Goal: Task Accomplishment & Management: Manage account settings

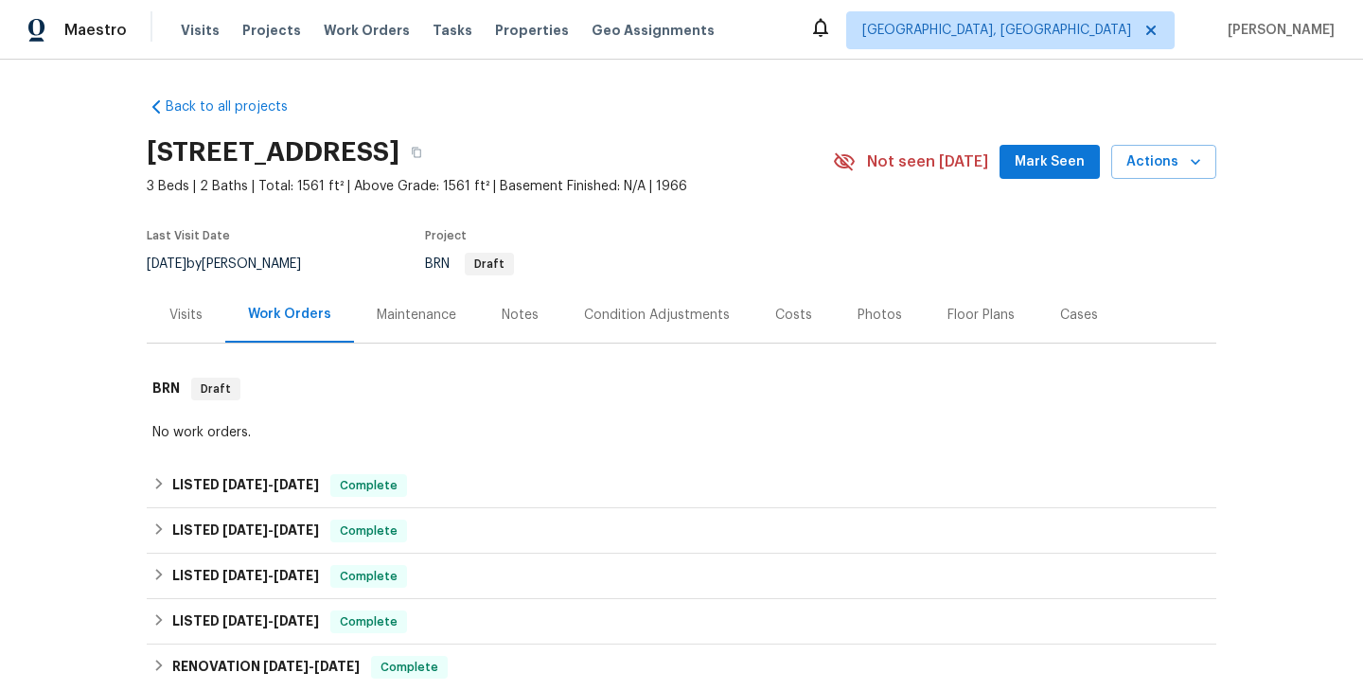
scroll to position [530, 0]
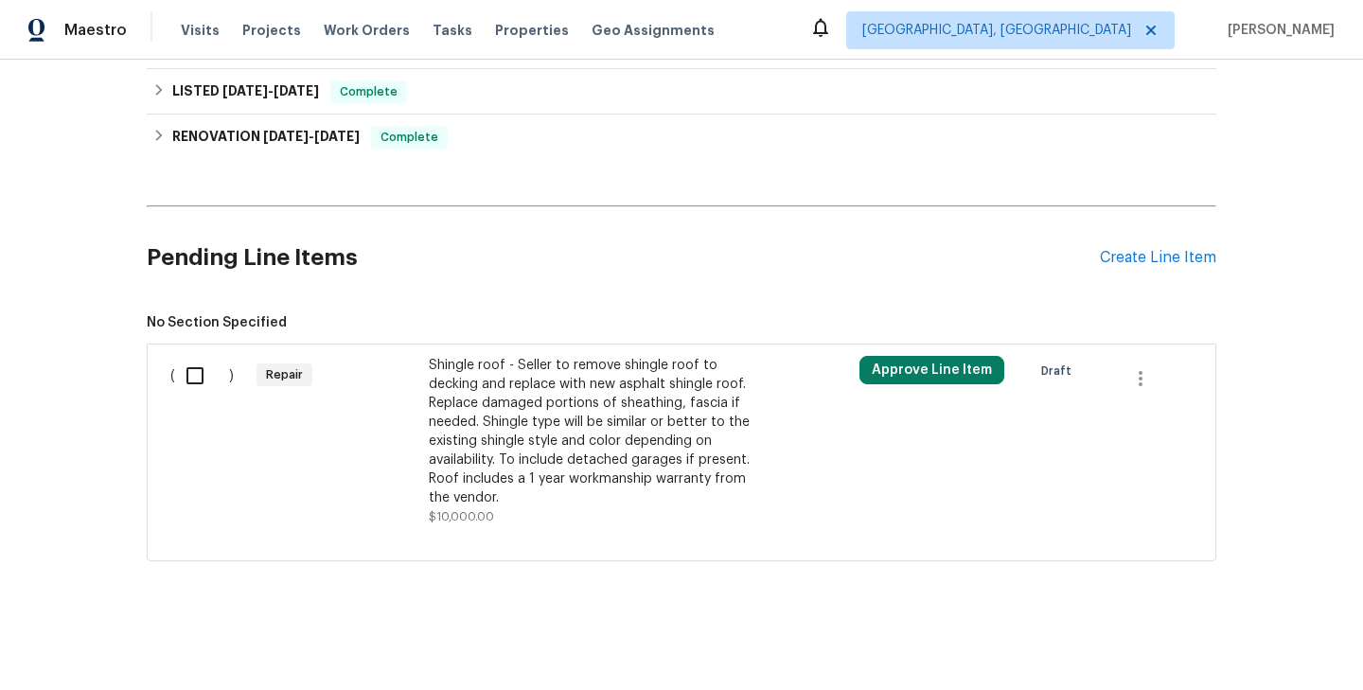
click at [426, 443] on div "Shingle roof - Seller to remove shingle roof to decking and replace with new as…" at bounding box center [595, 441] width 344 height 182
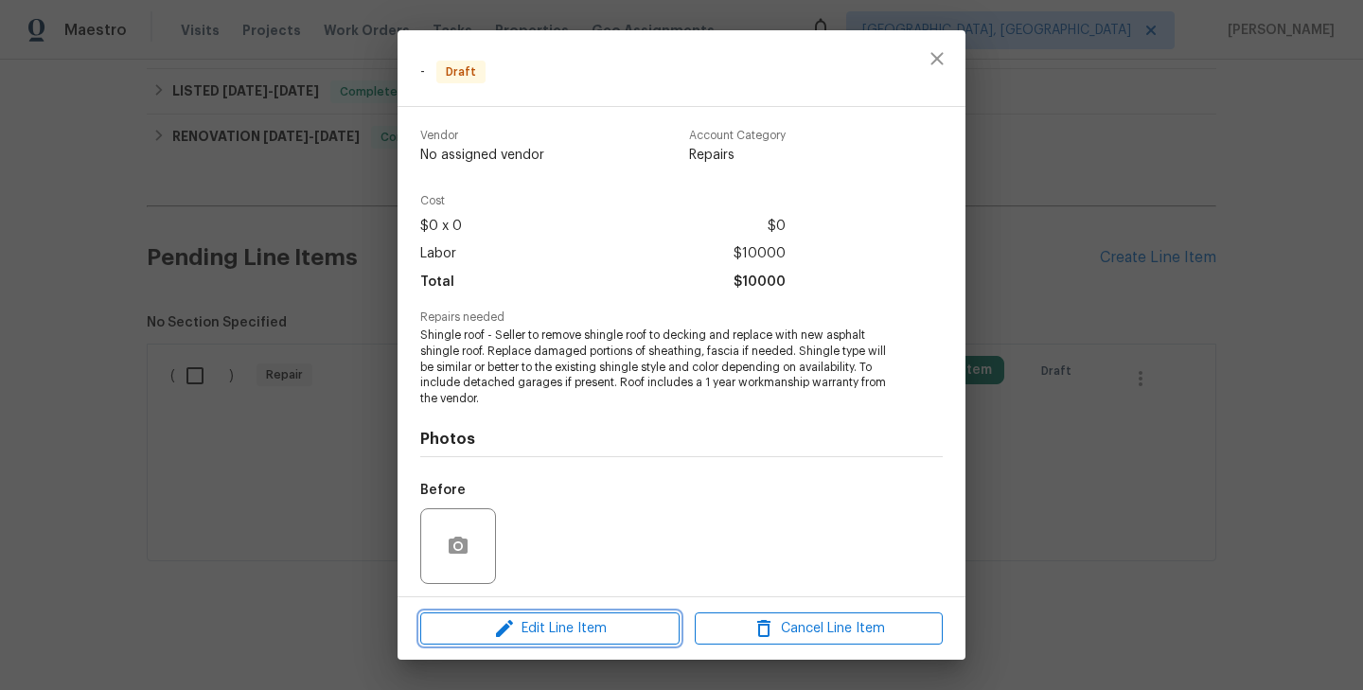
click at [547, 631] on span "Edit Line Item" at bounding box center [550, 629] width 248 height 24
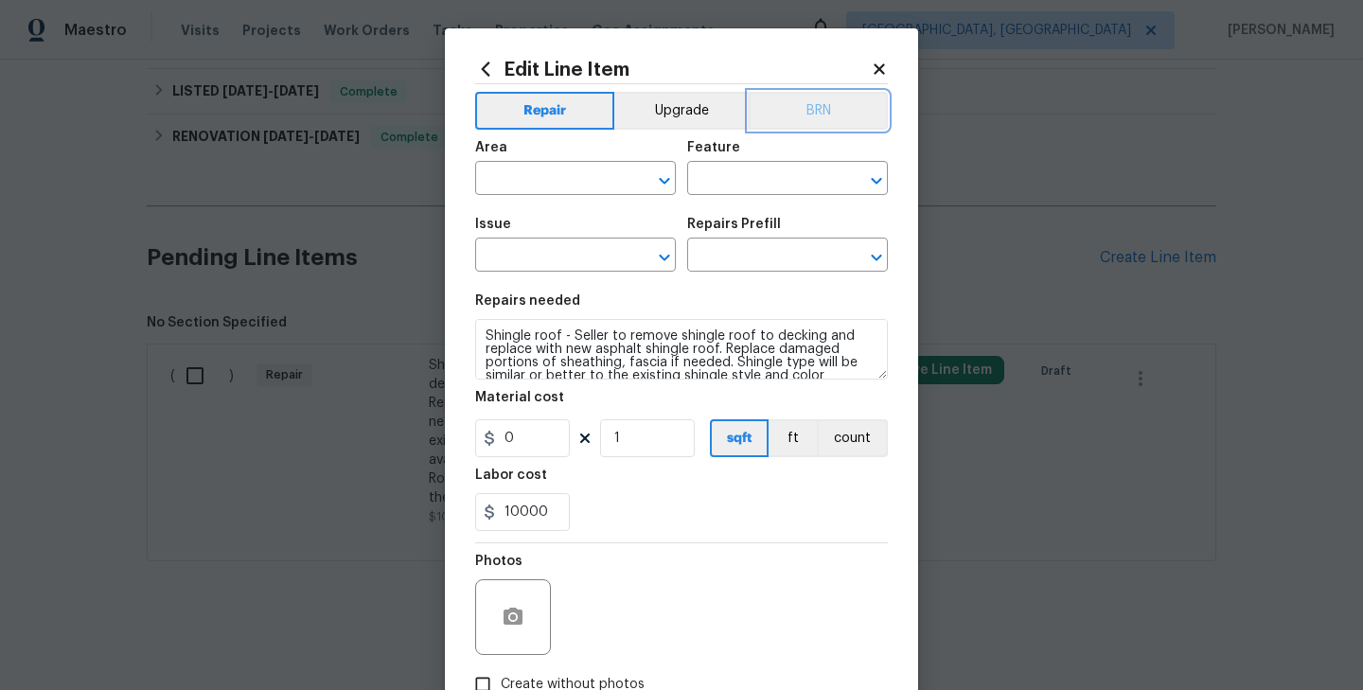
click at [830, 103] on button "BRN" at bounding box center [818, 111] width 139 height 38
click at [569, 171] on input "text" at bounding box center [549, 180] width 148 height 29
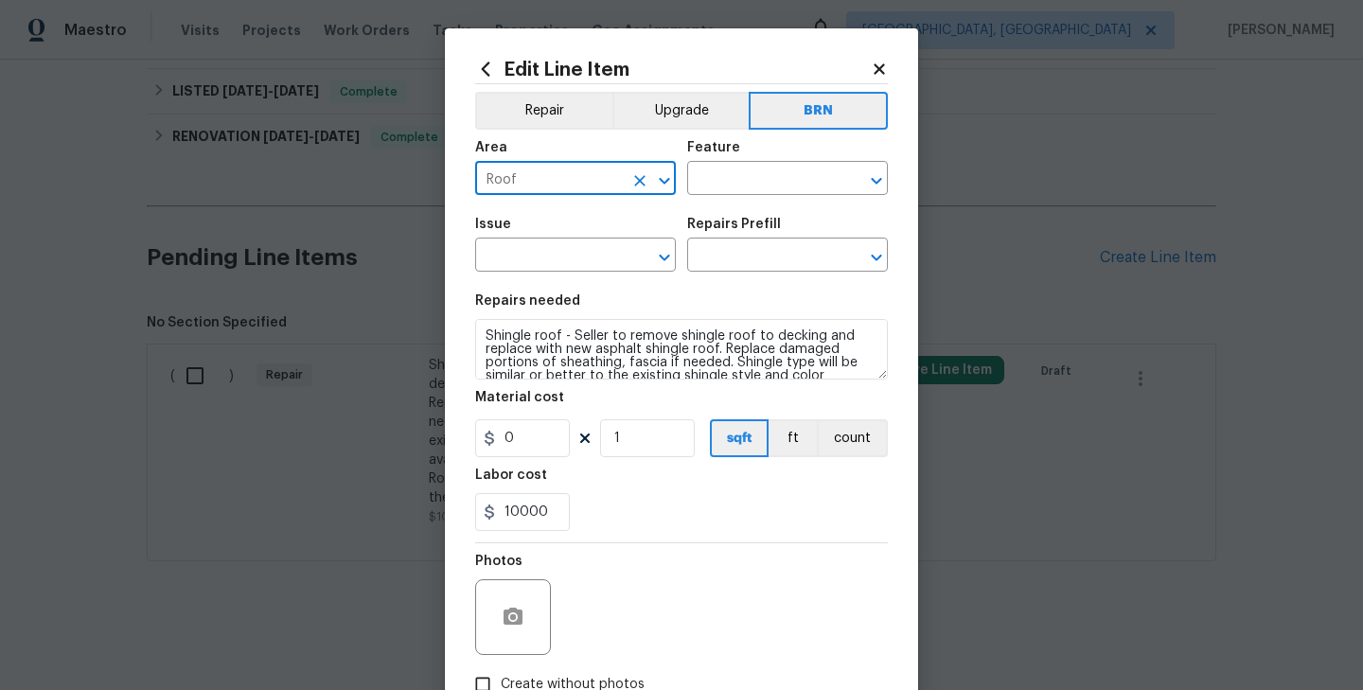
type input "Roof"
click at [724, 165] on div "Feature" at bounding box center [787, 153] width 201 height 25
click at [728, 170] on input "text" at bounding box center [761, 180] width 148 height 29
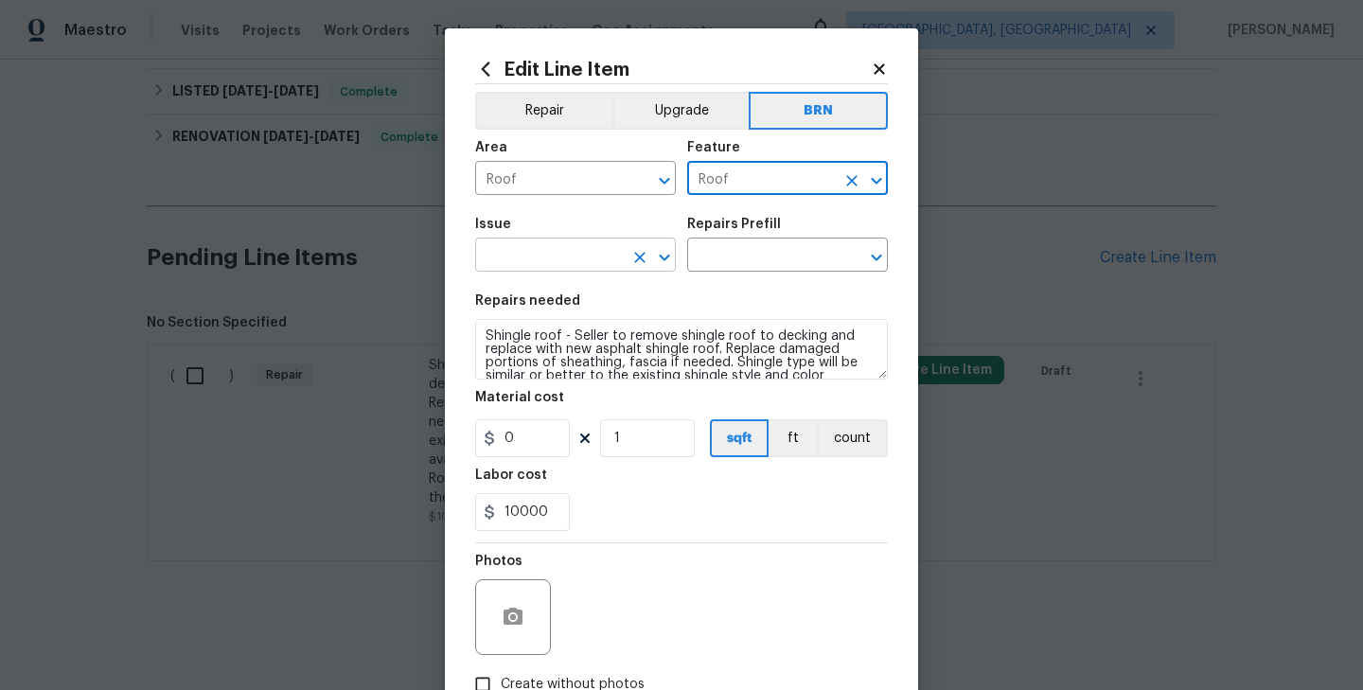
type input "Roof"
click at [586, 251] on input "text" at bounding box center [549, 256] width 148 height 29
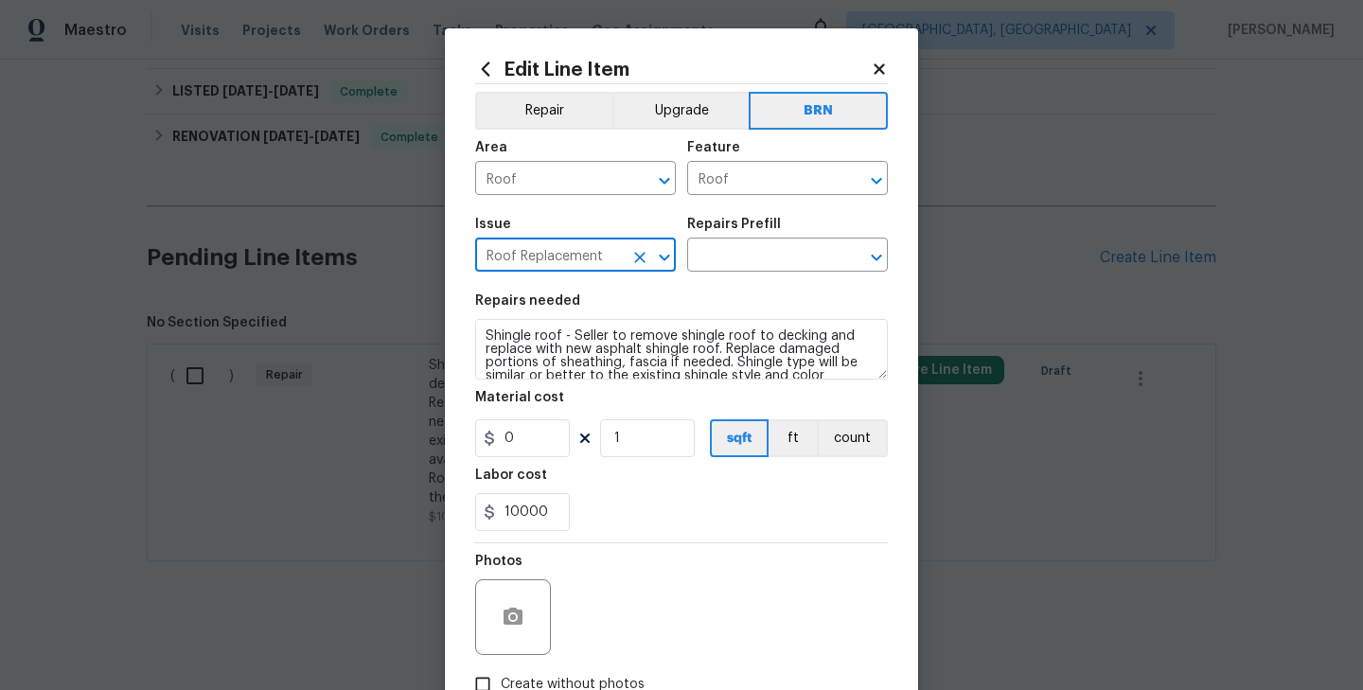
type input "Roof Replacement"
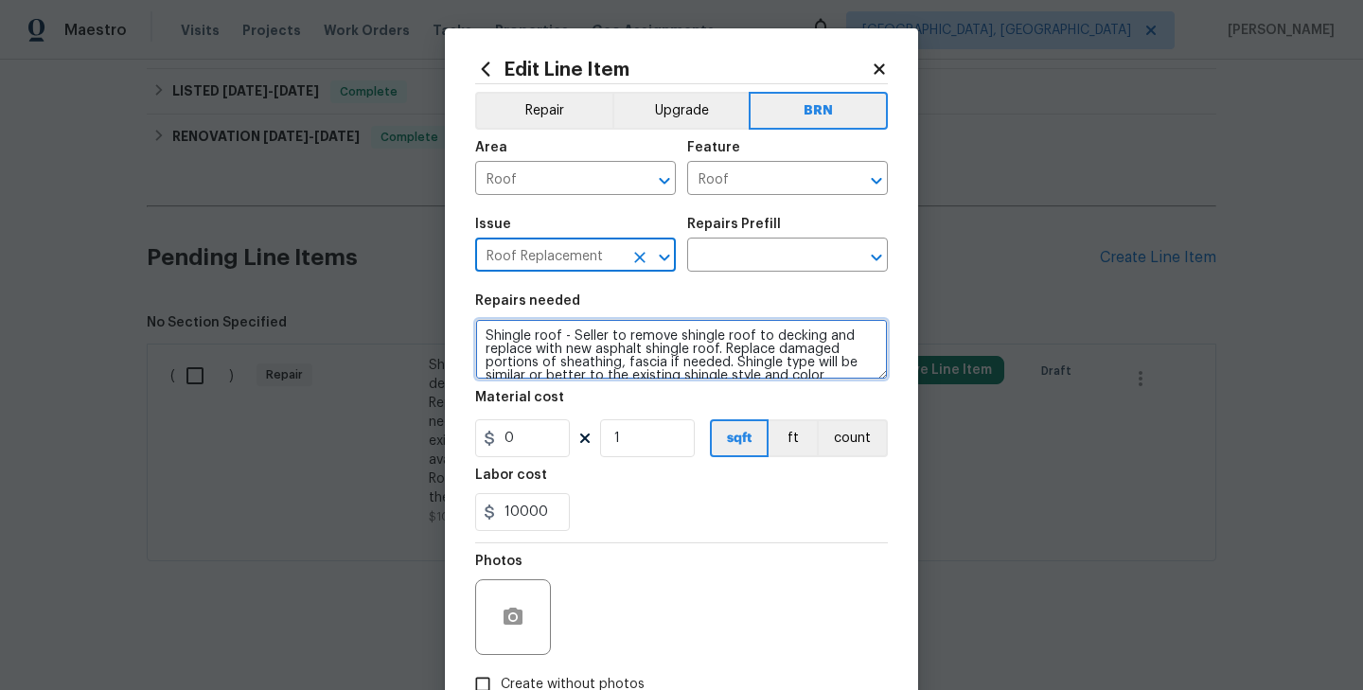
click at [606, 344] on textarea "Shingle roof - Seller to remove shingle roof to decking and replace with new as…" at bounding box center [681, 349] width 413 height 61
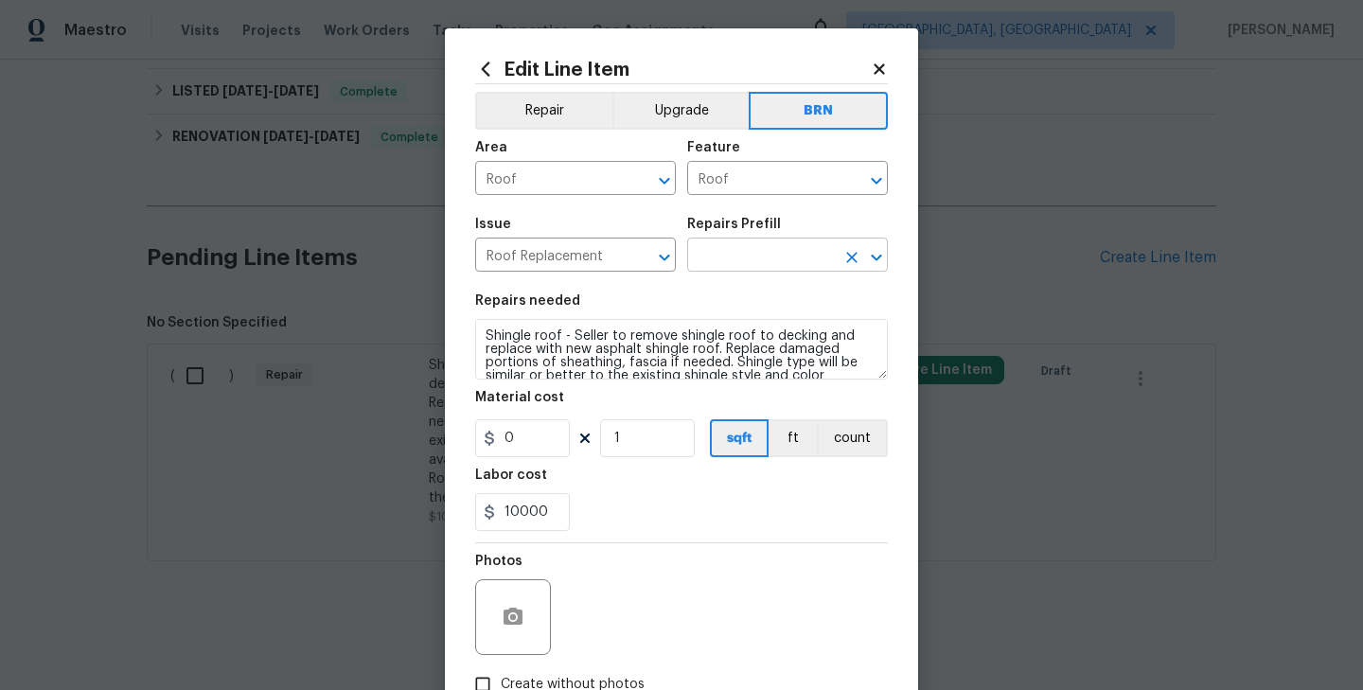
click at [749, 255] on input "text" at bounding box center [761, 256] width 148 height 29
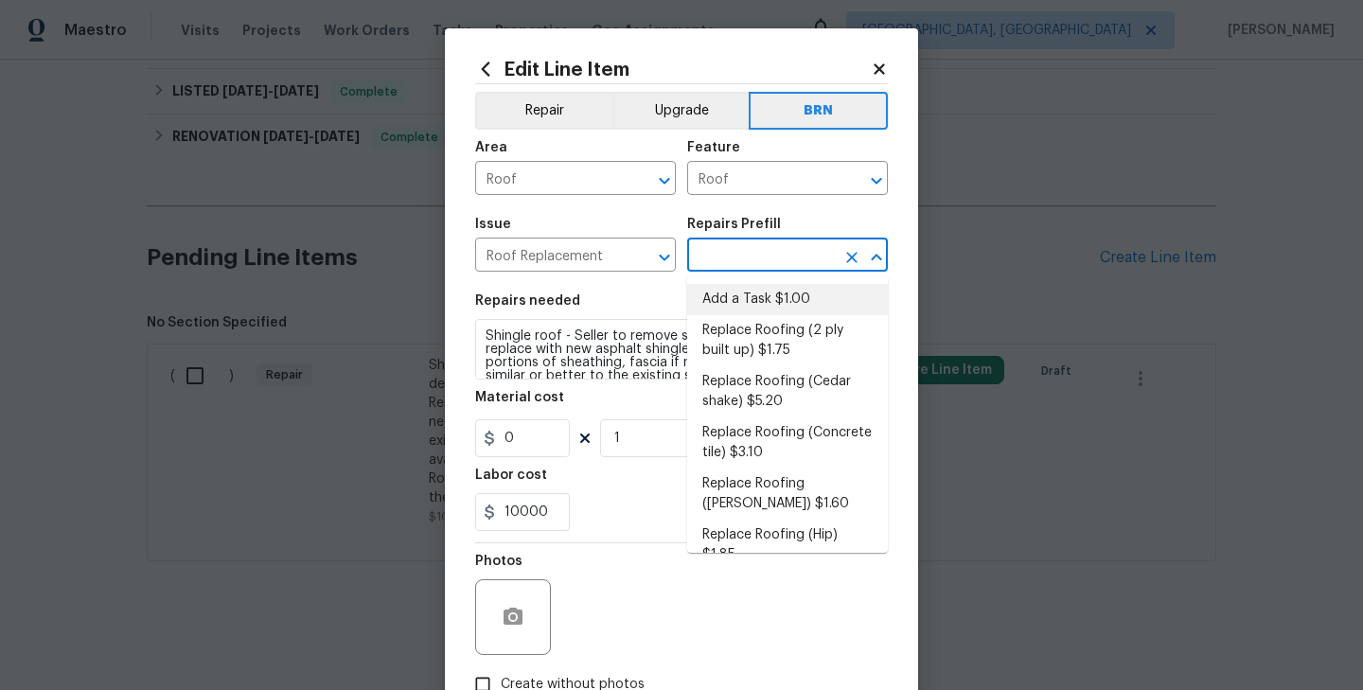
click at [758, 298] on li "Add a Task $1.00" at bounding box center [787, 299] width 201 height 31
type input "[PERSON_NAME] and Trim"
type input "Add a Task $1.00"
type textarea "HPM to detail"
type input "1"
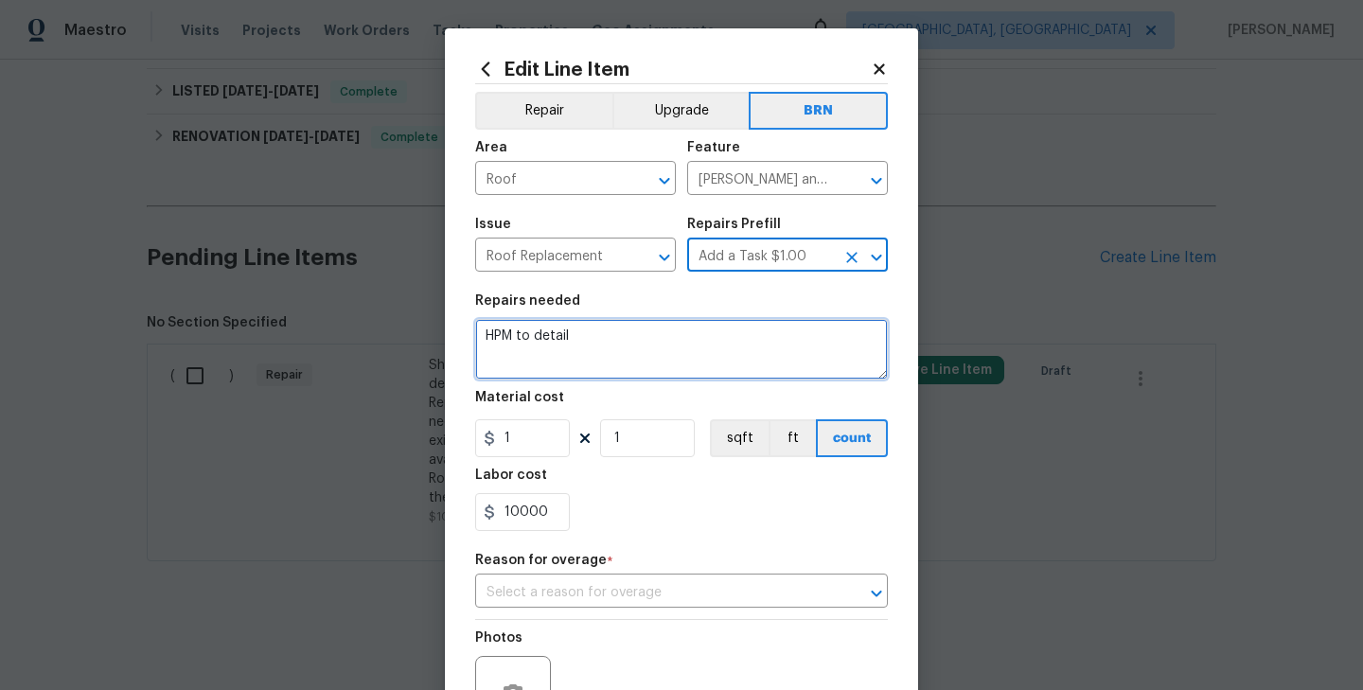
click at [657, 351] on textarea "HPM to detail" at bounding box center [681, 349] width 413 height 61
paste textarea "Shingle roof - Seller to remove shingle roof to decking and replace with new as…"
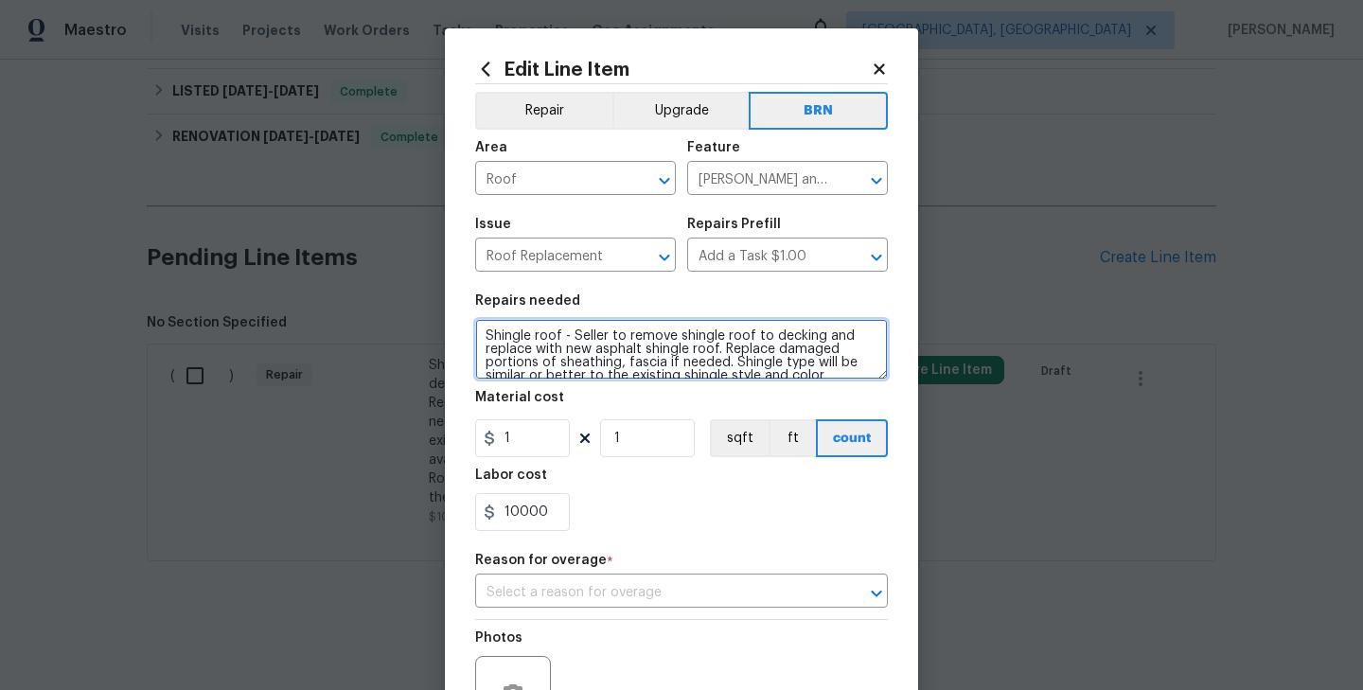
scroll to position [44, 0]
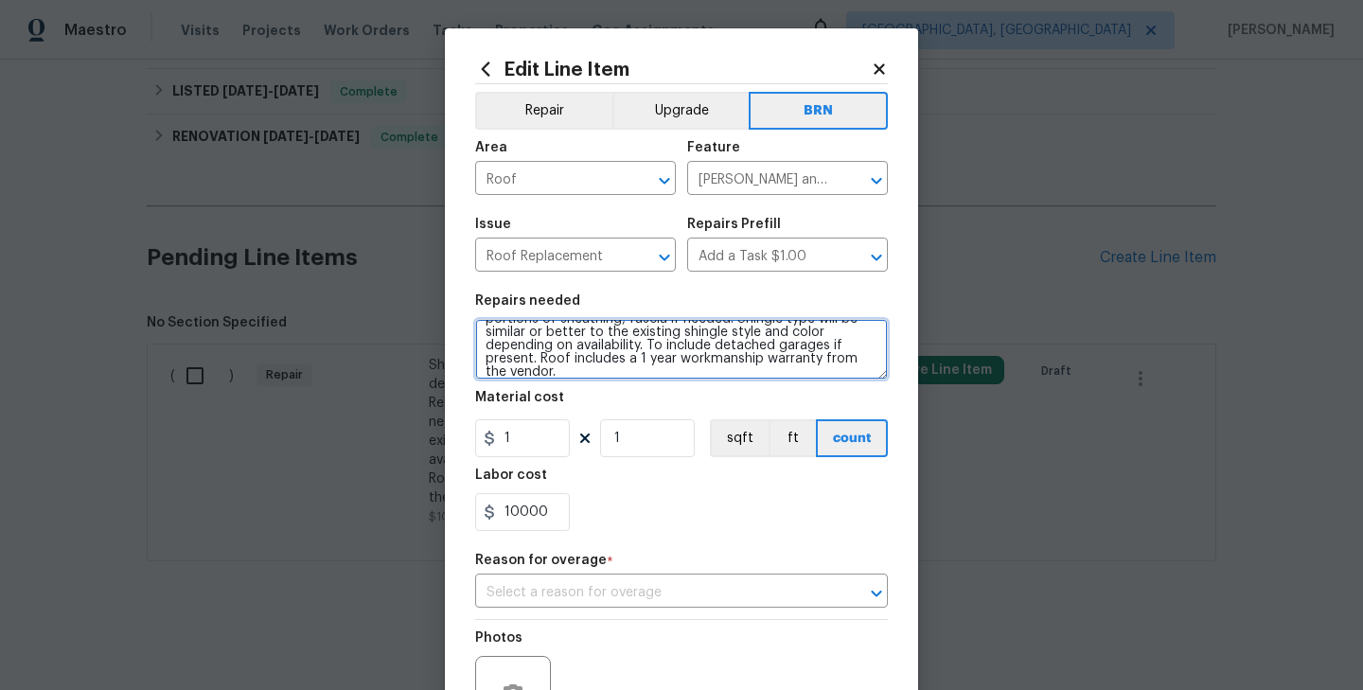
type textarea "Shingle roof - Seller to remove shingle roof to decking and replace with new as…"
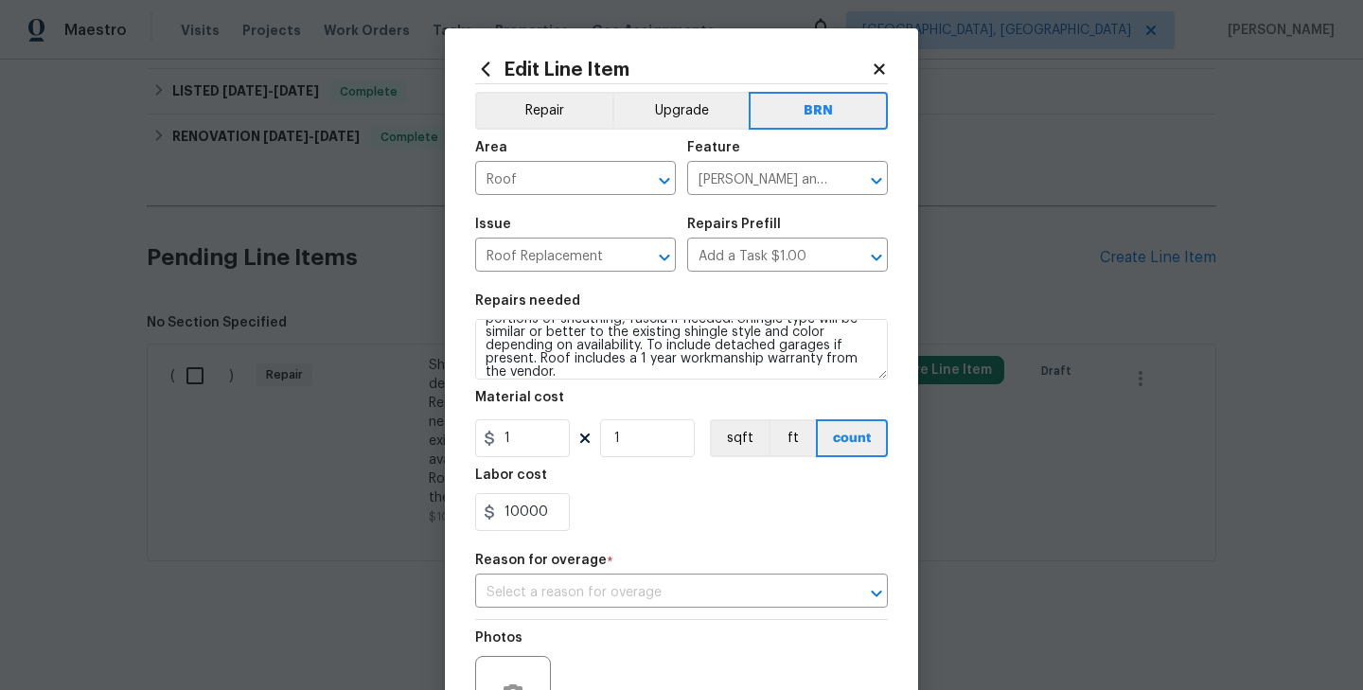
click at [617, 482] on div "Labor cost" at bounding box center [681, 480] width 413 height 25
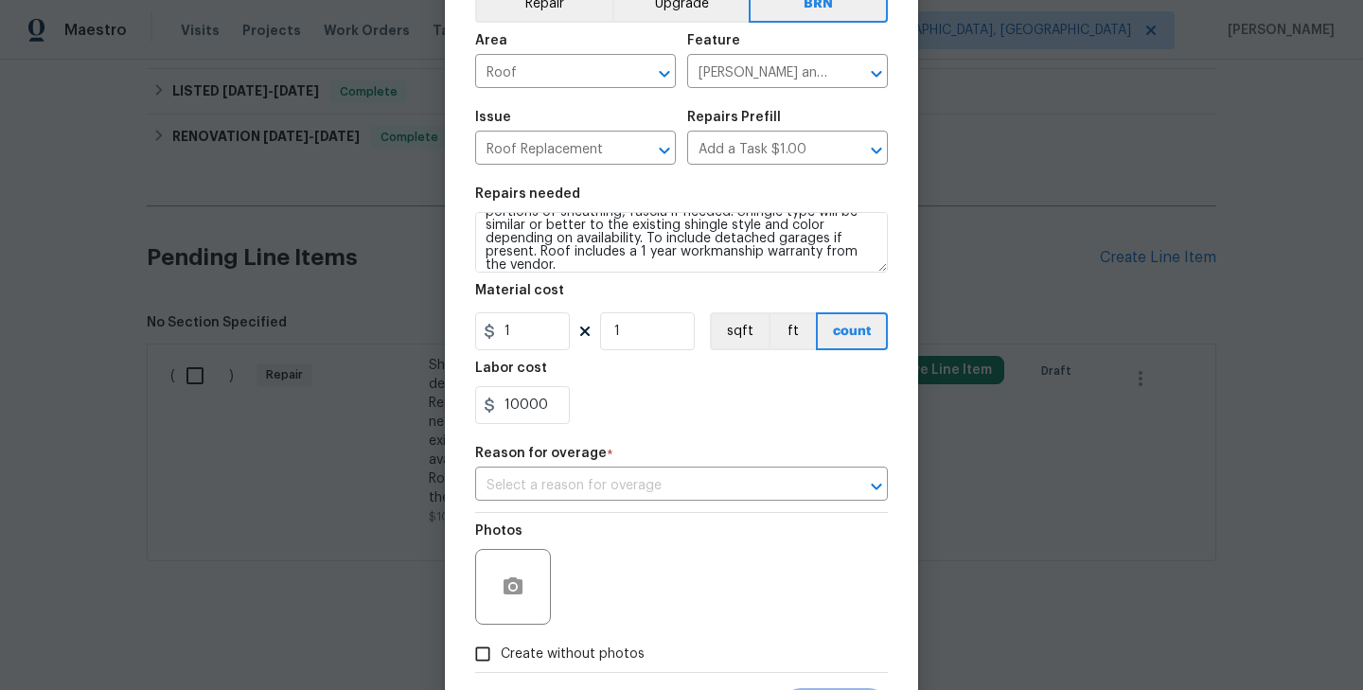
scroll to position [158, 0]
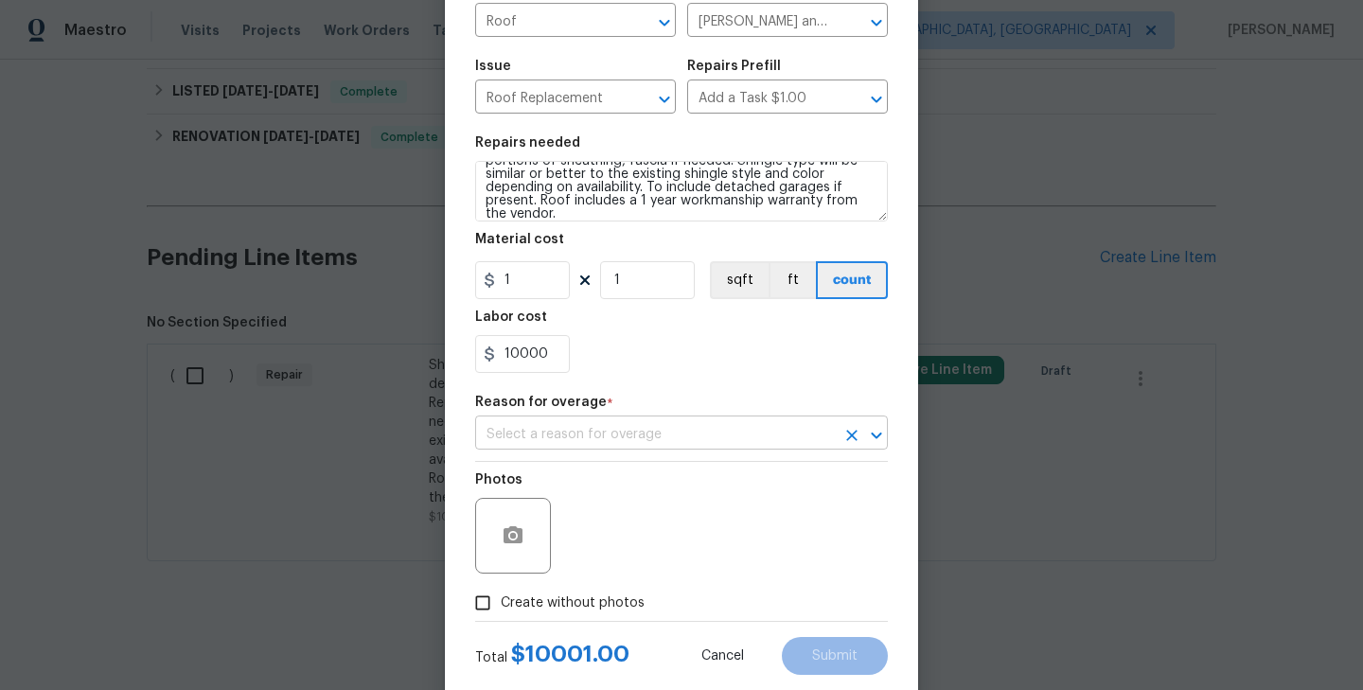
click at [712, 425] on input "text" at bounding box center [655, 434] width 360 height 29
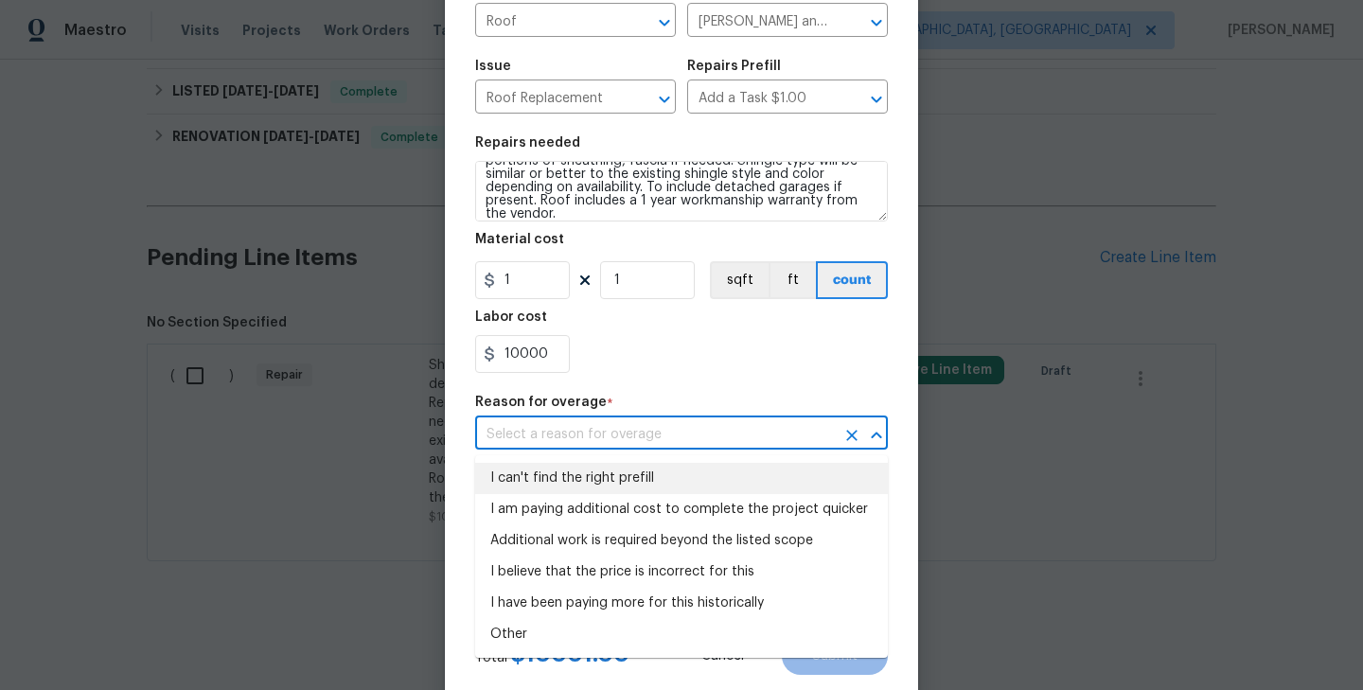
click at [708, 472] on li "I can't find the right prefill" at bounding box center [681, 478] width 413 height 31
type input "I can't find the right prefill"
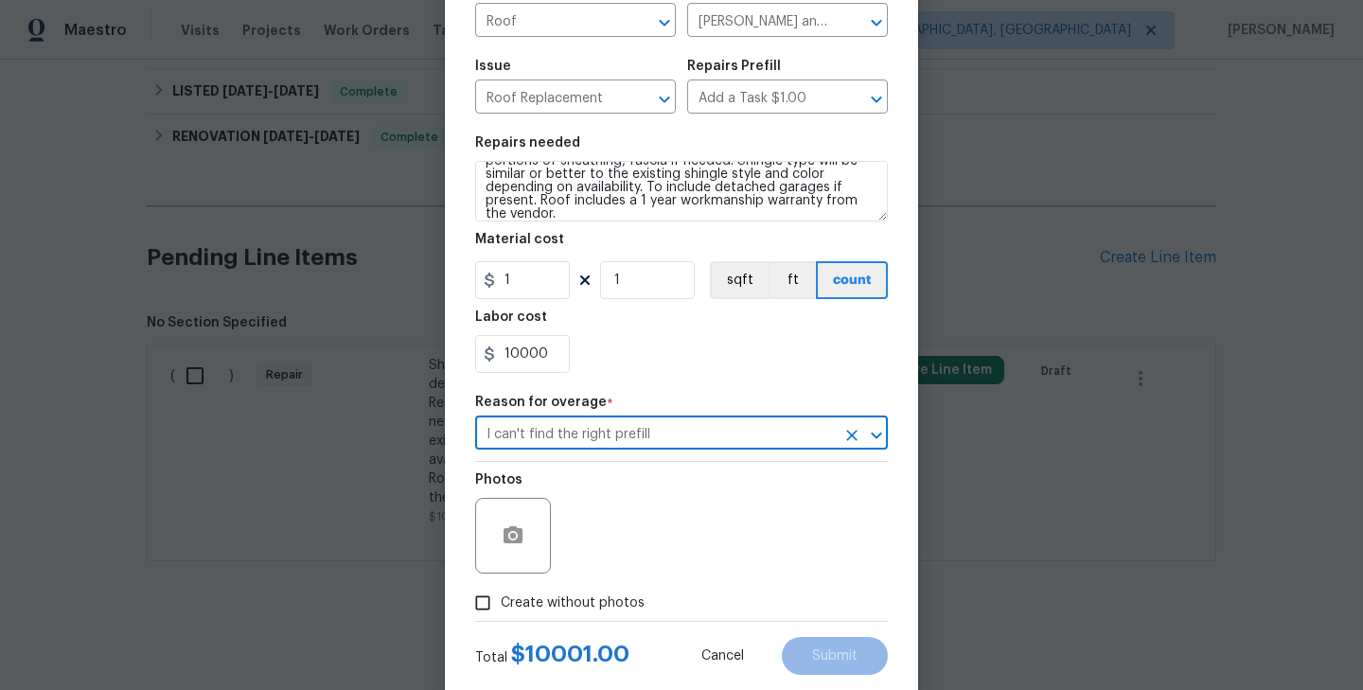
click at [587, 605] on span "Create without photos" at bounding box center [573, 603] width 144 height 20
click at [501, 605] on input "Create without photos" at bounding box center [483, 603] width 36 height 36
checkbox input "true"
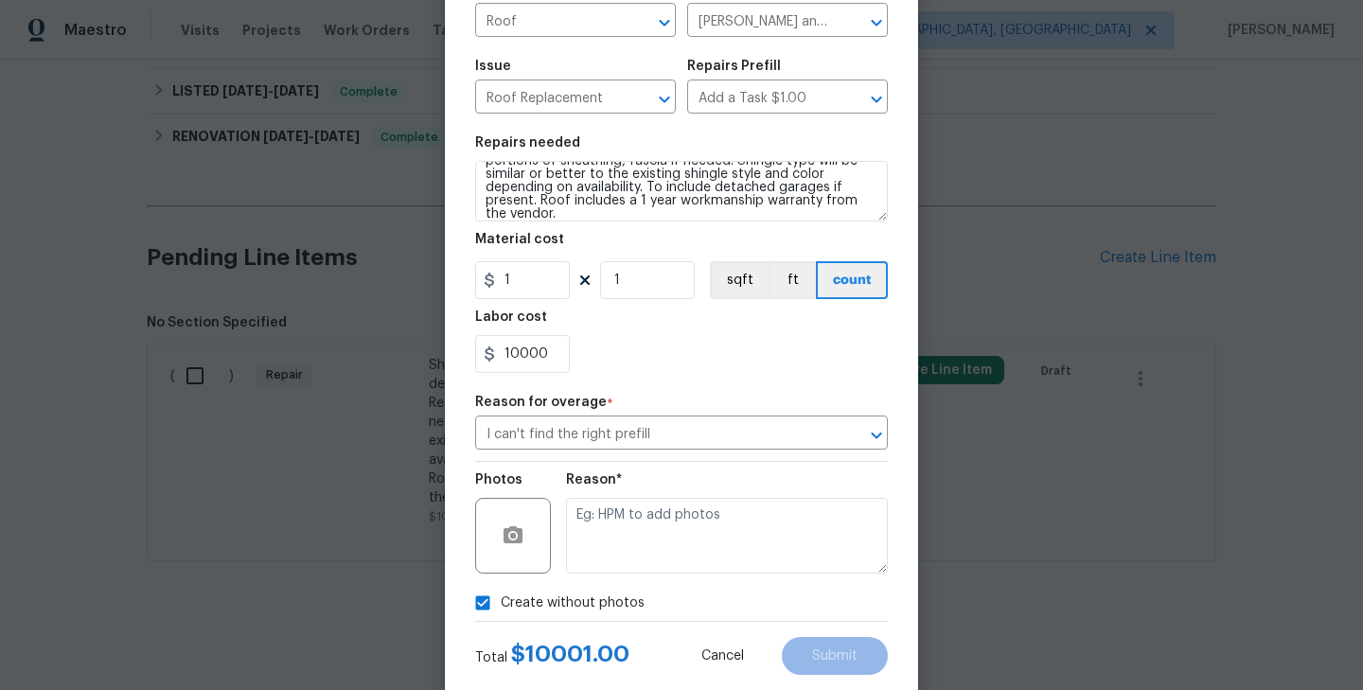
click at [634, 581] on div "Reason*" at bounding box center [727, 523] width 322 height 123
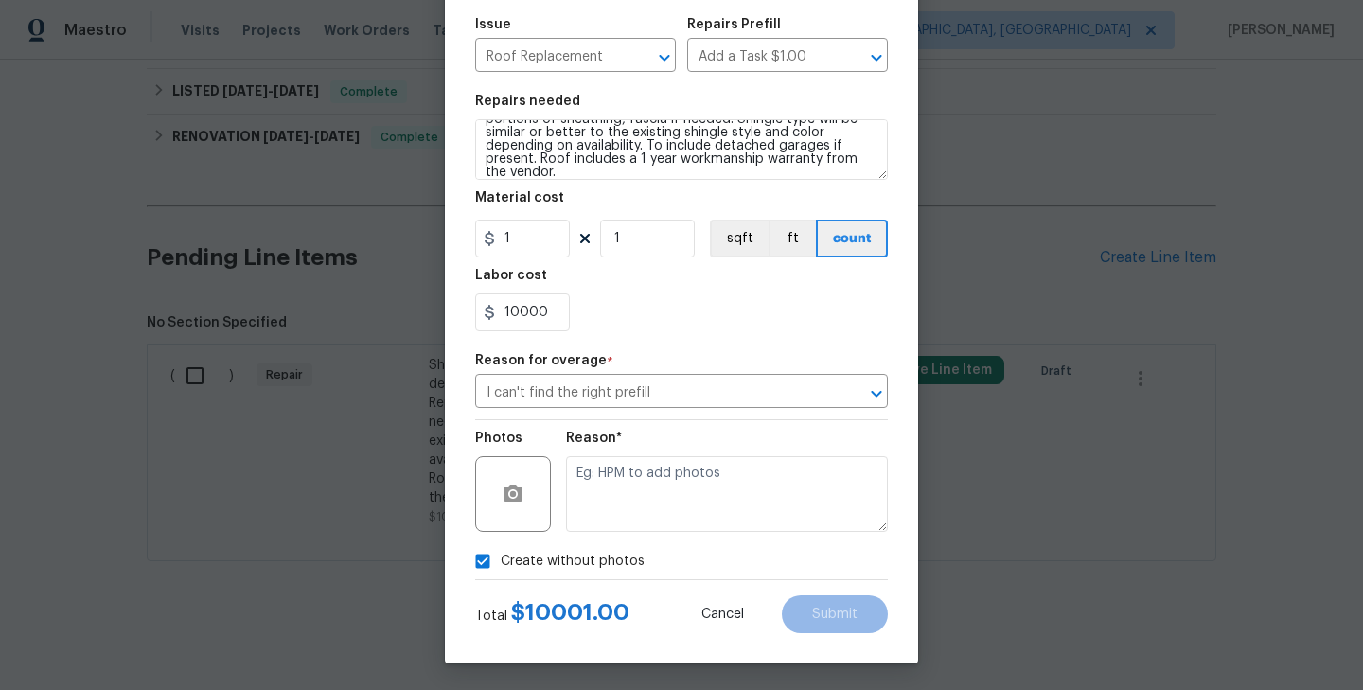
scroll to position [203, 0]
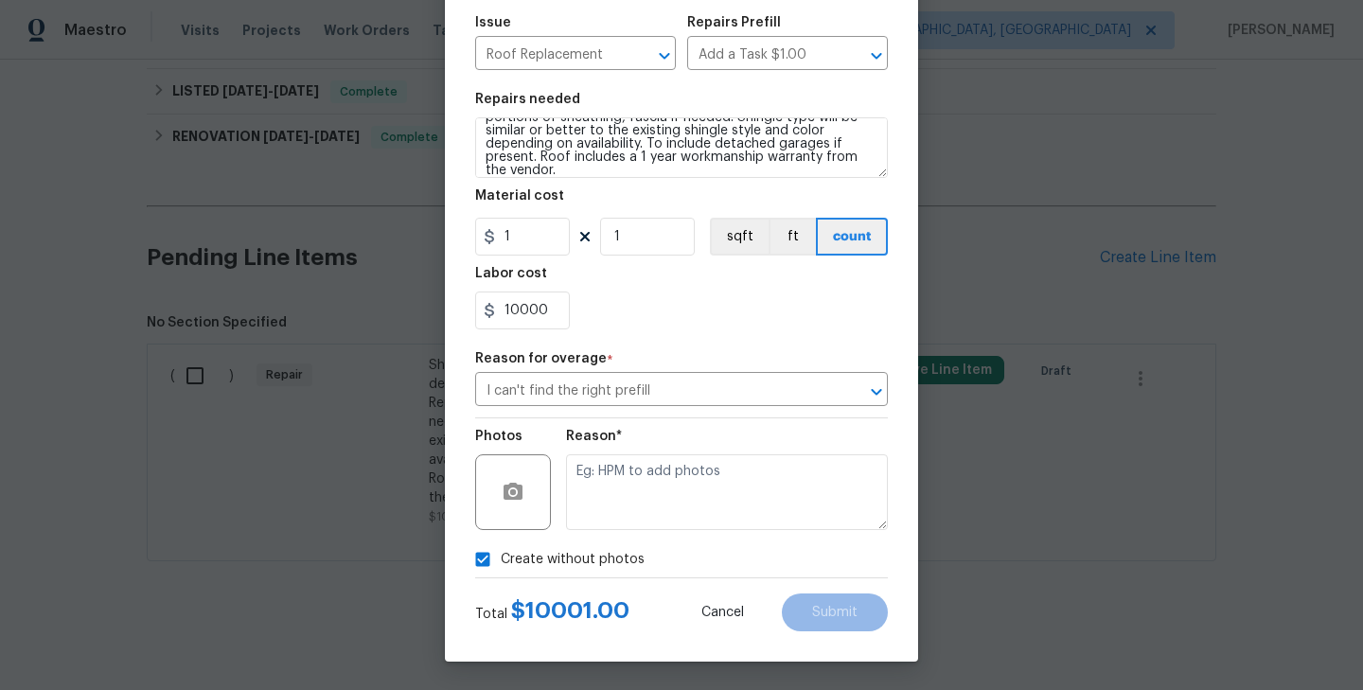
click at [687, 552] on div "Create without photos" at bounding box center [681, 559] width 413 height 36
click at [699, 512] on textarea at bounding box center [727, 492] width 322 height 76
click at [842, 601] on button "Submit" at bounding box center [835, 612] width 106 height 38
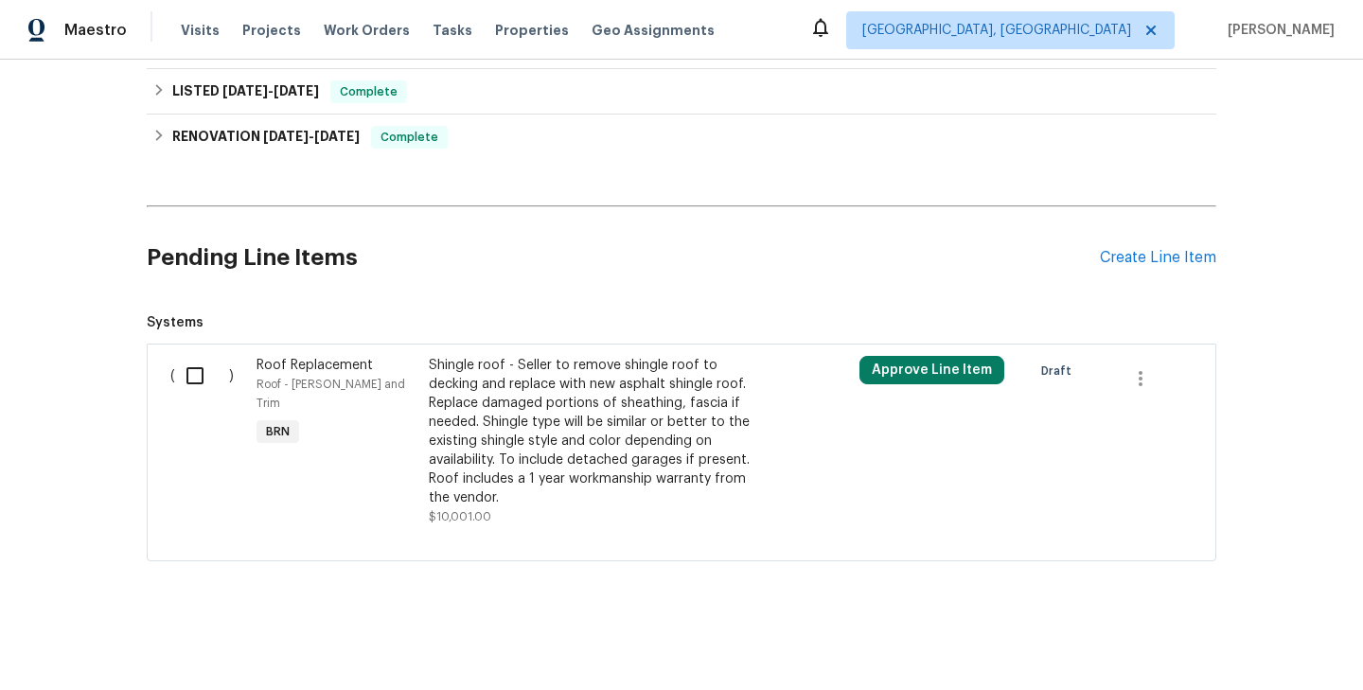
click at [419, 436] on div "Roof Replacement Roof - Eaves and Trim BRN" at bounding box center [337, 441] width 172 height 182
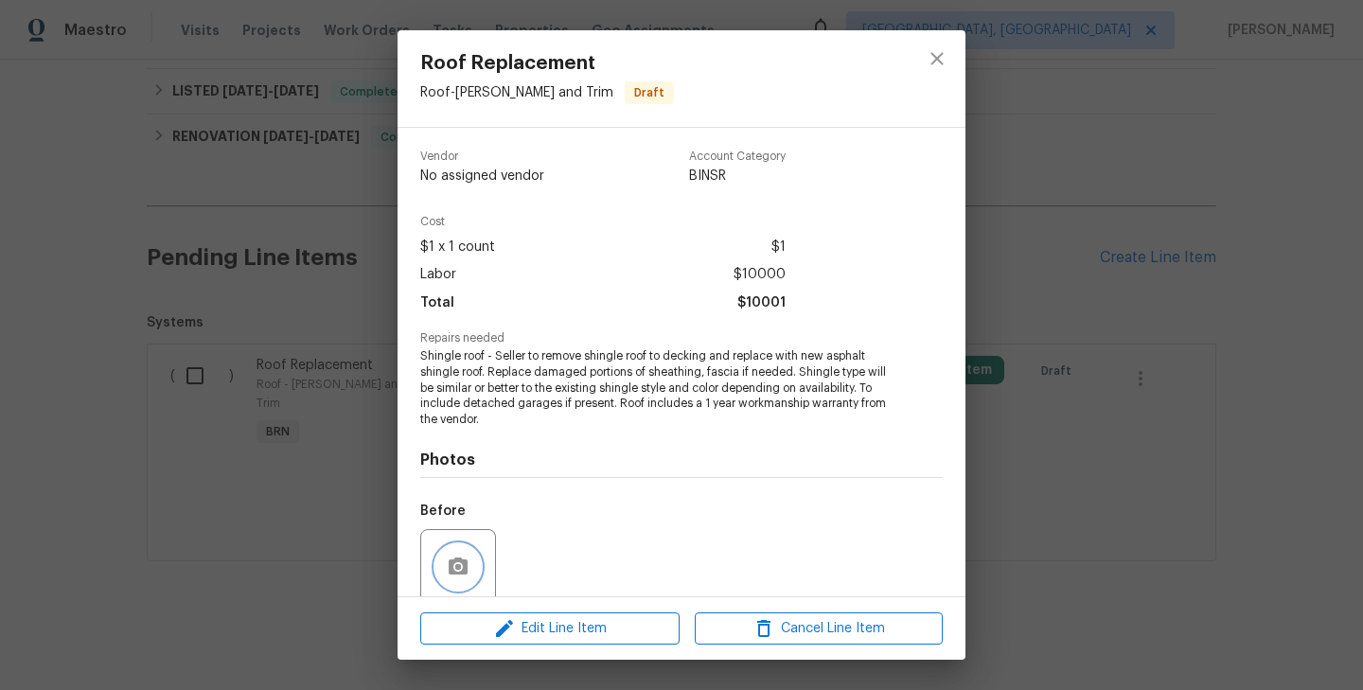
click at [475, 571] on button "button" at bounding box center [457, 566] width 45 height 45
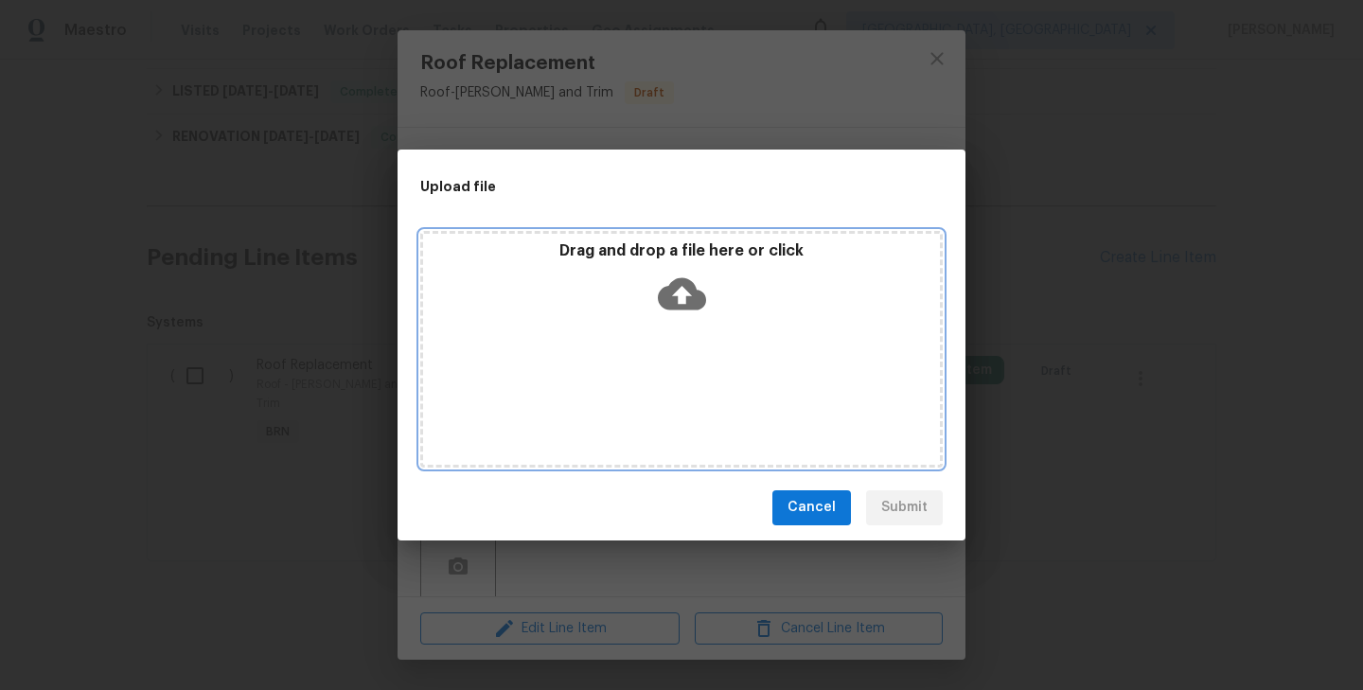
click at [680, 331] on div "Drag and drop a file here or click" at bounding box center [681, 349] width 522 height 237
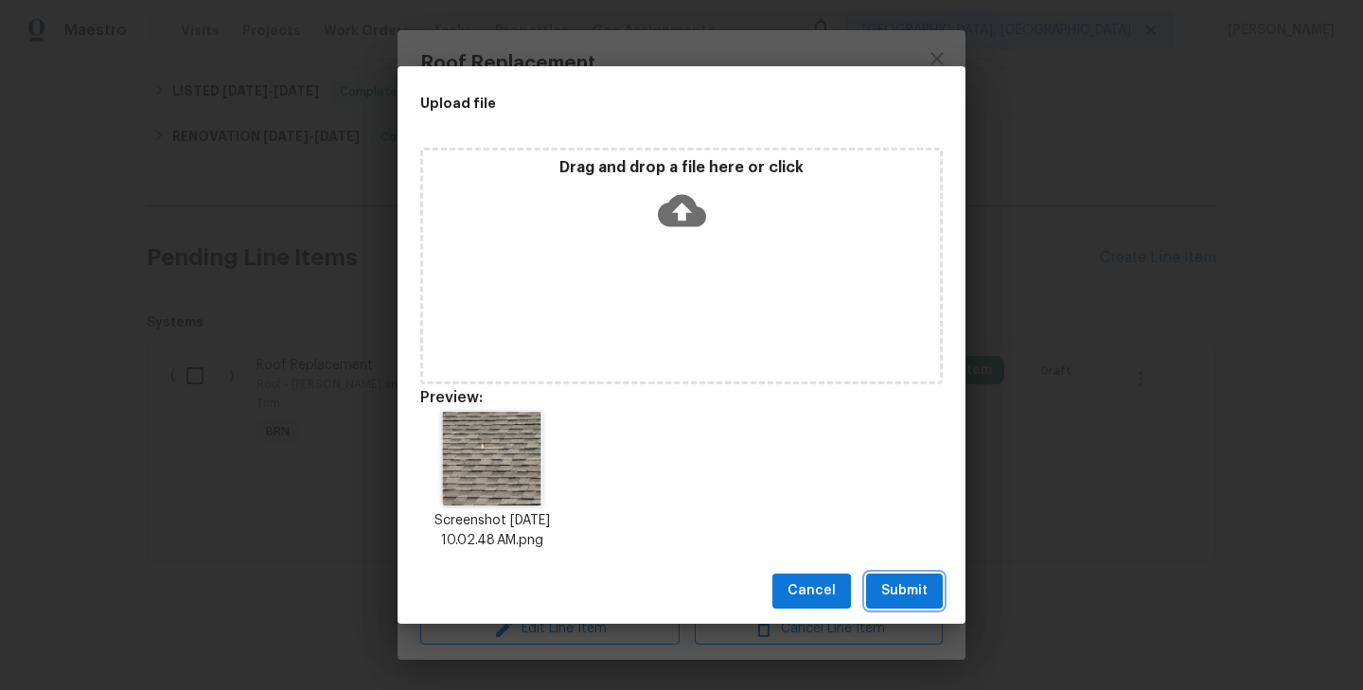
click at [920, 598] on span "Submit" at bounding box center [904, 591] width 46 height 24
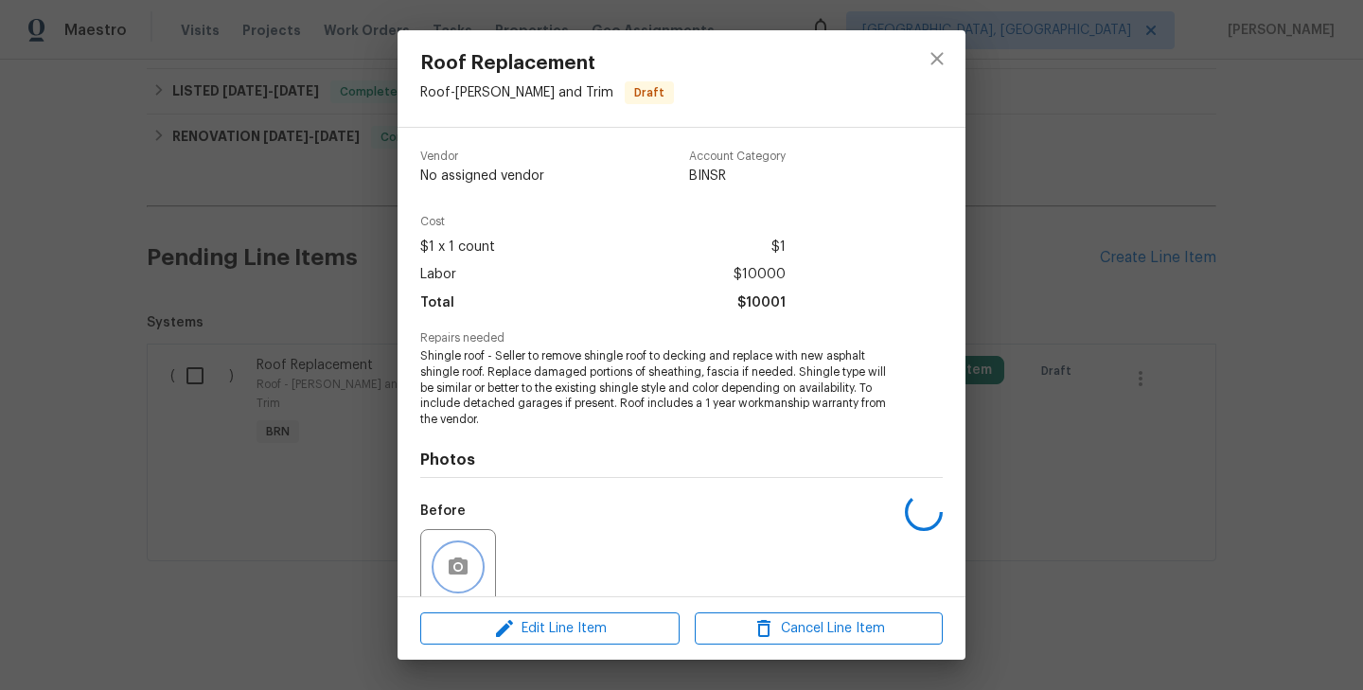
scroll to position [150, 0]
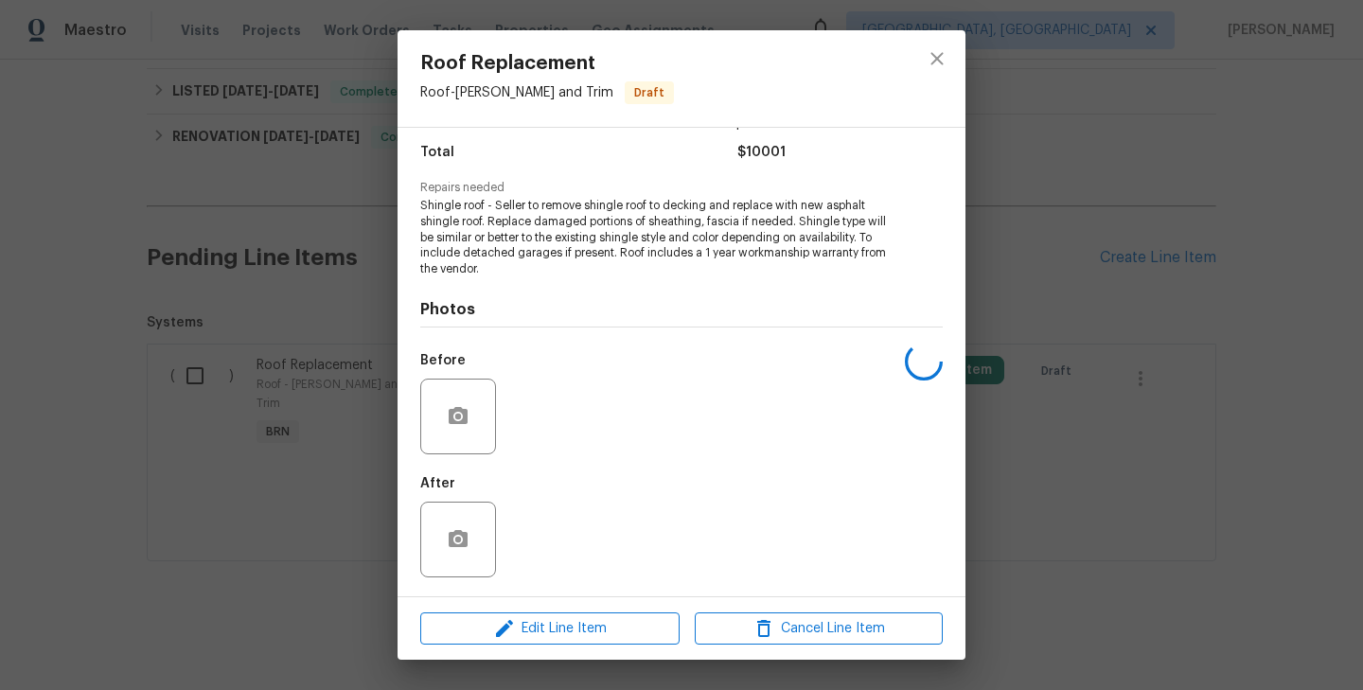
click at [312, 377] on div "Roof Replacement Roof - Eaves and Trim Draft Vendor No assigned vendor Account …" at bounding box center [681, 345] width 1363 height 690
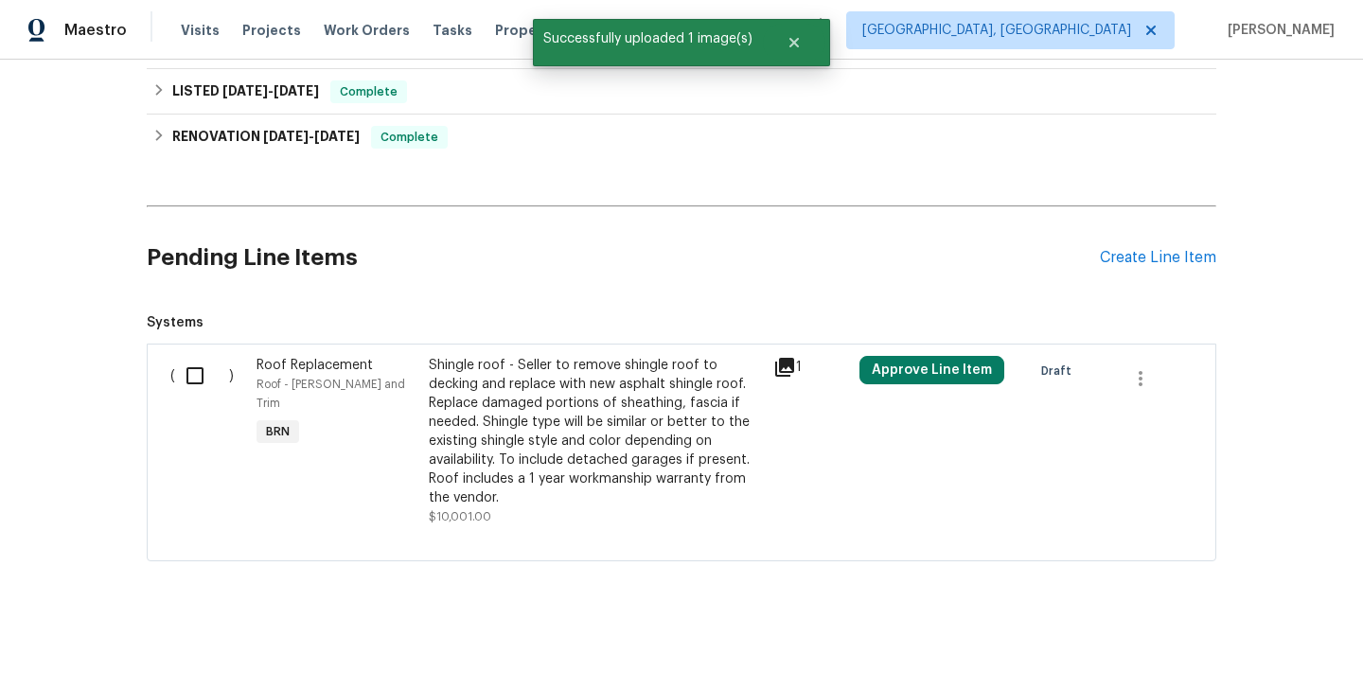
click at [183, 378] on input "checkbox" at bounding box center [202, 376] width 54 height 40
checkbox input "true"
click at [1268, 628] on button "Create Work Order" at bounding box center [1254, 643] width 156 height 35
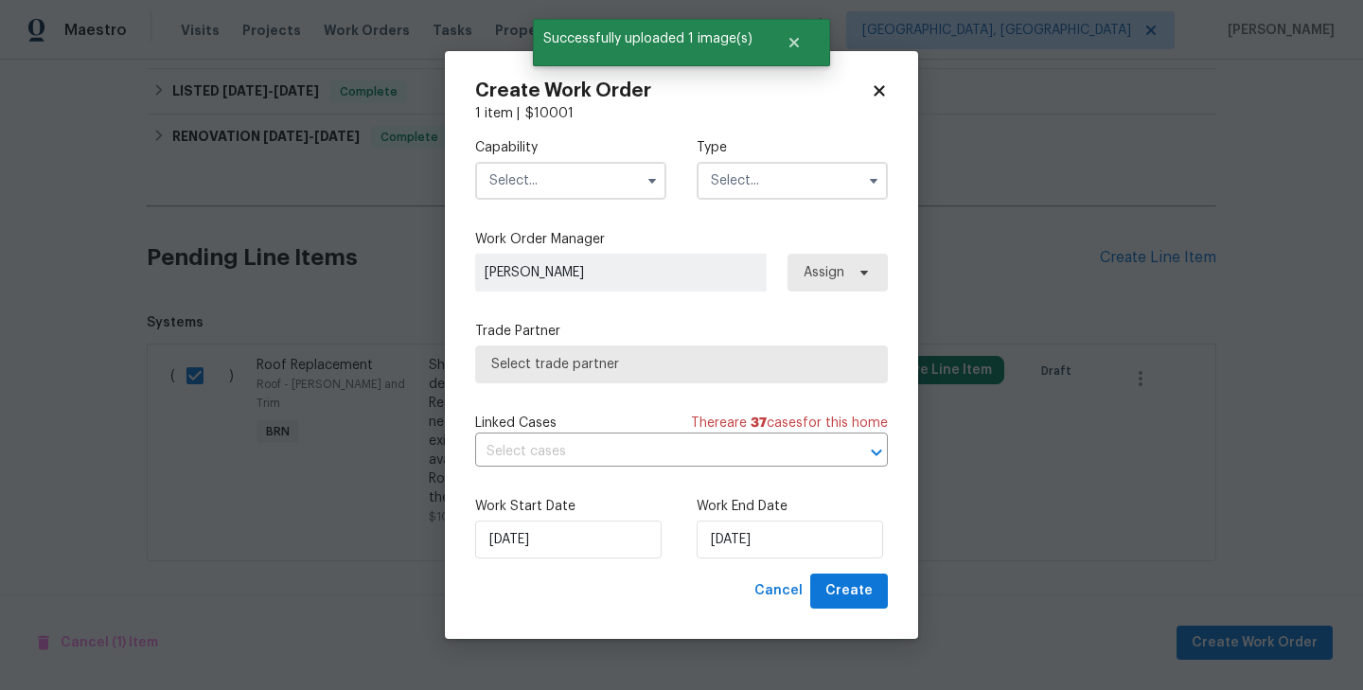
click at [825, 179] on input "text" at bounding box center [791, 181] width 191 height 38
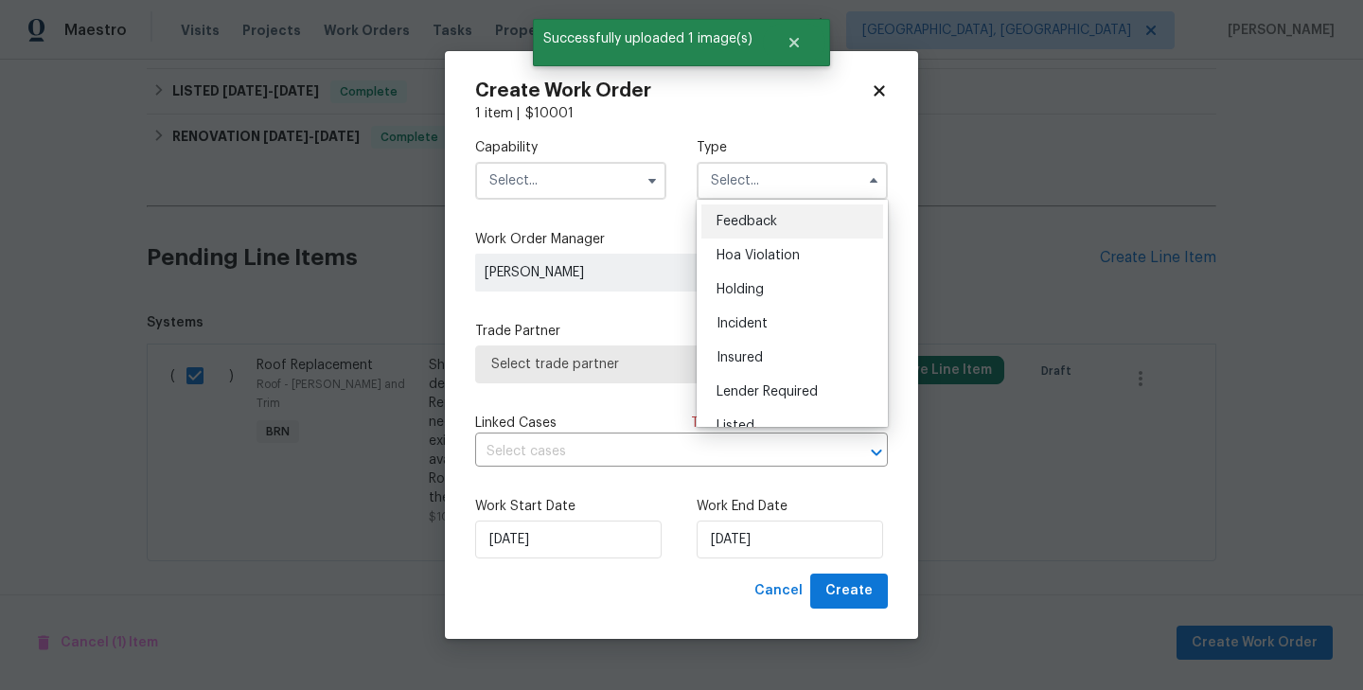
scroll to position [430, 0]
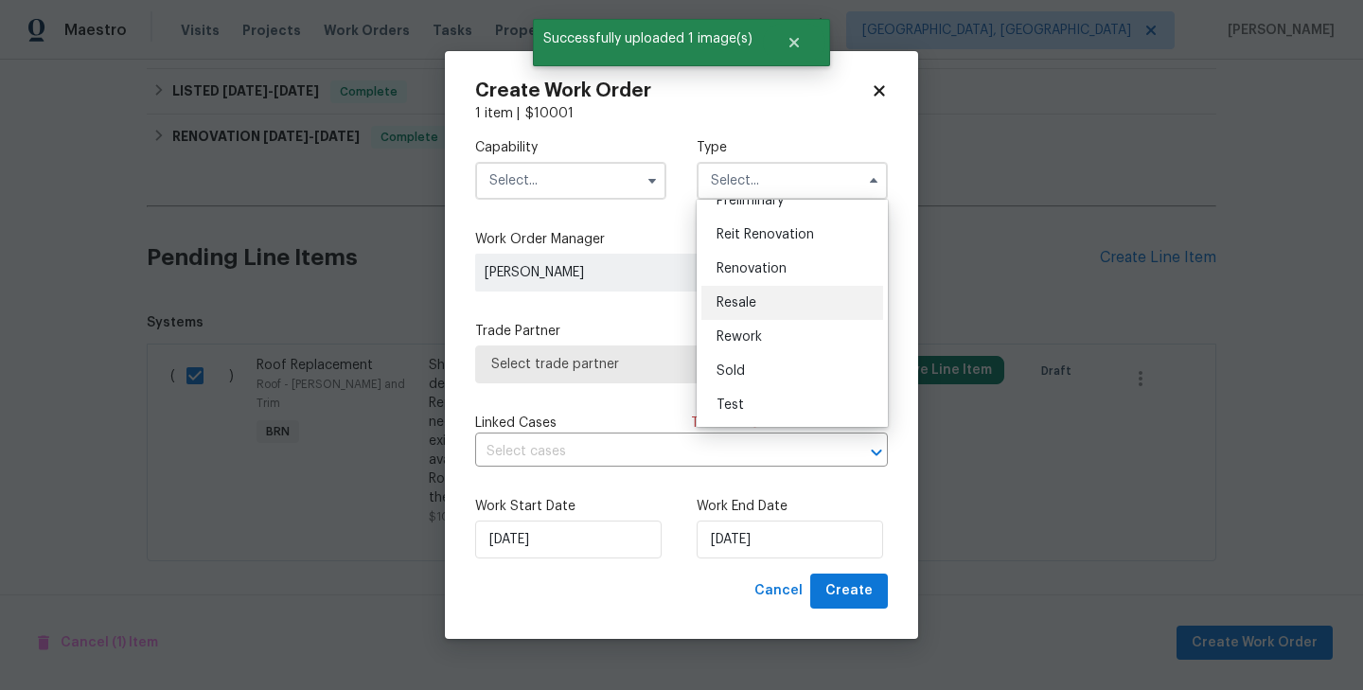
click at [782, 314] on div "Resale" at bounding box center [792, 303] width 182 height 34
type input "Resale"
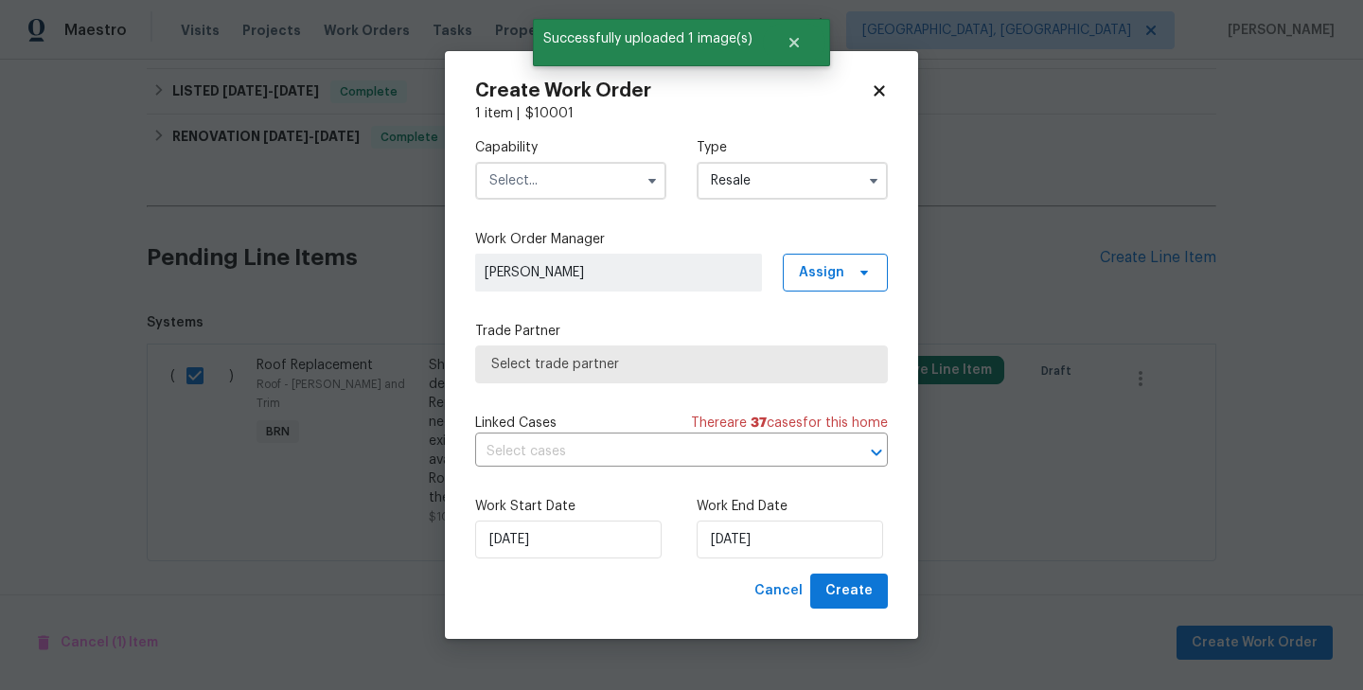
click at [593, 199] on input "text" at bounding box center [570, 181] width 191 height 38
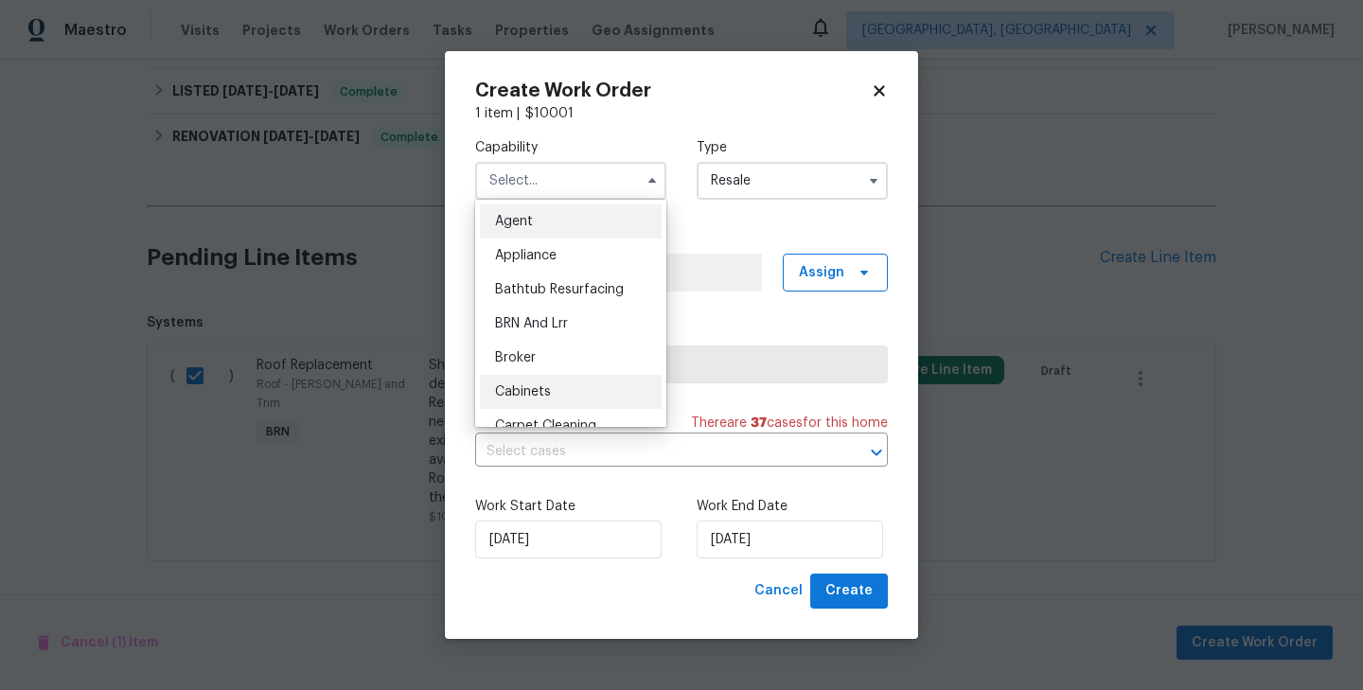
scroll to position [34, 0]
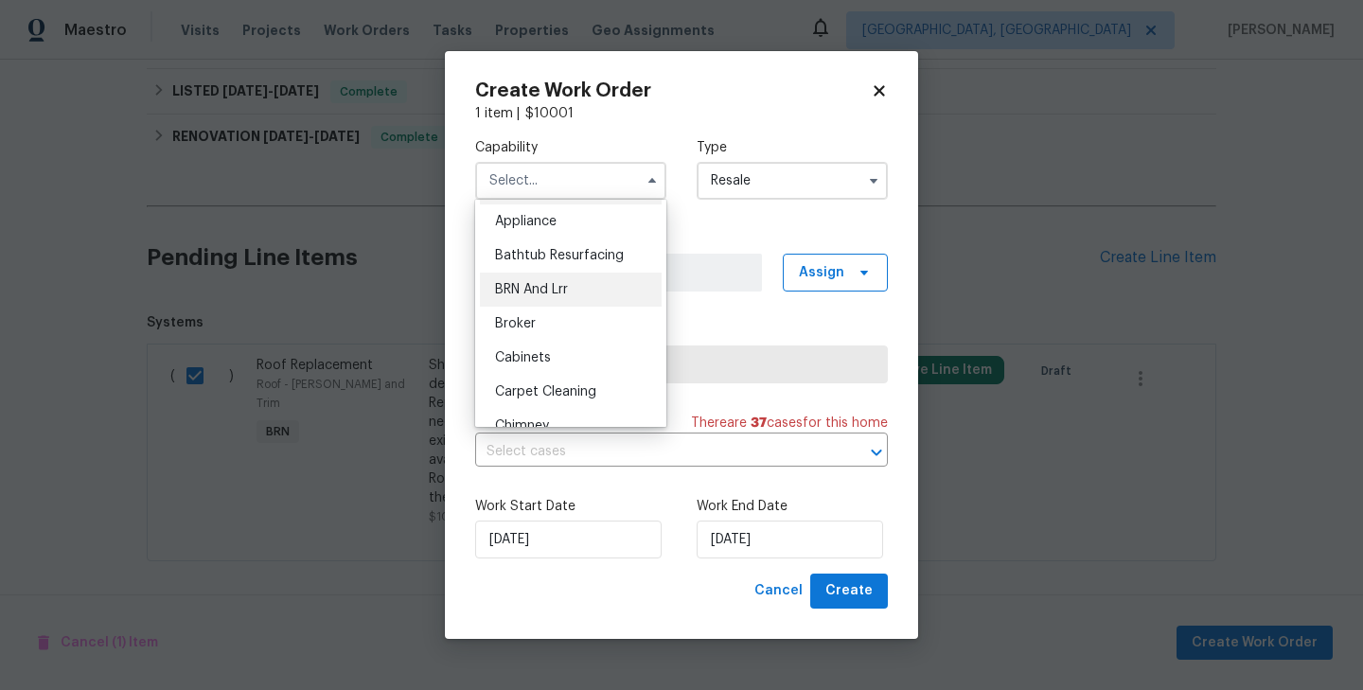
click at [564, 300] on div "BRN And Lrr" at bounding box center [571, 290] width 182 height 34
type input "BRN And Lrr"
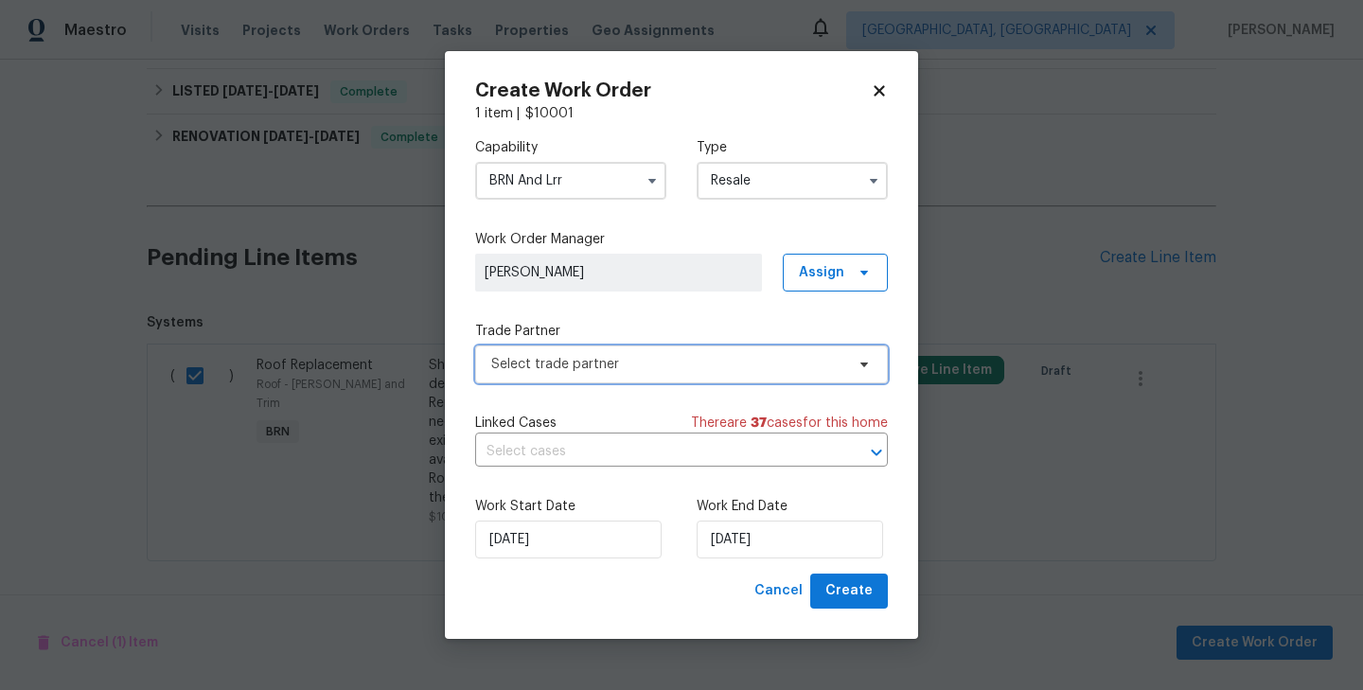
click at [616, 369] on span "Select trade partner" at bounding box center [667, 364] width 353 height 19
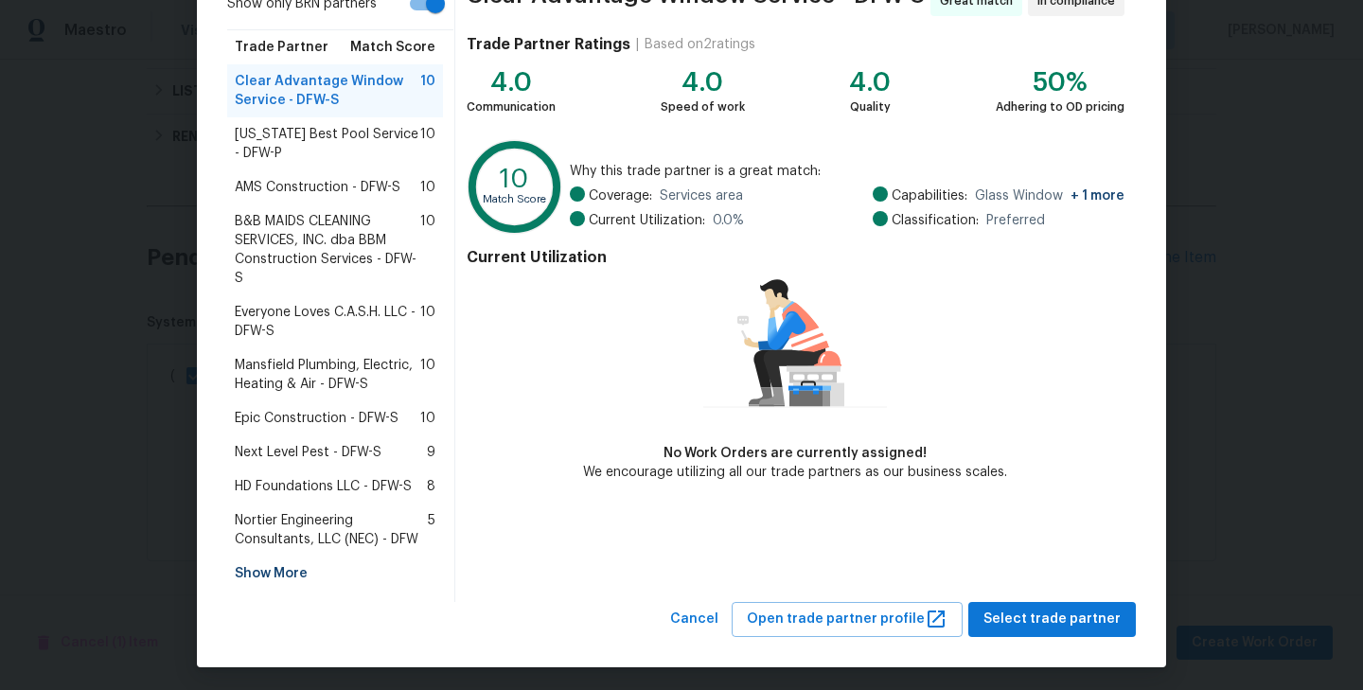
scroll to position [177, 0]
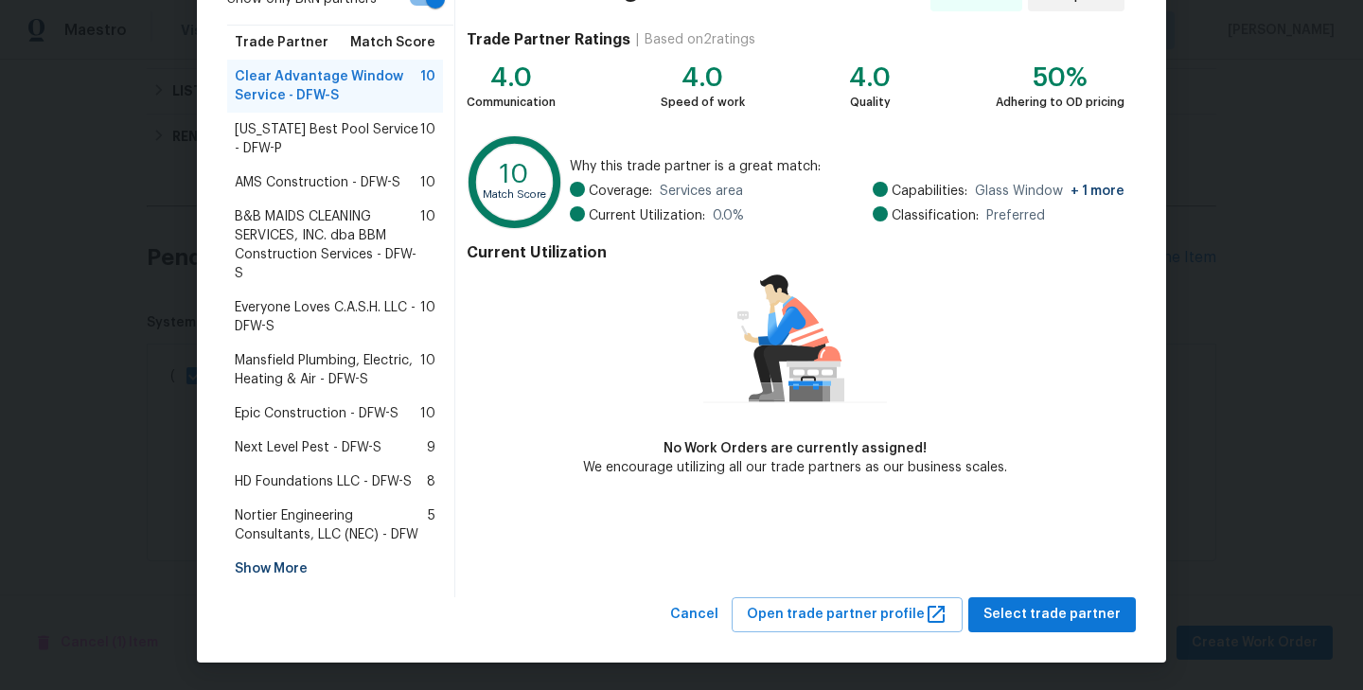
click at [285, 560] on div "Show More" at bounding box center [335, 569] width 216 height 34
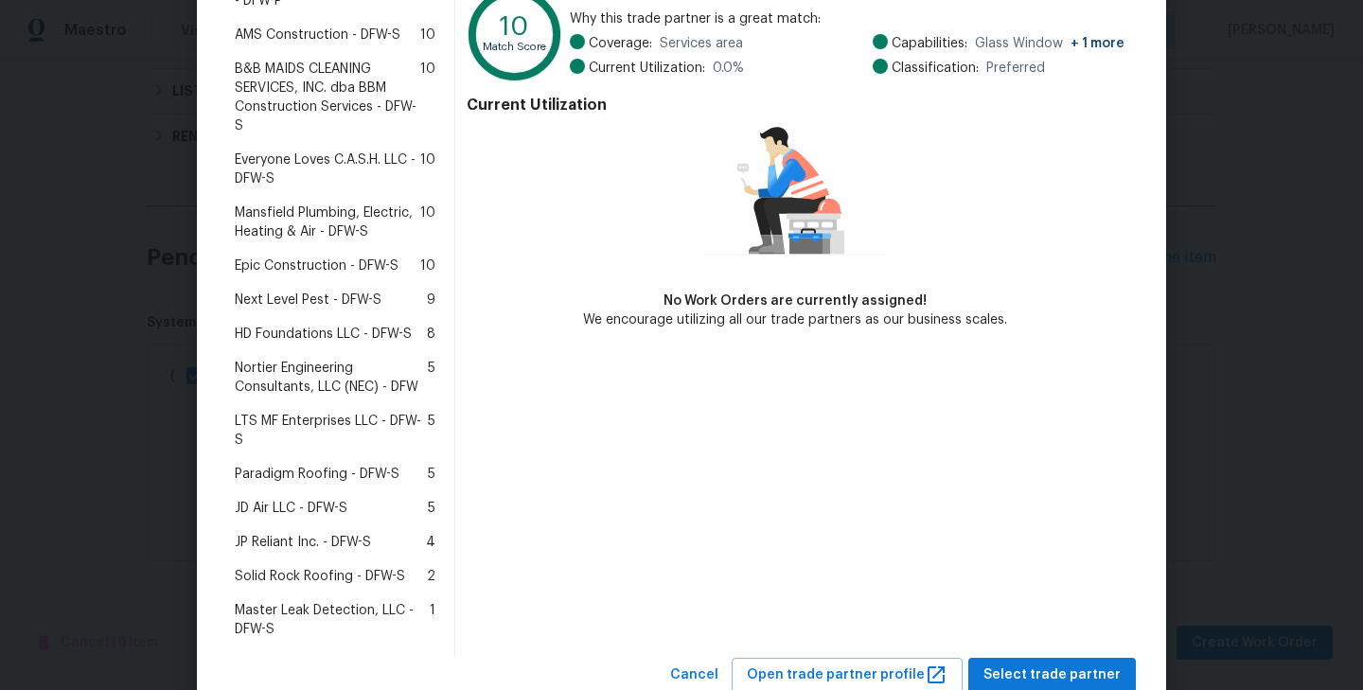
scroll to position [385, 0]
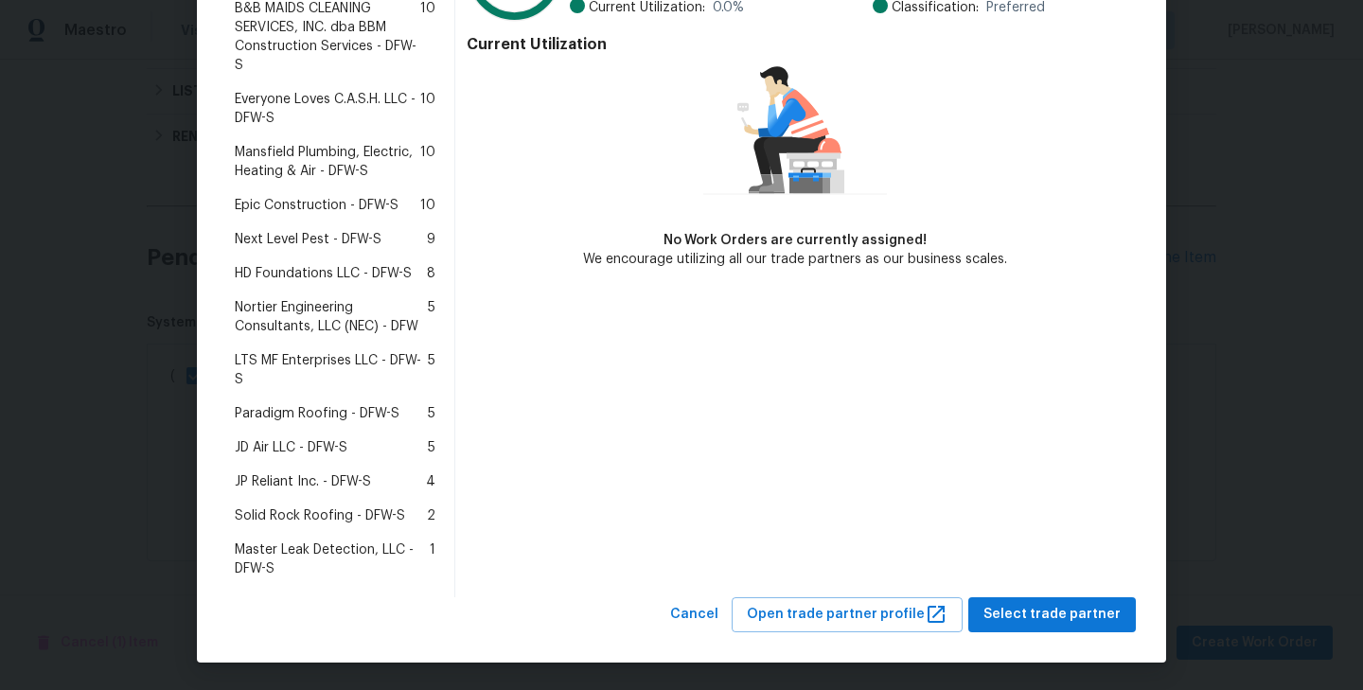
click at [360, 518] on span "Solid Rock Roofing - DFW-S" at bounding box center [320, 515] width 170 height 19
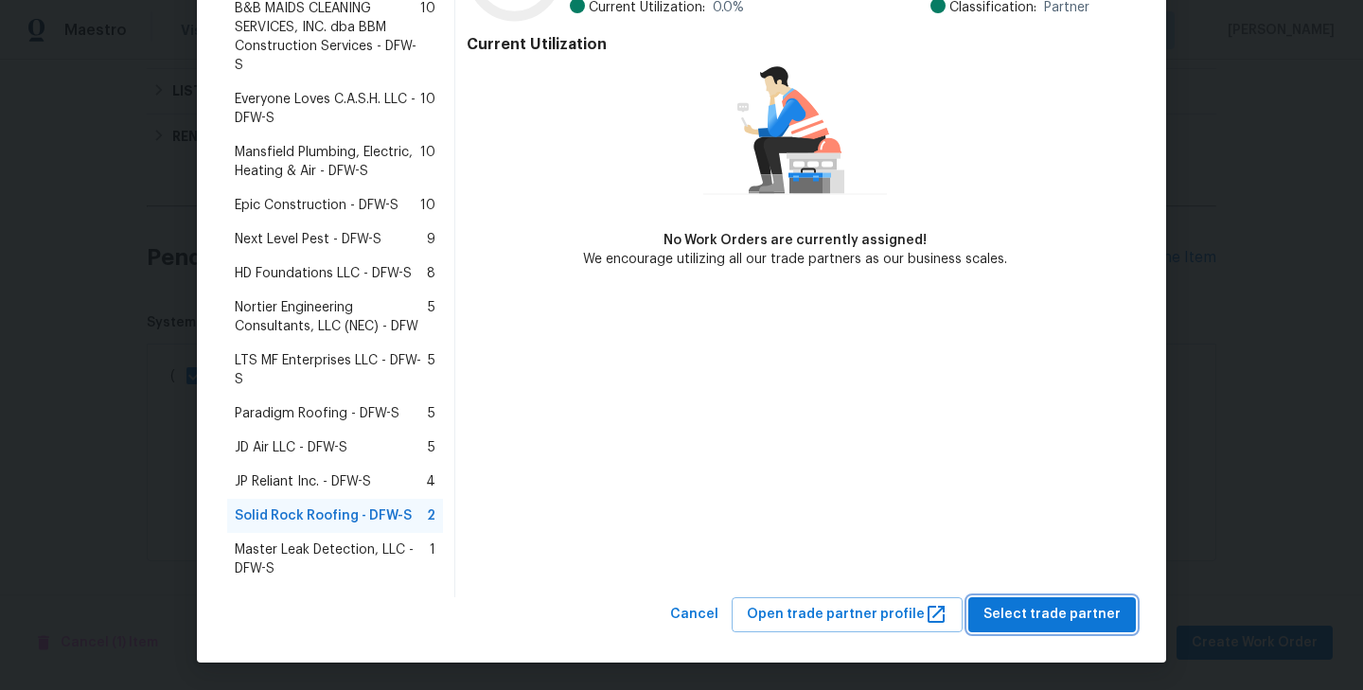
click at [1027, 622] on span "Select trade partner" at bounding box center [1051, 615] width 137 height 24
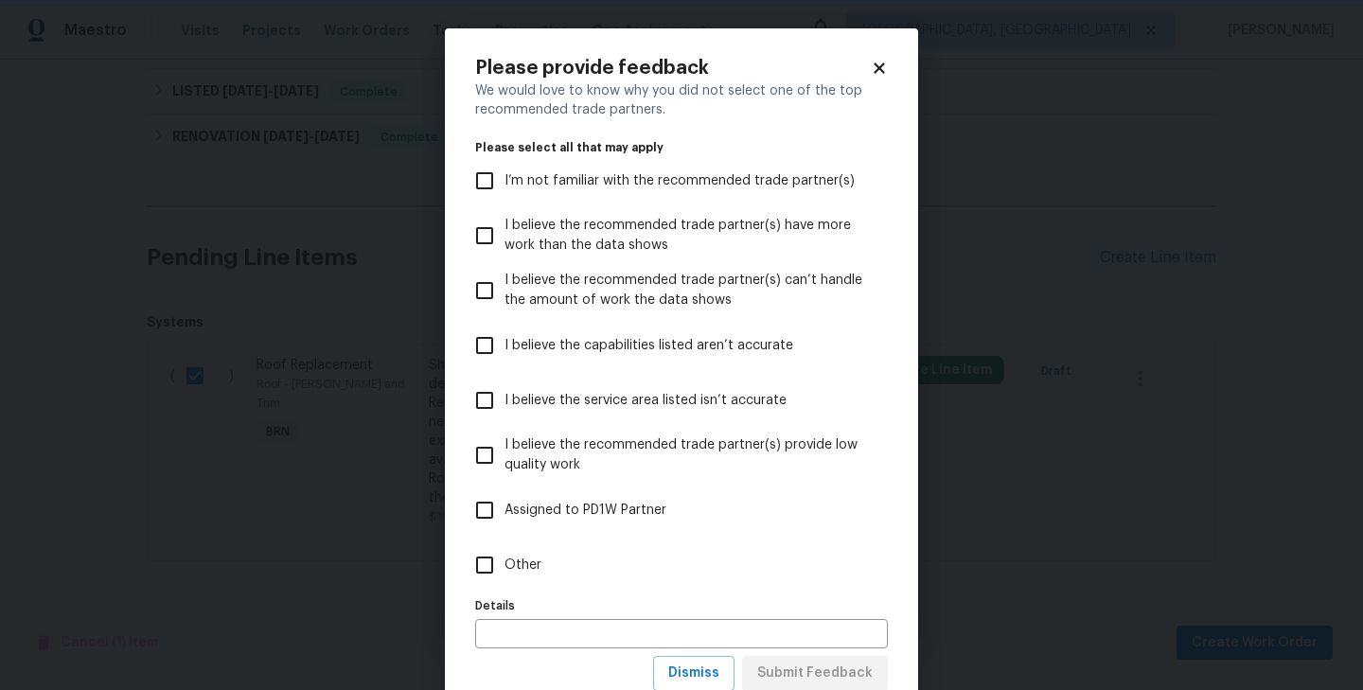
scroll to position [60, 0]
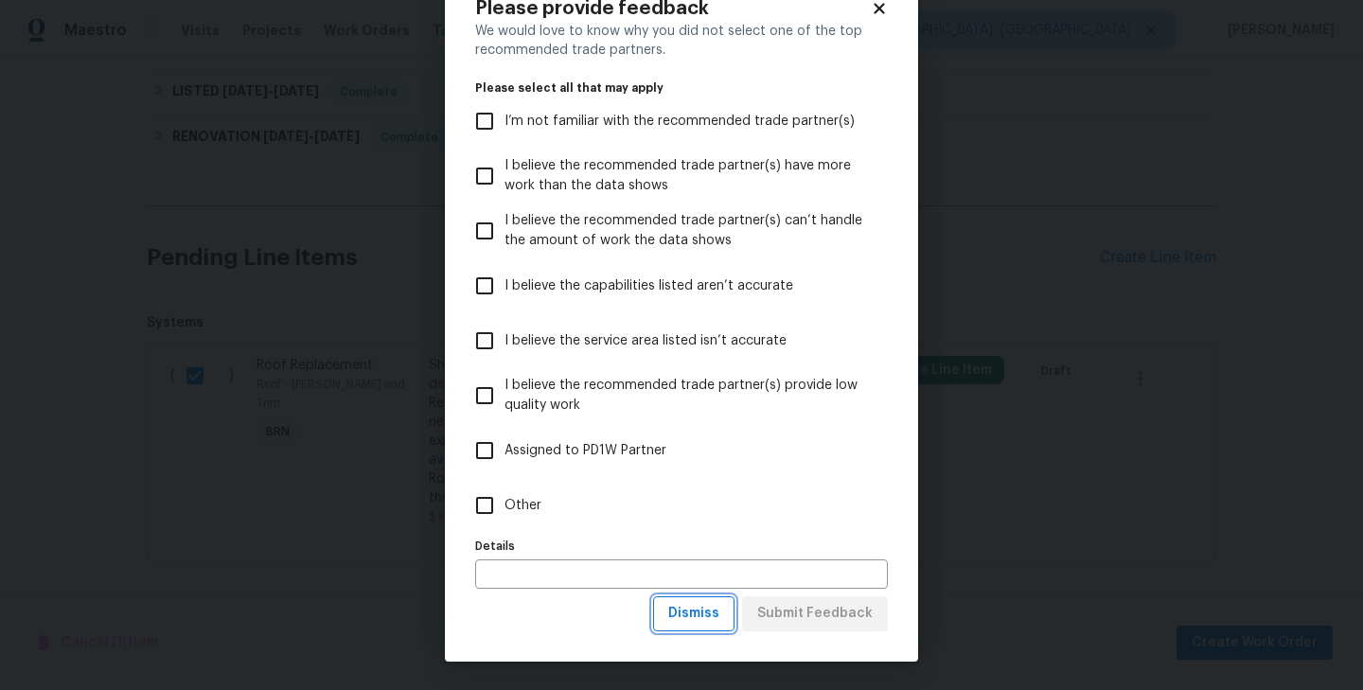
click at [697, 626] on button "Dismiss" at bounding box center [693, 613] width 81 height 35
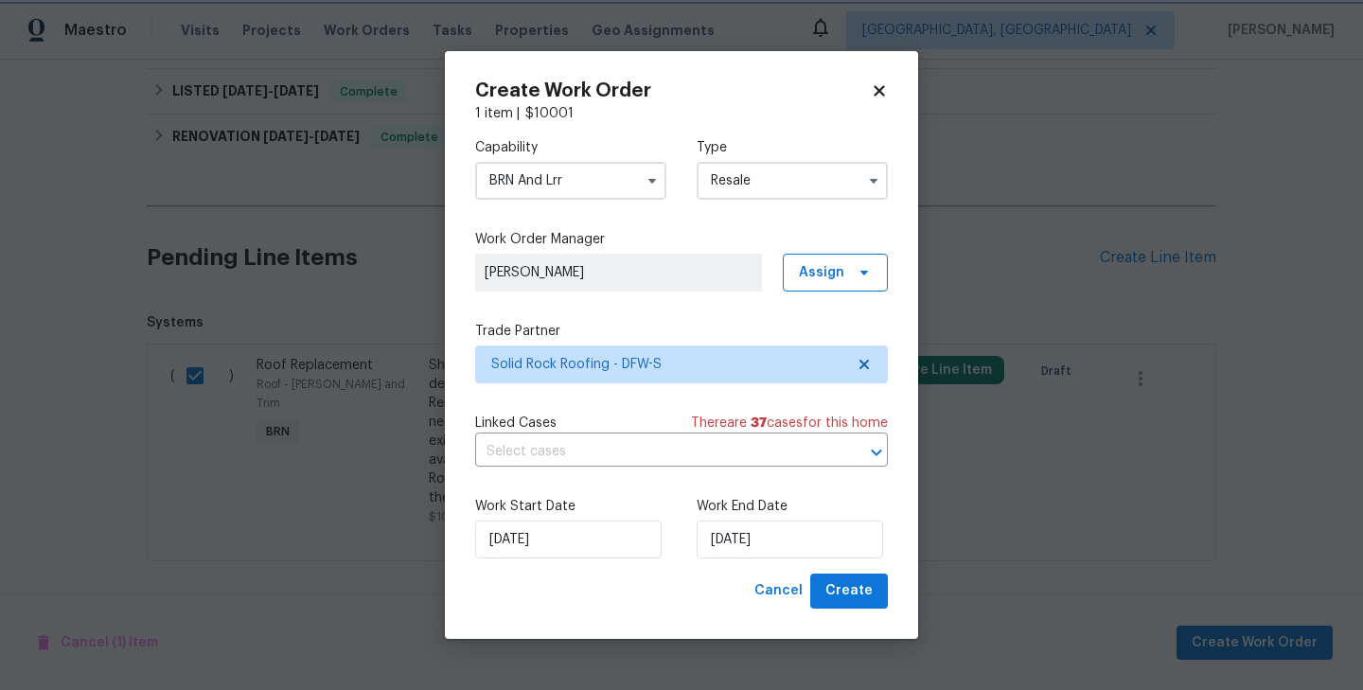
scroll to position [0, 0]
click at [657, 446] on input "text" at bounding box center [655, 451] width 360 height 29
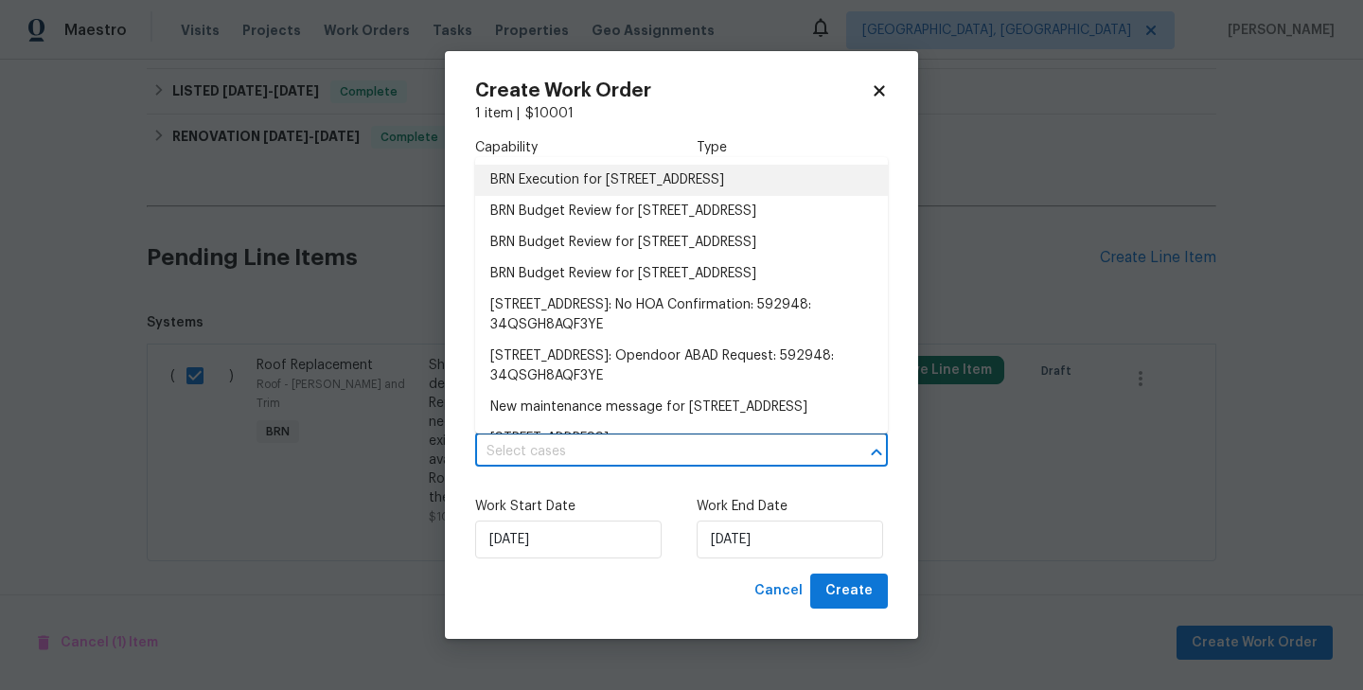
click at [623, 174] on li "BRN Execution for [STREET_ADDRESS]" at bounding box center [681, 180] width 413 height 31
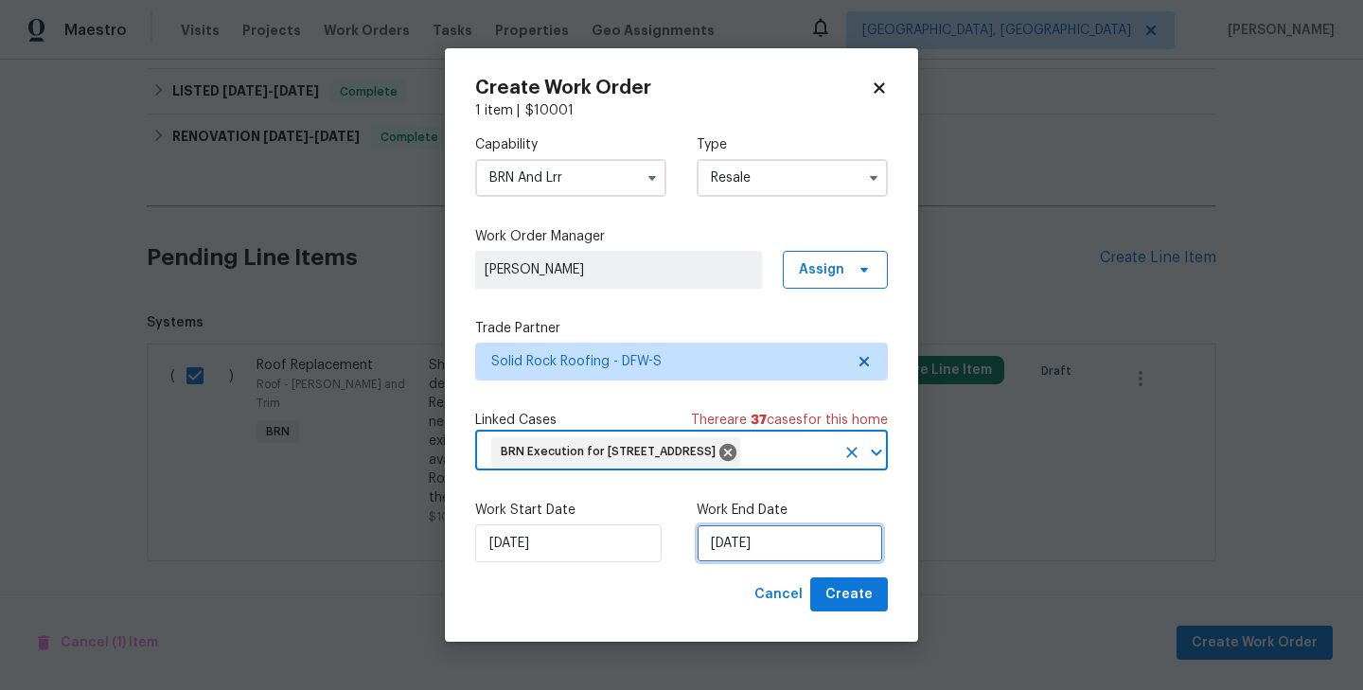
click at [723, 545] on input "[DATE]" at bounding box center [789, 543] width 186 height 38
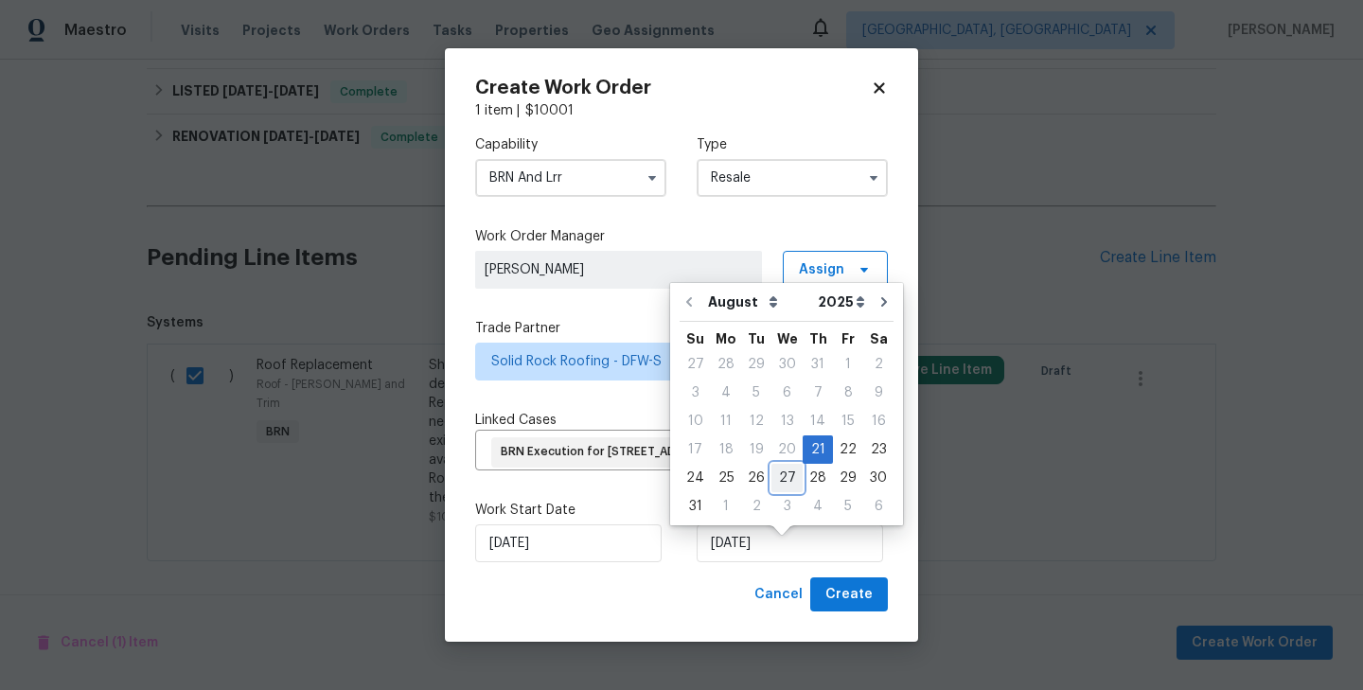
click at [774, 482] on div "27" at bounding box center [786, 478] width 31 height 26
type input "[DATE]"
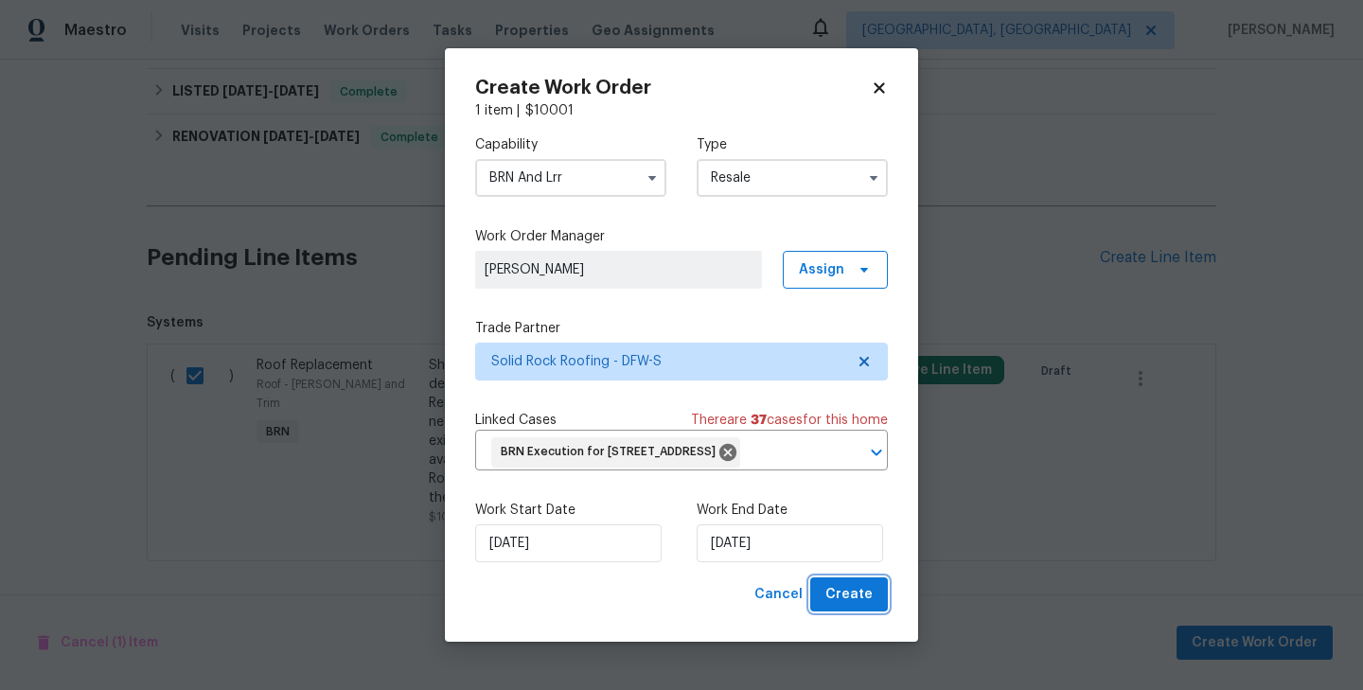
click at [851, 607] on span "Create" at bounding box center [848, 595] width 47 height 24
checkbox input "false"
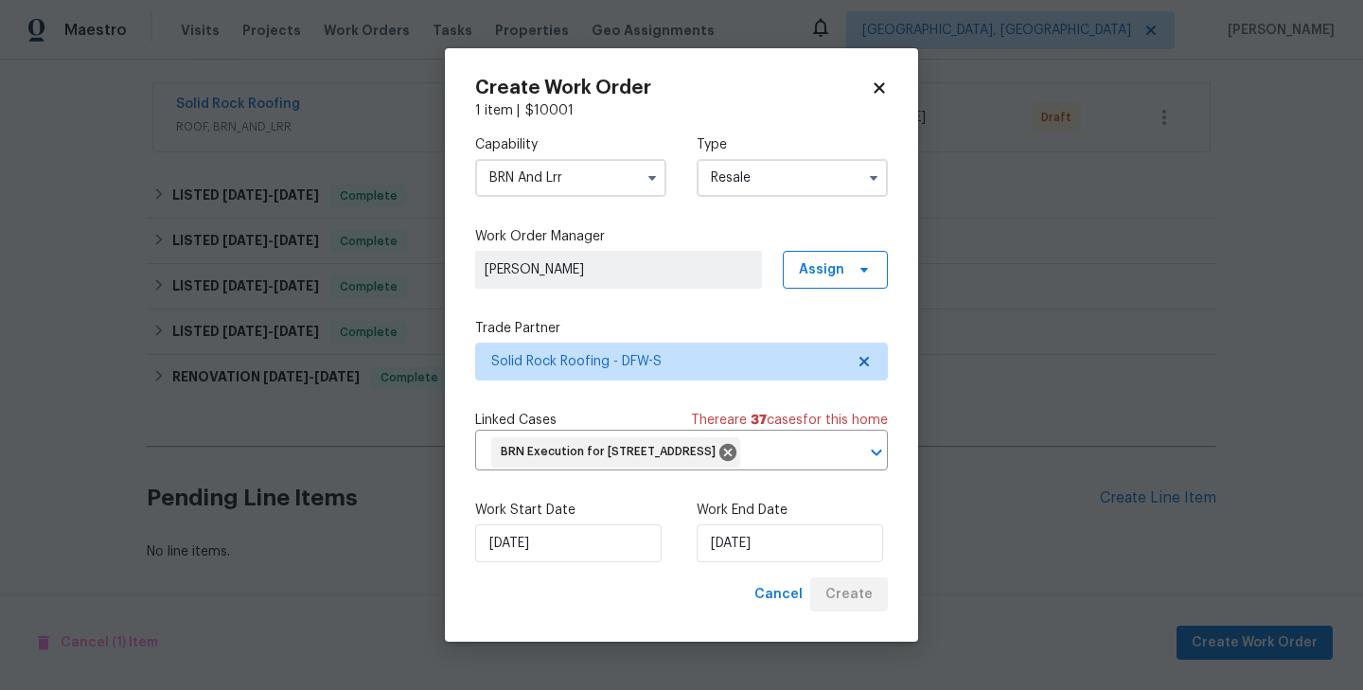
scroll to position [340, 0]
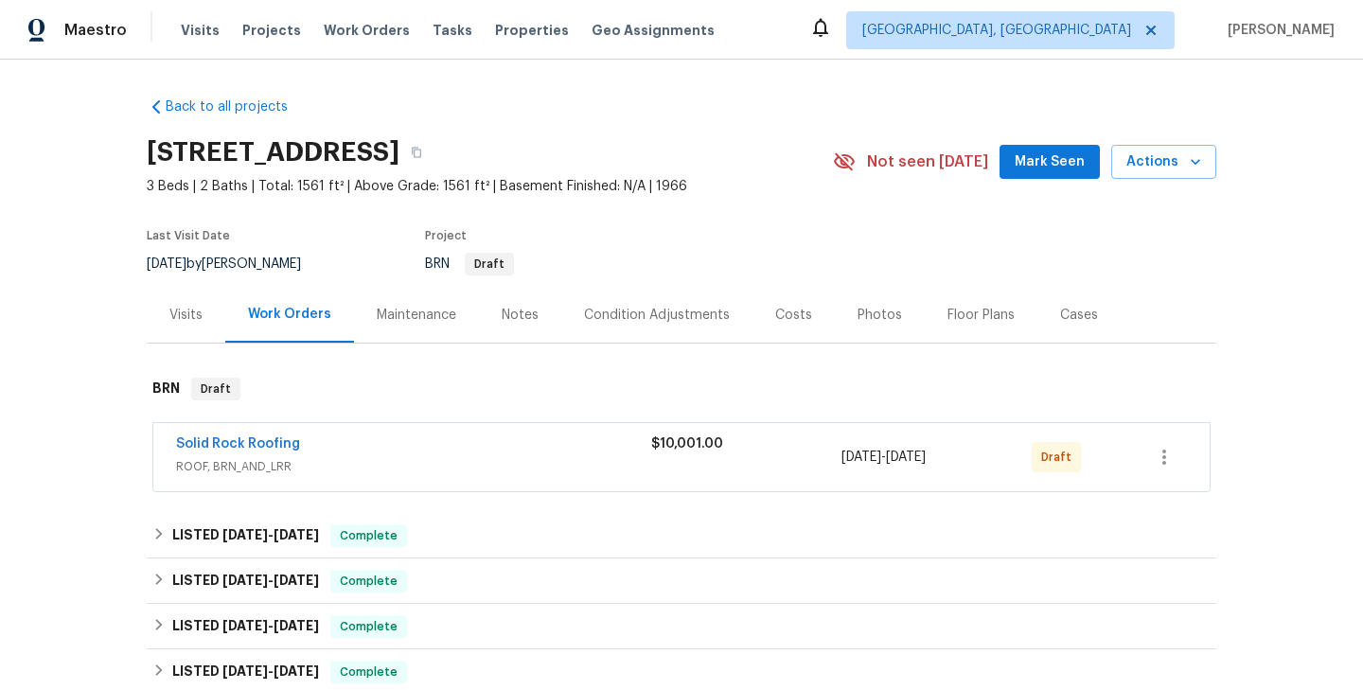
click at [355, 444] on div "Solid Rock Roofing" at bounding box center [413, 445] width 475 height 23
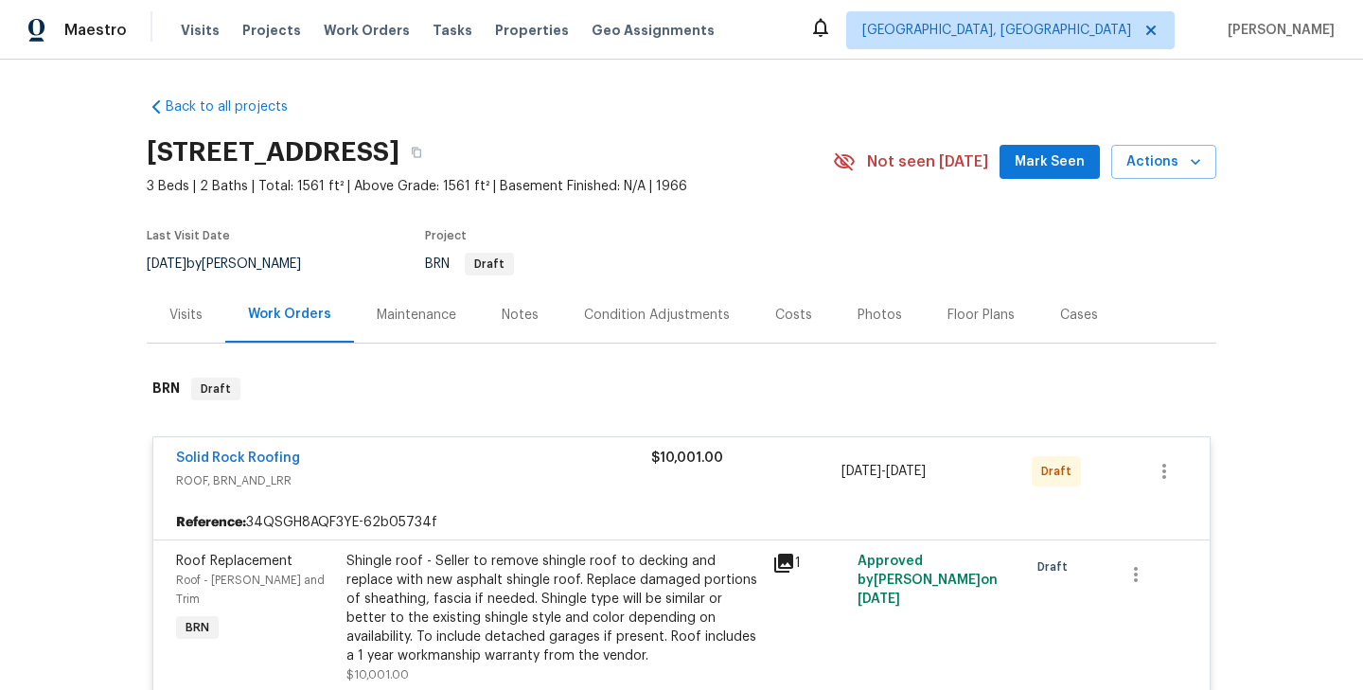
scroll to position [156, 0]
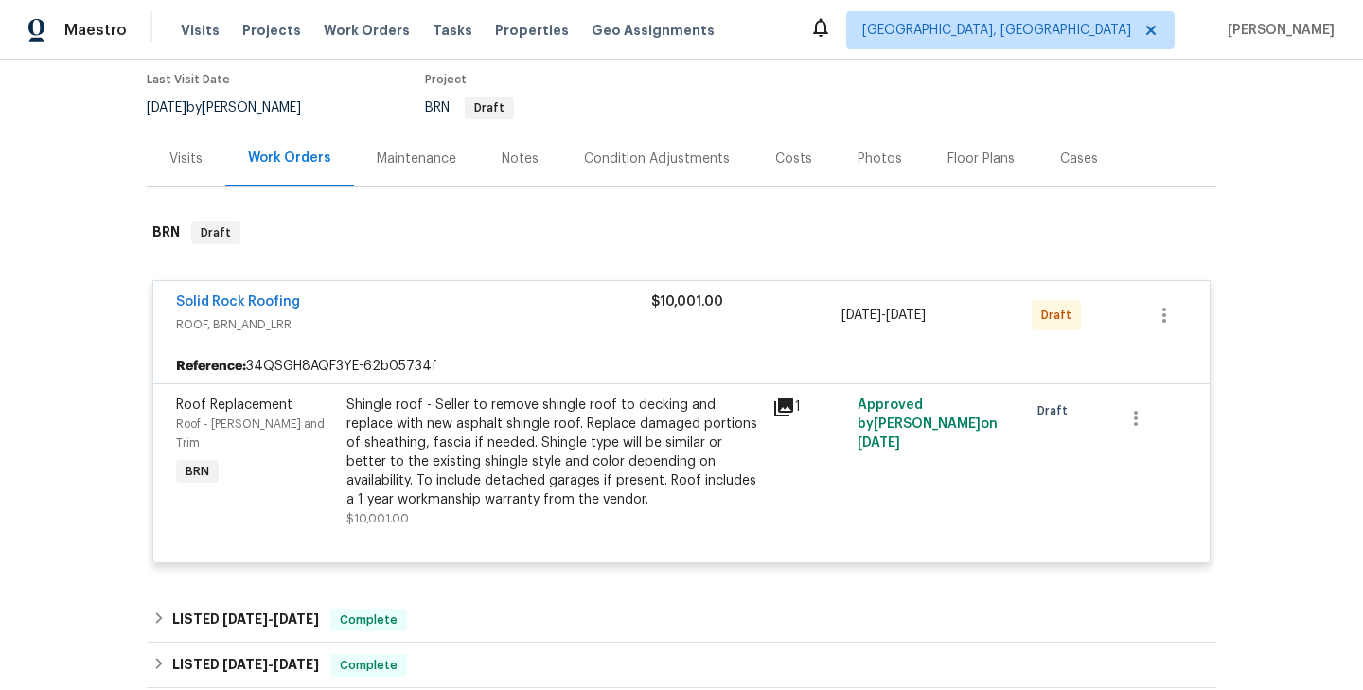
click at [328, 507] on div "Roof Replacement Roof - [PERSON_NAME] and Trim BRN" at bounding box center [255, 462] width 170 height 144
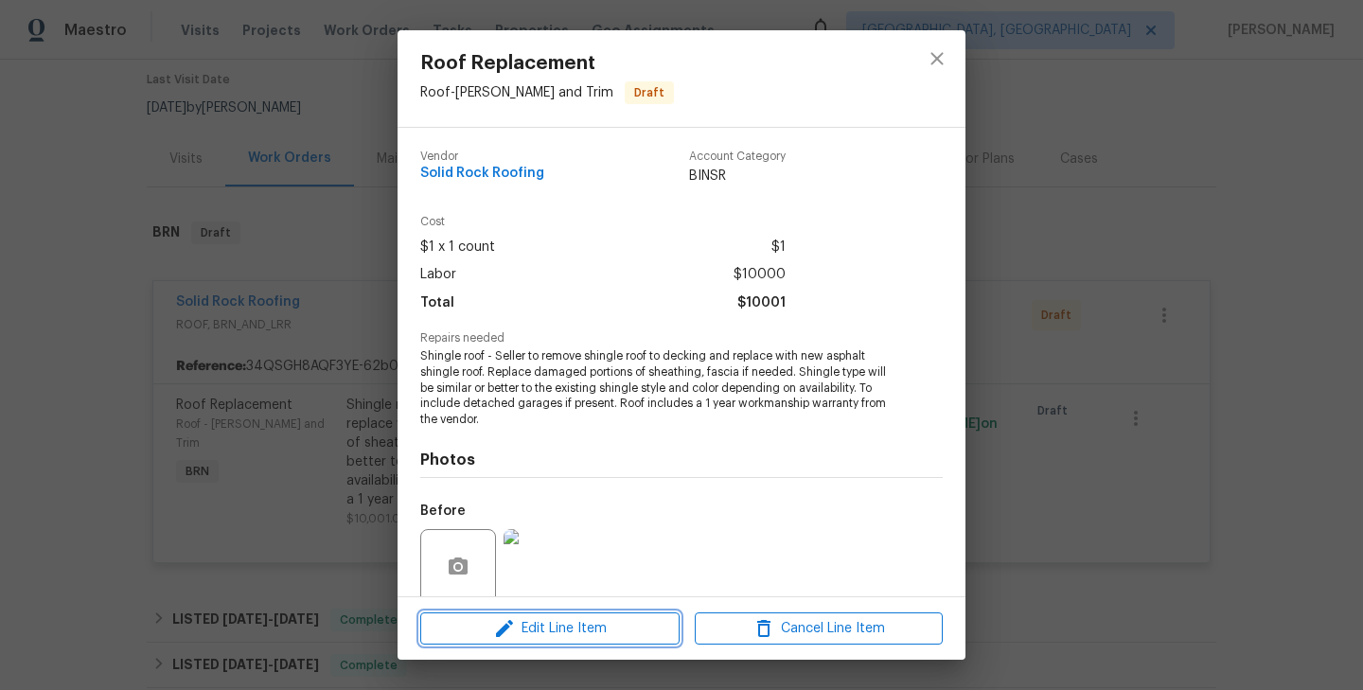
click at [553, 624] on span "Edit Line Item" at bounding box center [550, 629] width 248 height 24
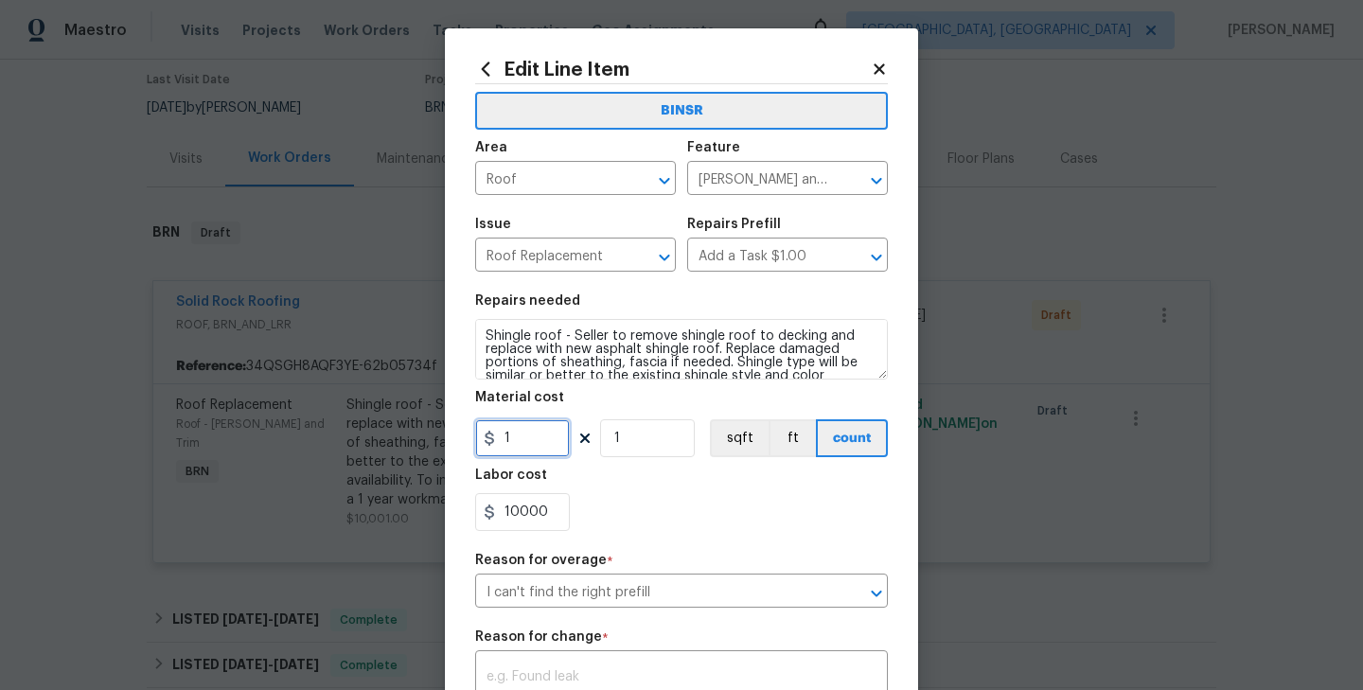
click at [526, 447] on input "1" at bounding box center [522, 438] width 95 height 38
type input "0"
click at [652, 502] on div "10000" at bounding box center [681, 512] width 413 height 38
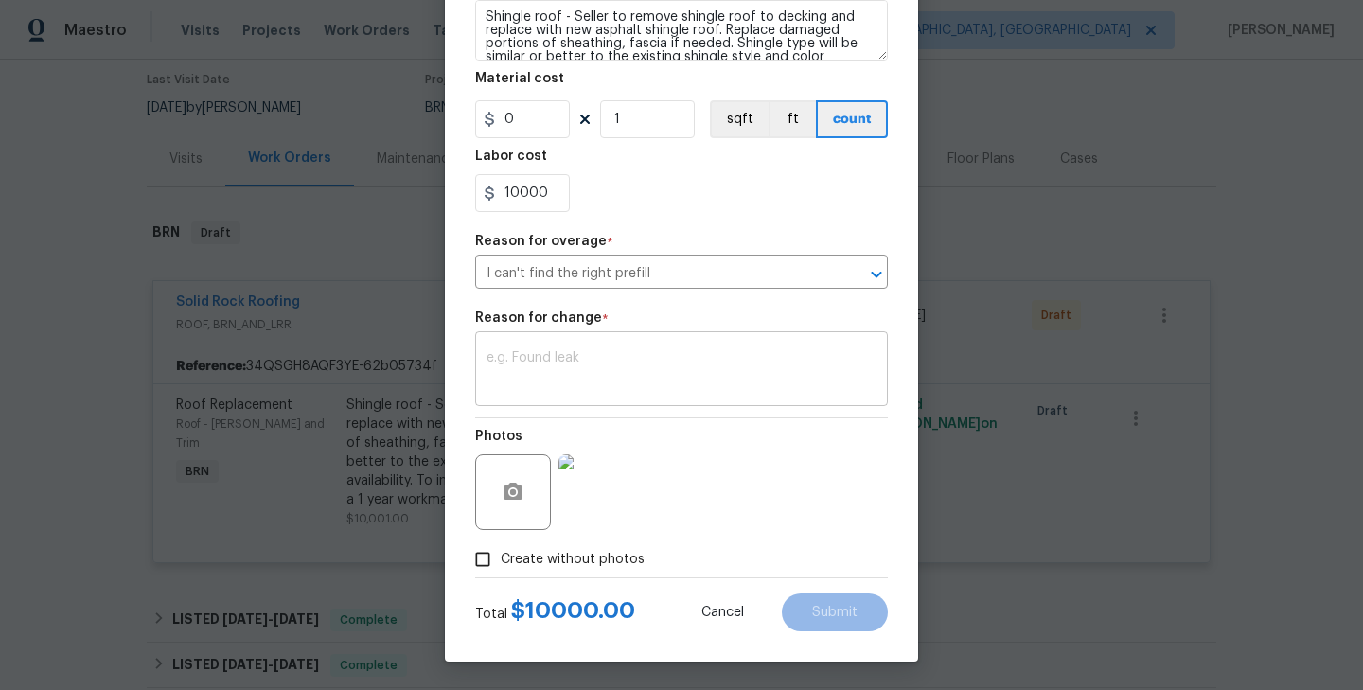
click at [612, 344] on div "x ​" at bounding box center [681, 371] width 413 height 70
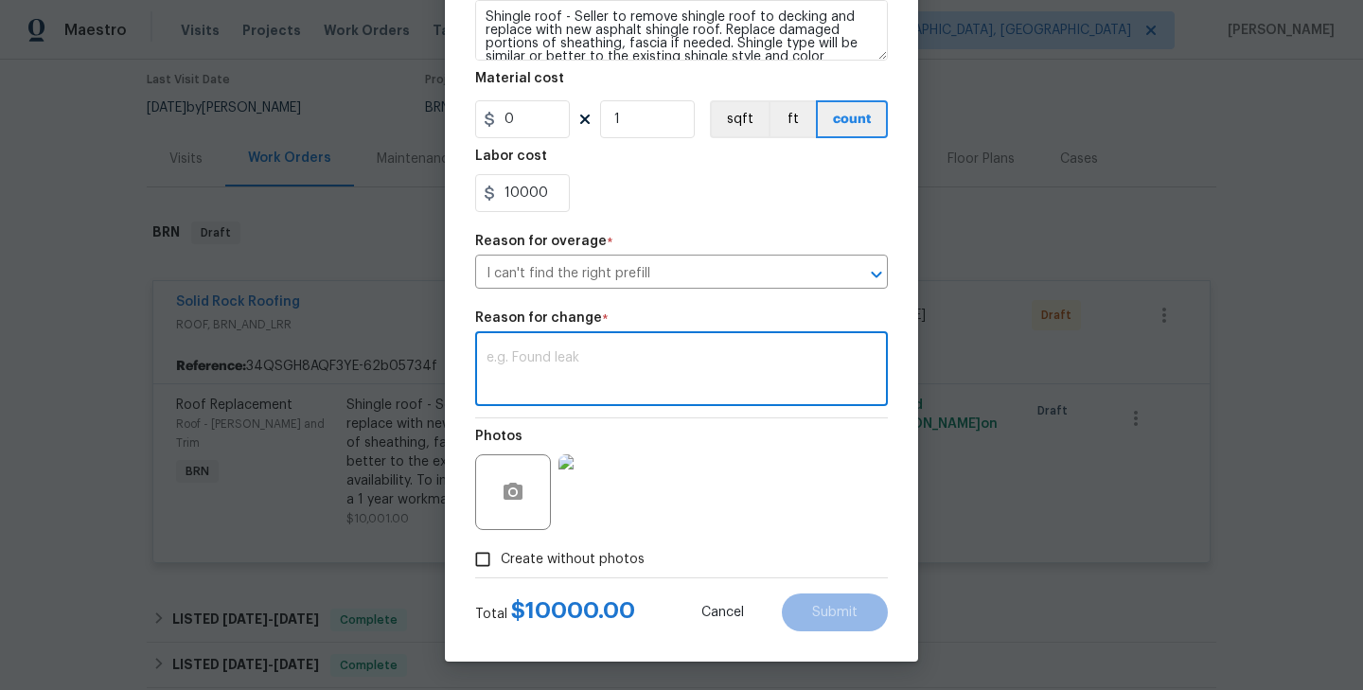
type textarea "m"
click at [837, 598] on button "Submit" at bounding box center [835, 612] width 106 height 38
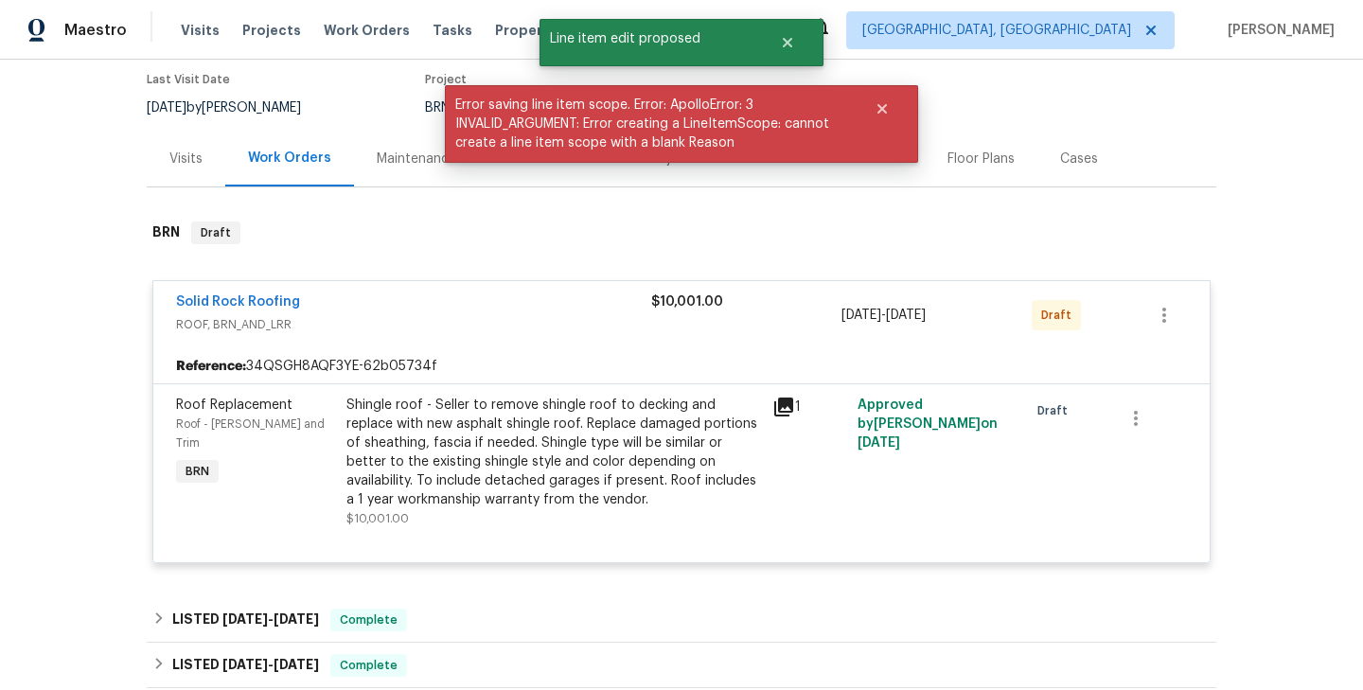
scroll to position [0, 0]
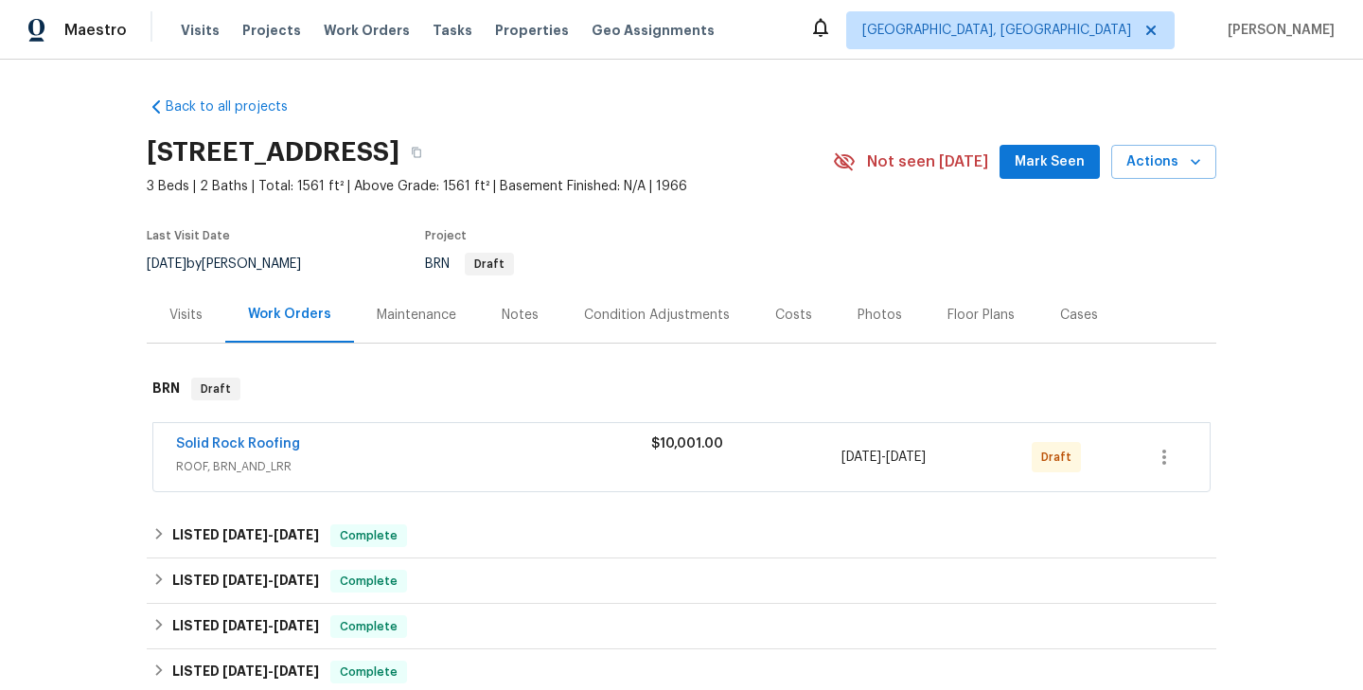
click at [501, 433] on div "Solid Rock Roofing ROOF, BRN_AND_LRR $10,001.00 [DATE] - [DATE] Draft" at bounding box center [681, 457] width 1056 height 68
click at [292, 428] on div "Solid Rock Roofing ROOF, BRN_AND_LRR $10,001.00 [DATE] - [DATE] Draft" at bounding box center [681, 457] width 1056 height 68
click at [262, 445] on link "Solid Rock Roofing" at bounding box center [238, 443] width 124 height 13
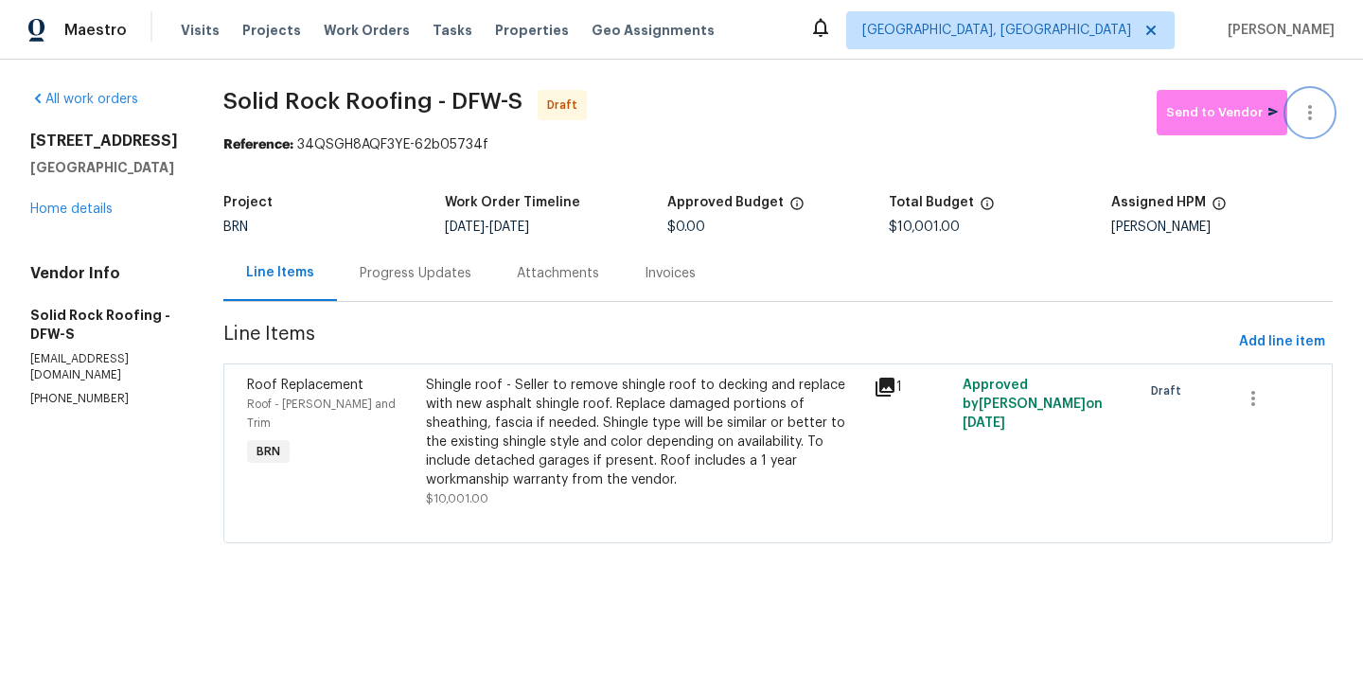
click at [1315, 113] on icon "button" at bounding box center [1309, 112] width 23 height 23
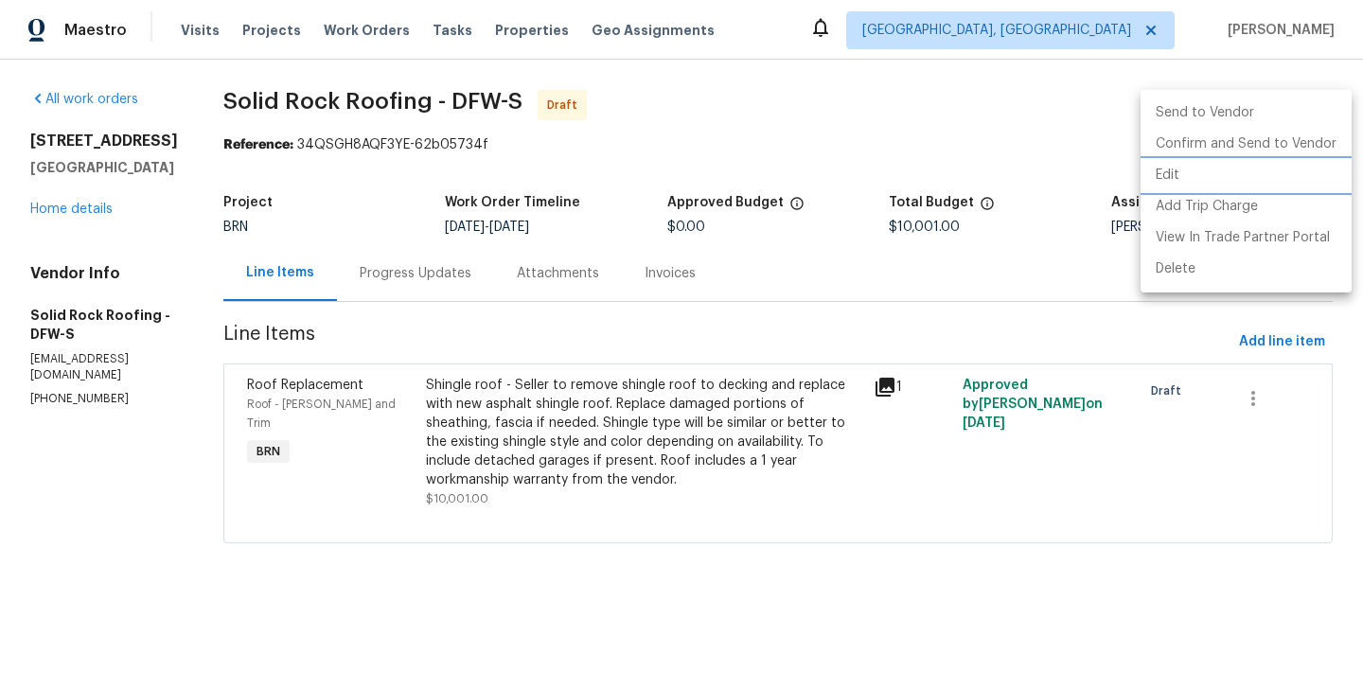
click at [1196, 170] on li "Edit" at bounding box center [1245, 175] width 211 height 31
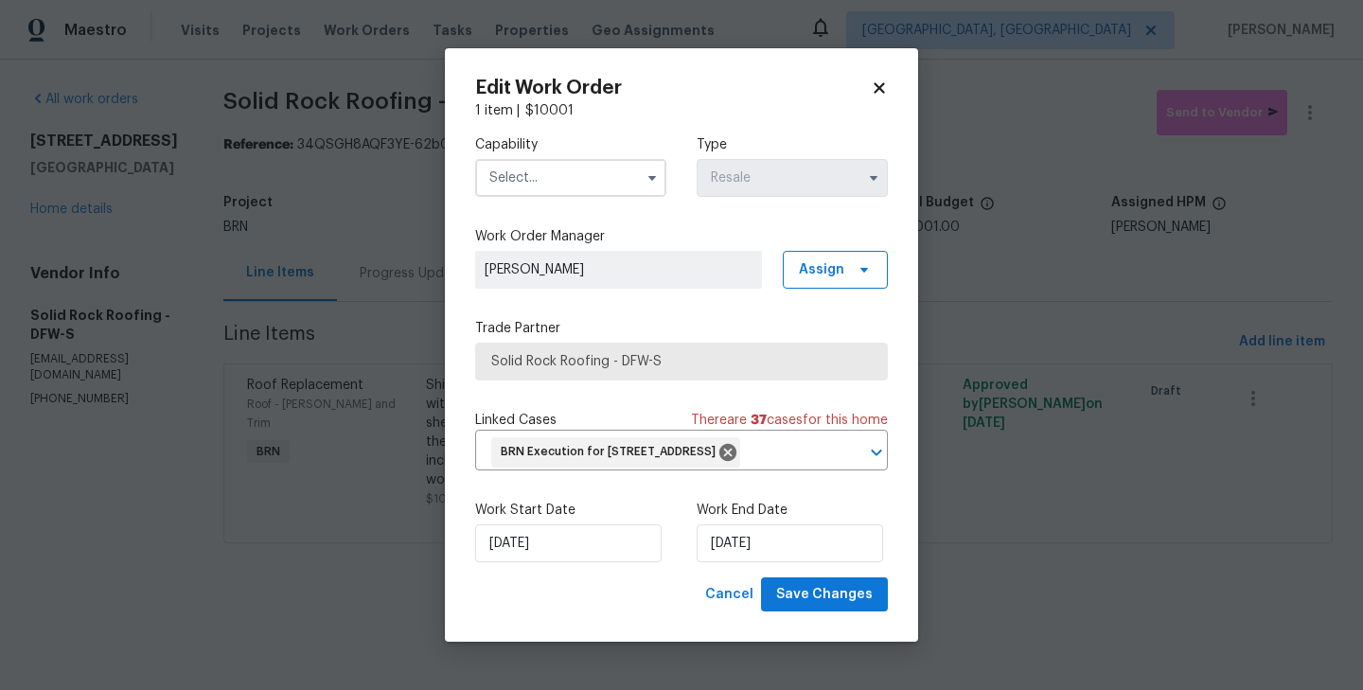
click at [412, 285] on body "Maestro Visits Projects Work Orders Tasks Properties Geo Assignments [GEOGRAPHI…" at bounding box center [681, 298] width 1363 height 596
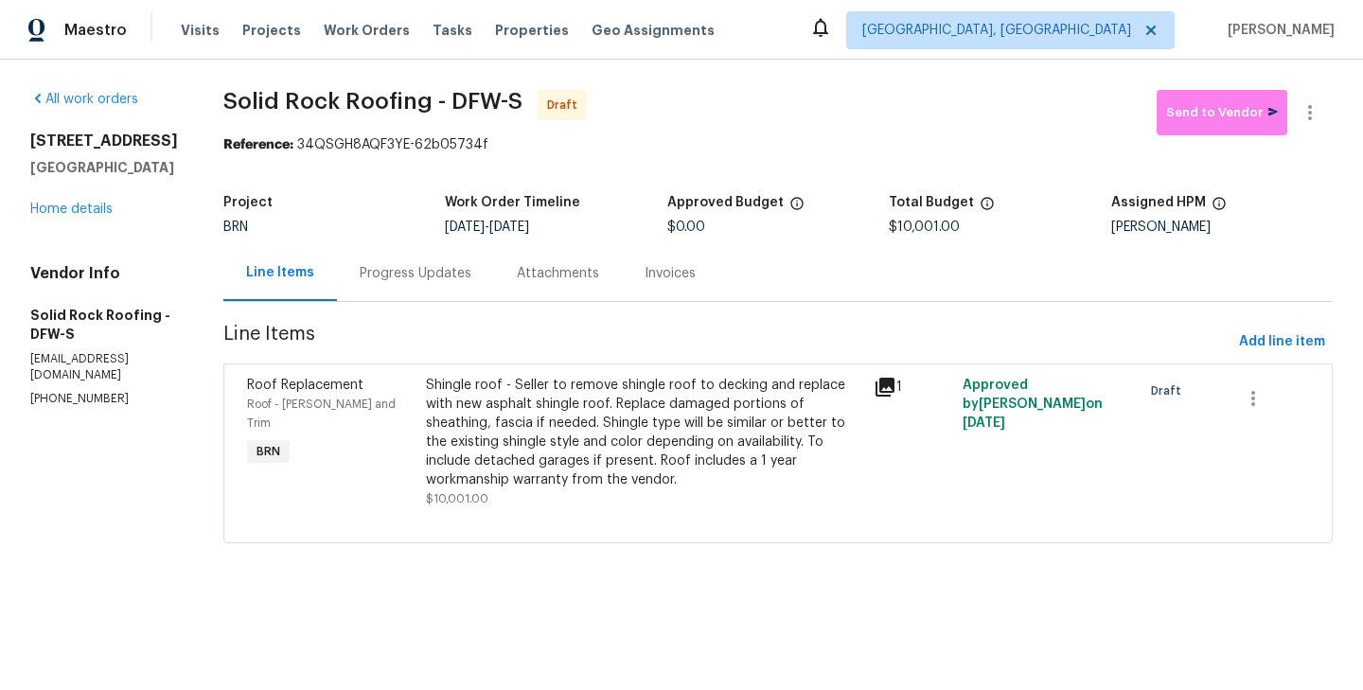
click at [487, 453] on div "Shingle roof - Seller to remove shingle roof to decking and replace with new as…" at bounding box center [644, 433] width 436 height 114
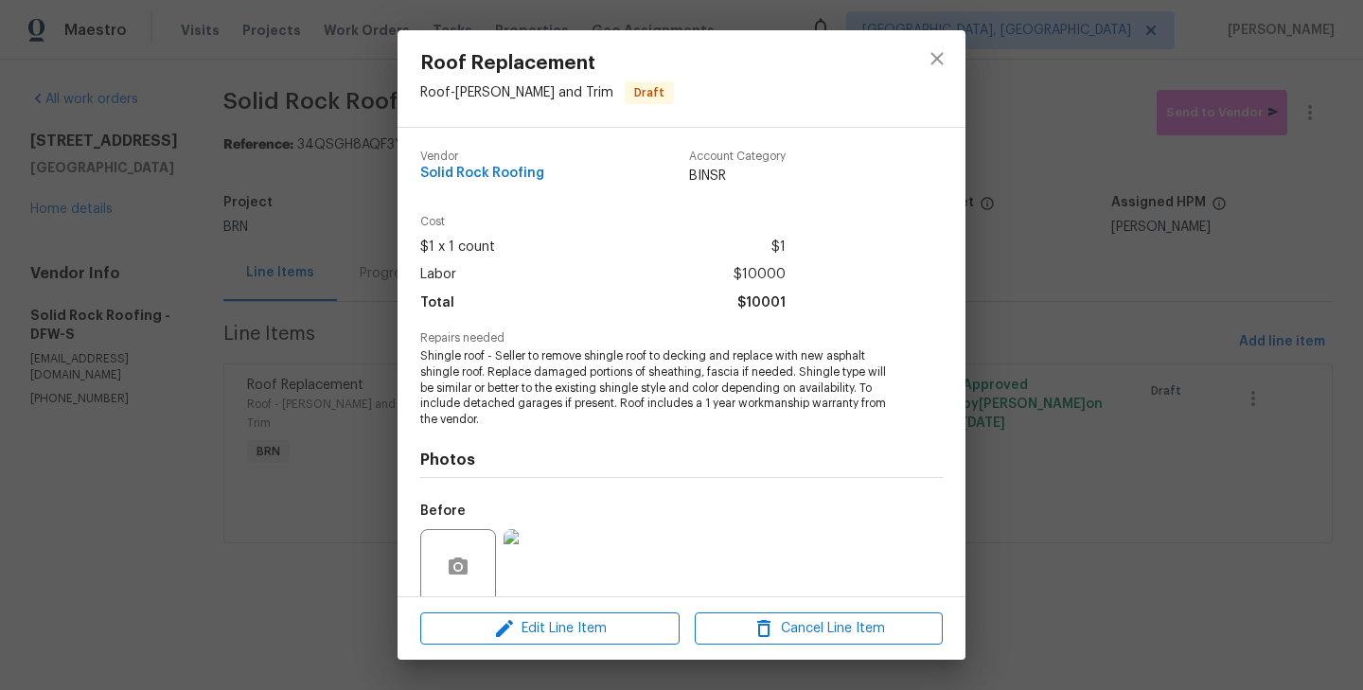
scroll to position [133, 0]
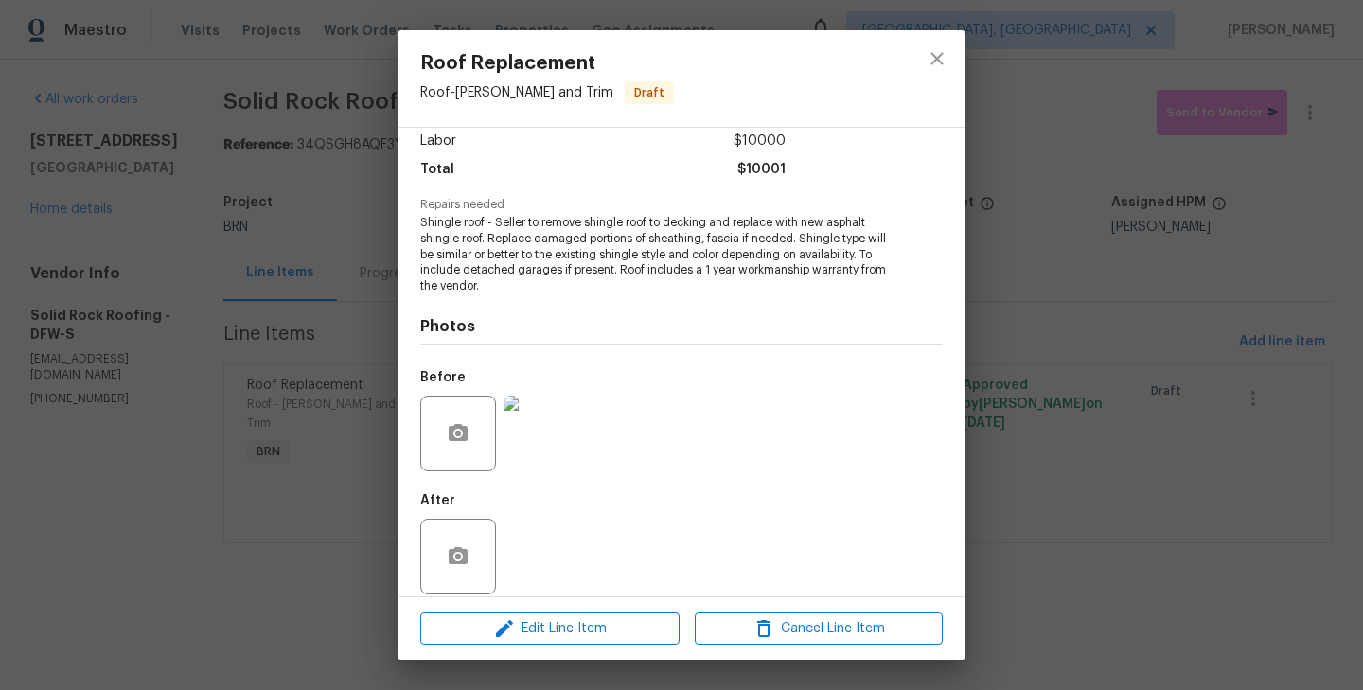
click at [586, 610] on div "Edit Line Item Cancel Line Item" at bounding box center [681, 628] width 568 height 63
click at [586, 622] on span "Edit Line Item" at bounding box center [550, 629] width 248 height 24
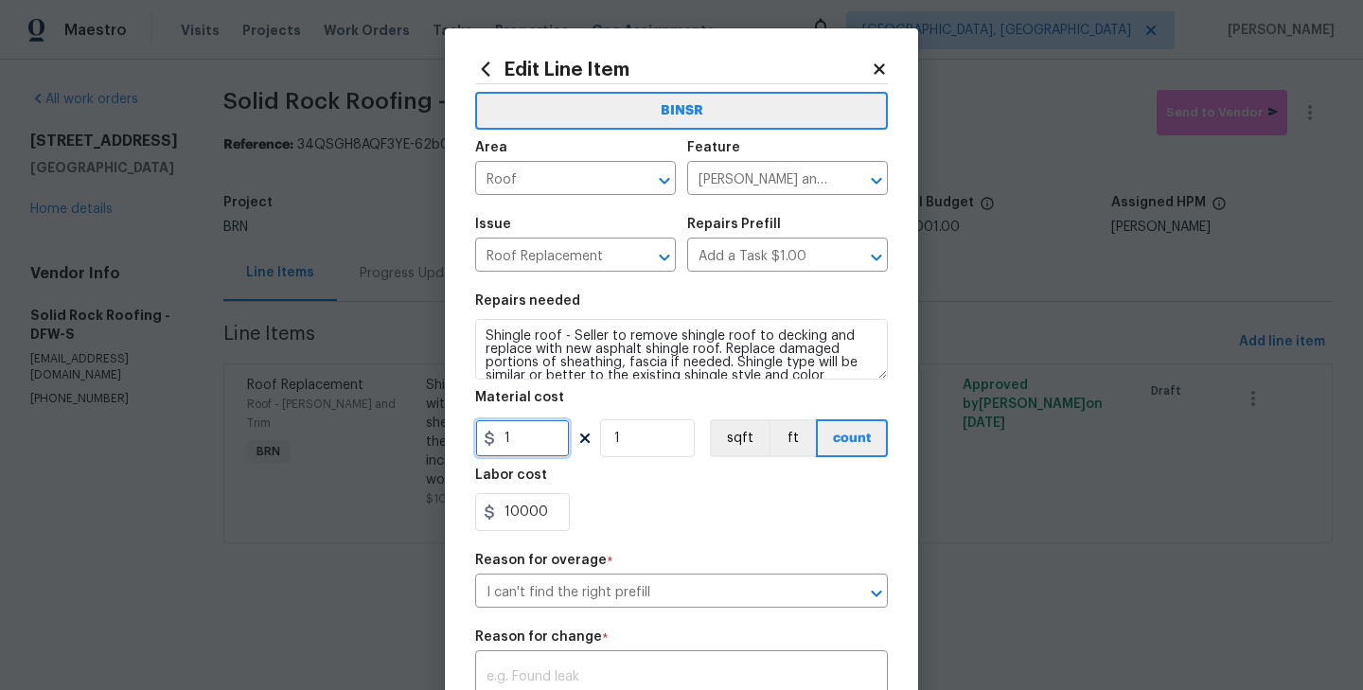
click at [547, 431] on input "1" at bounding box center [522, 438] width 95 height 38
type input "0"
click at [634, 473] on div "Labor cost" at bounding box center [681, 480] width 413 height 25
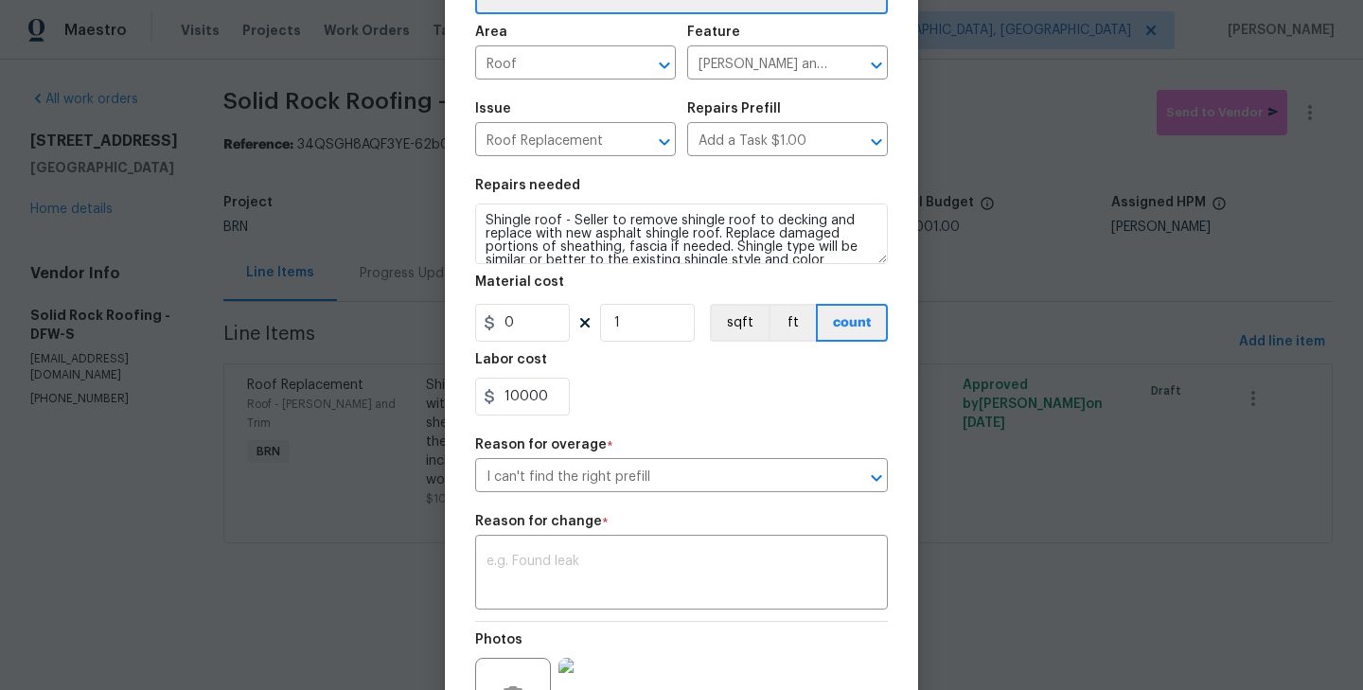
scroll to position [277, 0]
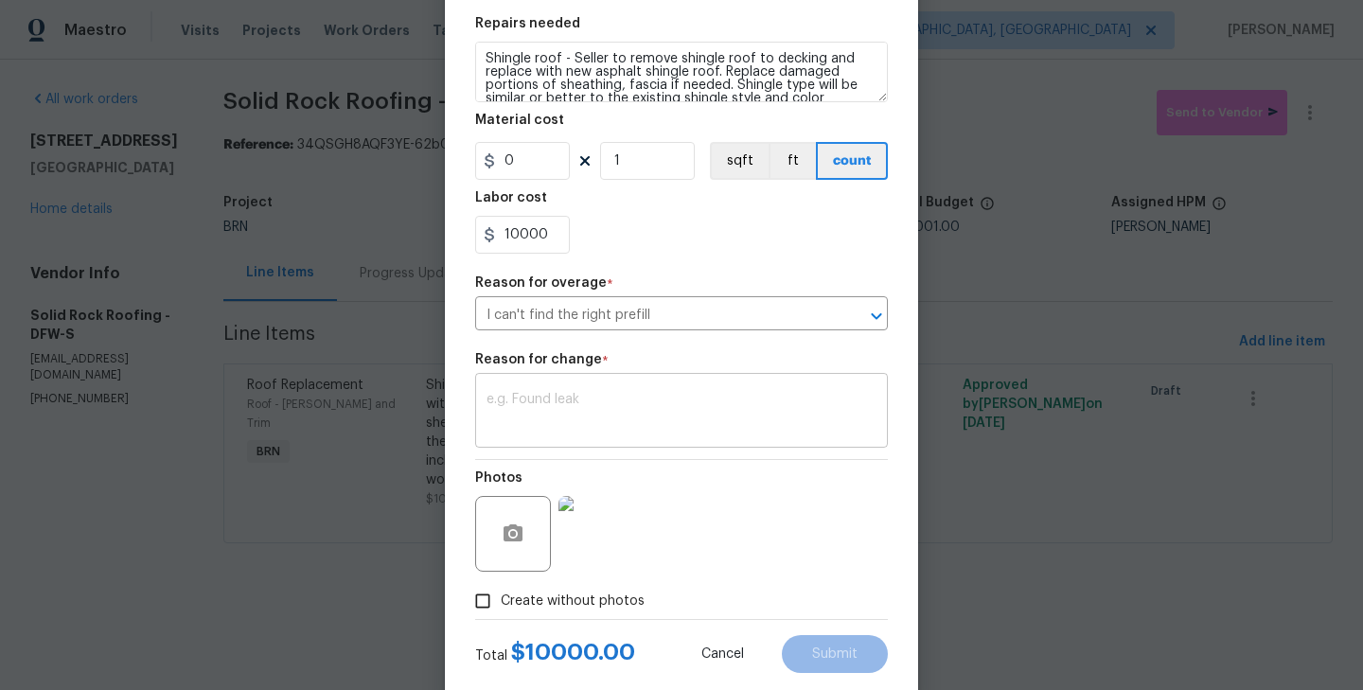
click at [581, 410] on textarea at bounding box center [681, 413] width 390 height 40
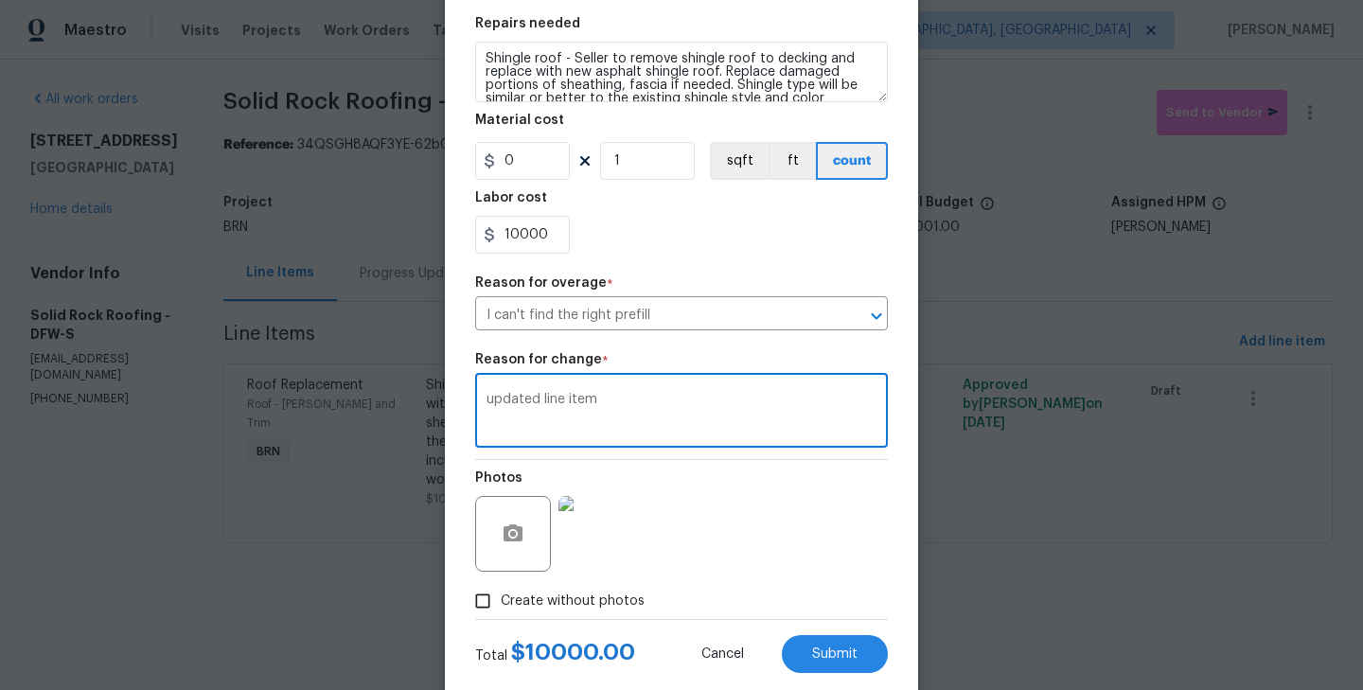
type textarea "updated line item"
click at [827, 618] on div "Create without photos" at bounding box center [681, 601] width 413 height 36
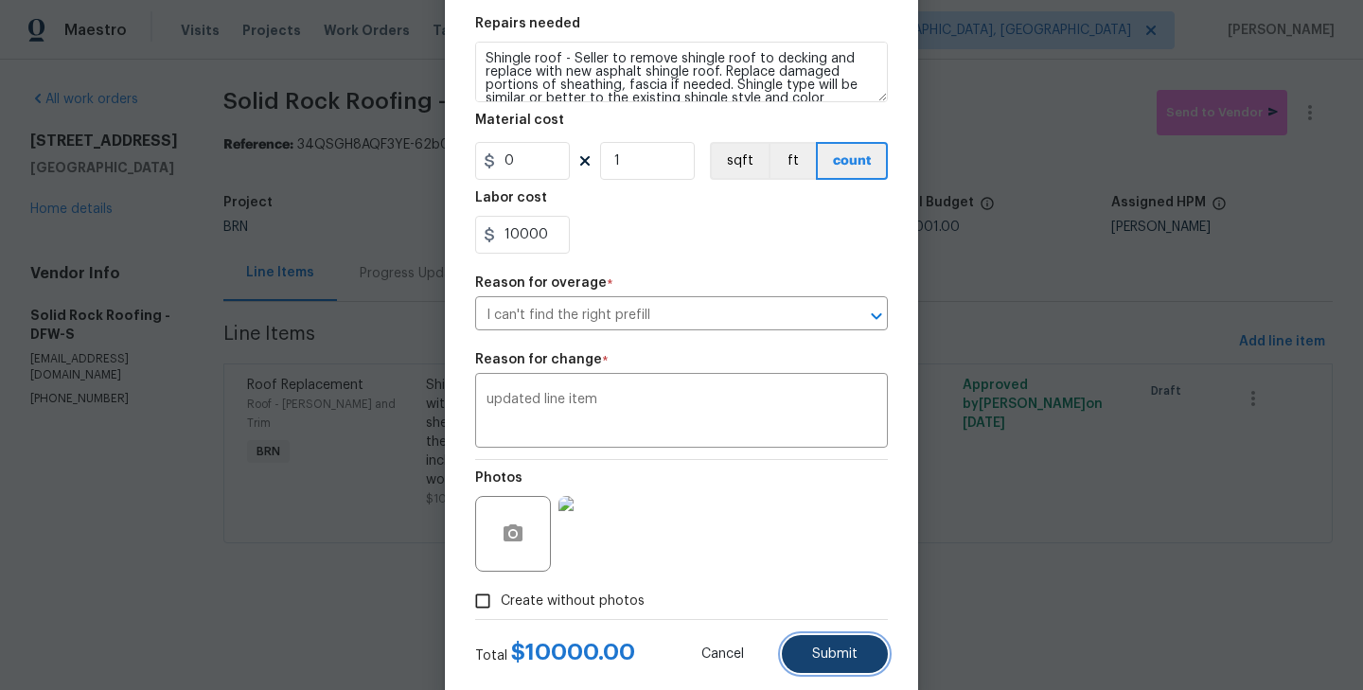
click at [848, 642] on button "Submit" at bounding box center [835, 654] width 106 height 38
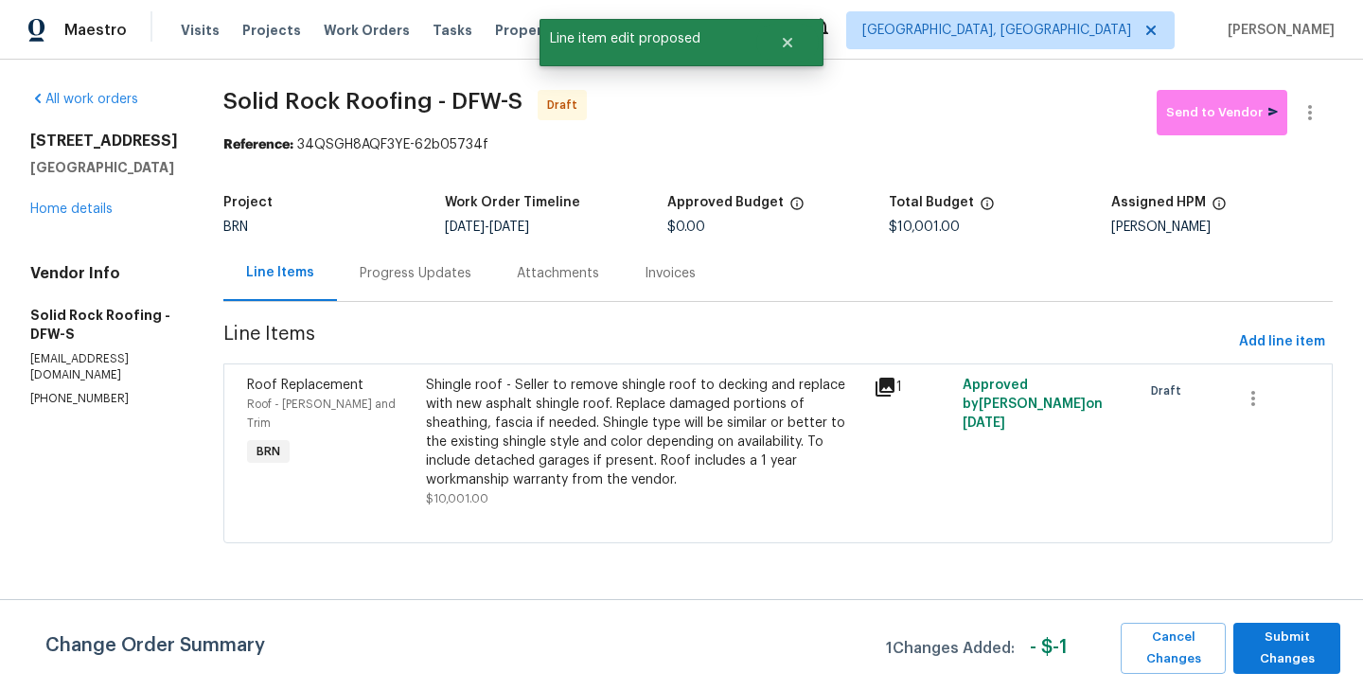
scroll to position [0, 0]
click at [1289, 656] on span "Submit Changes" at bounding box center [1287, 648] width 88 height 44
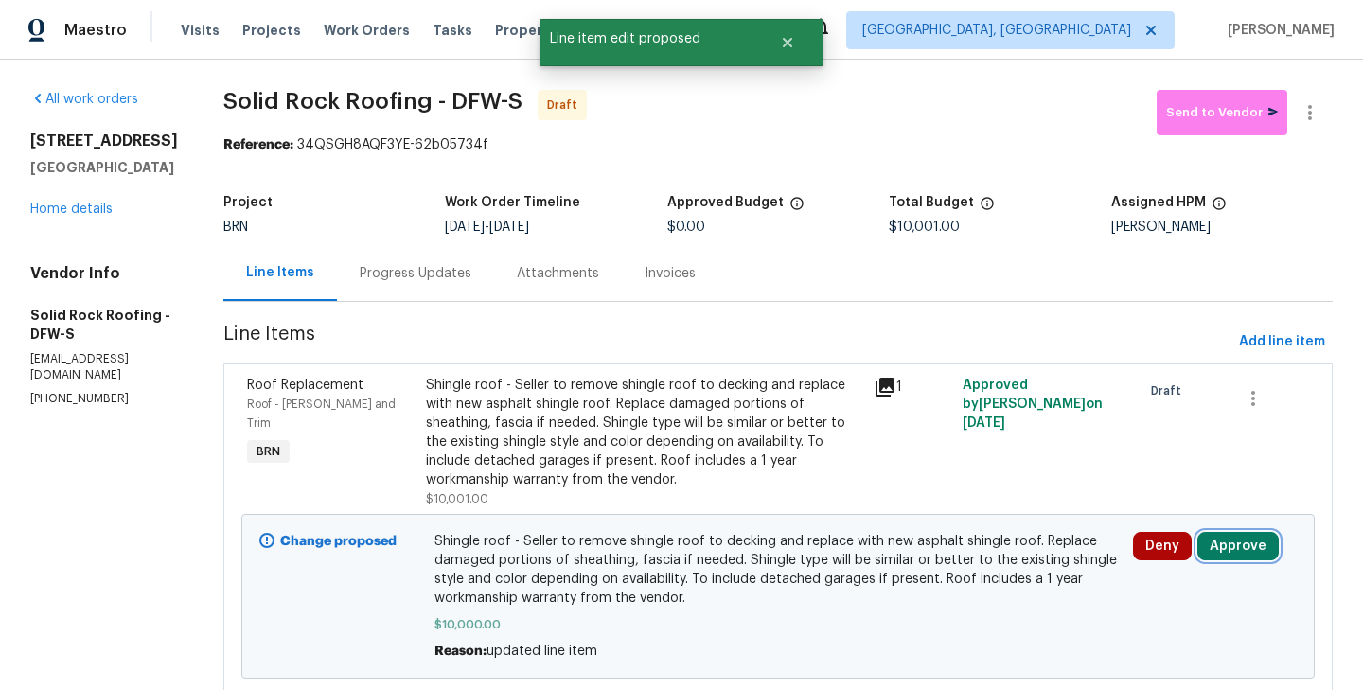
click at [1221, 539] on button "Approve" at bounding box center [1237, 546] width 81 height 28
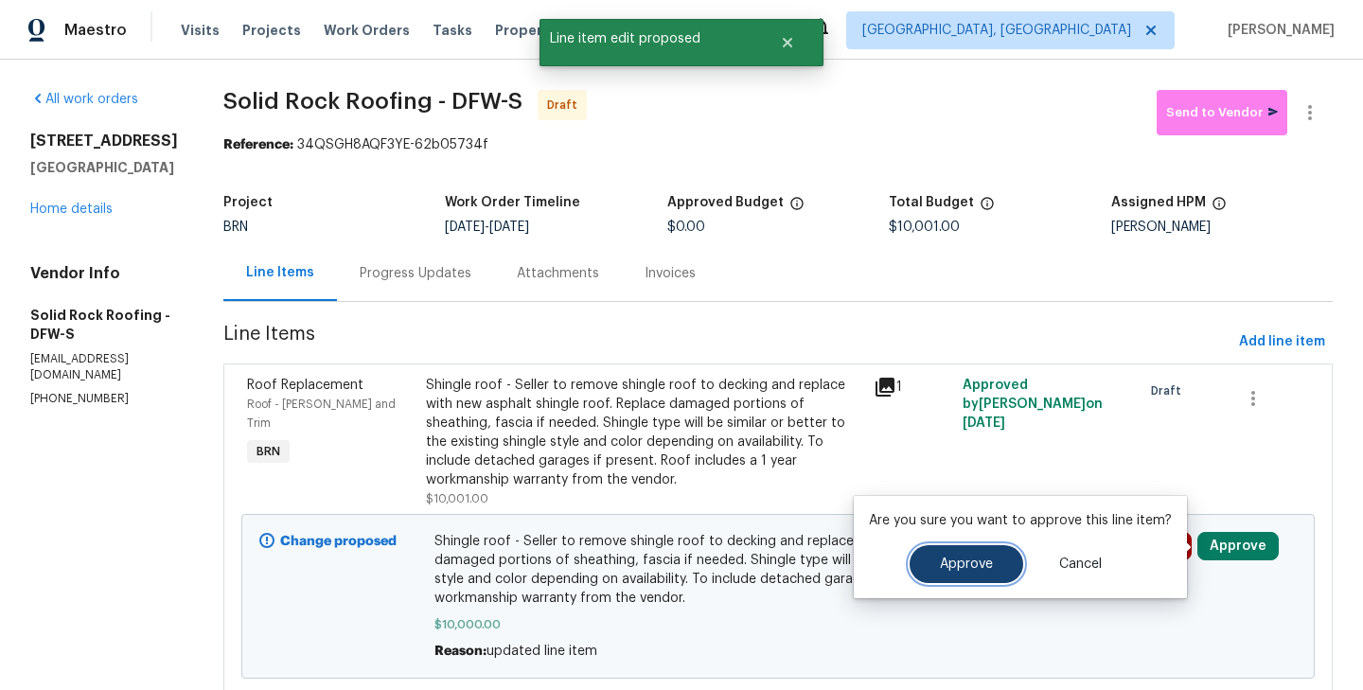
click at [968, 564] on span "Approve" at bounding box center [966, 564] width 53 height 14
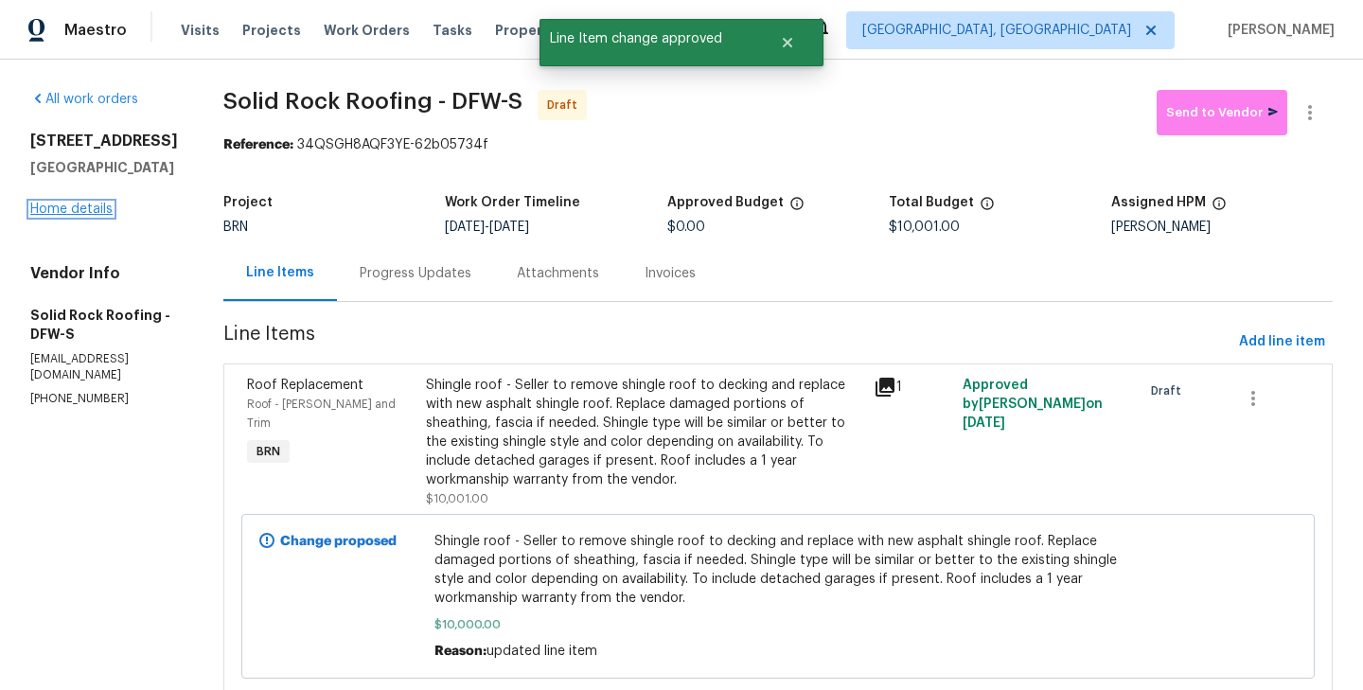
click at [55, 213] on link "Home details" at bounding box center [71, 209] width 82 height 13
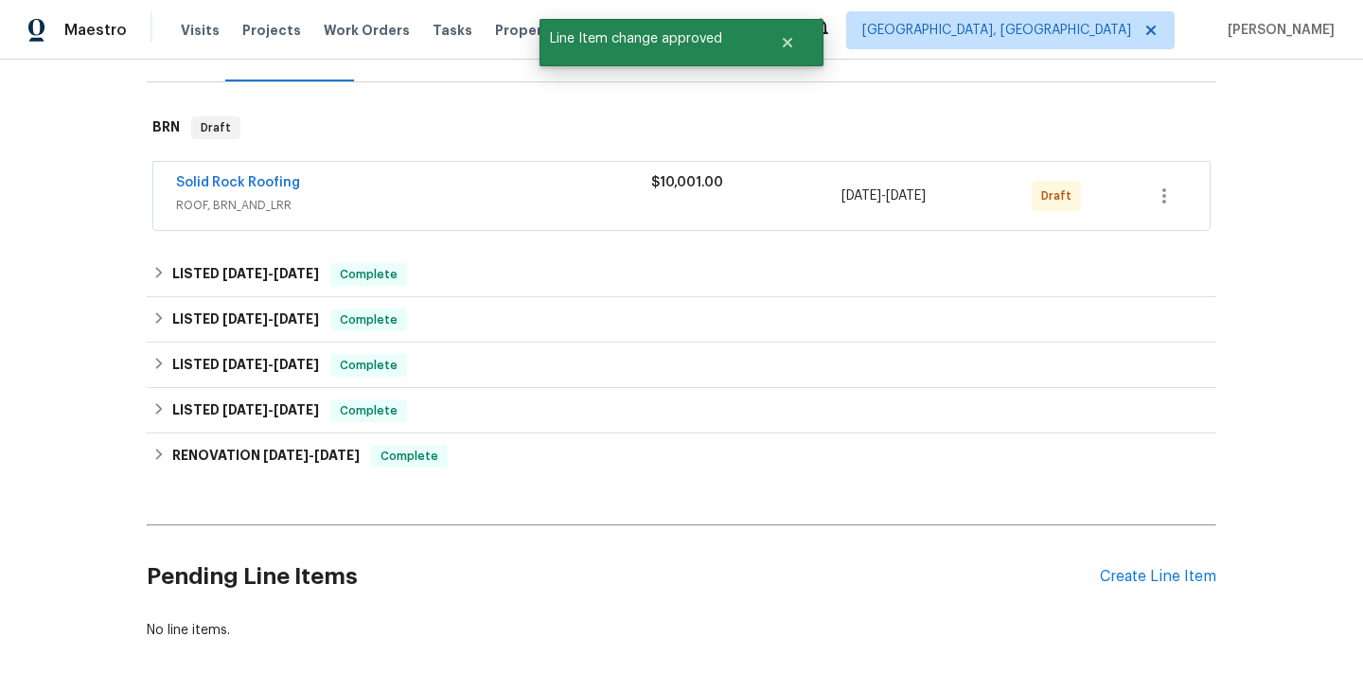
scroll to position [65, 0]
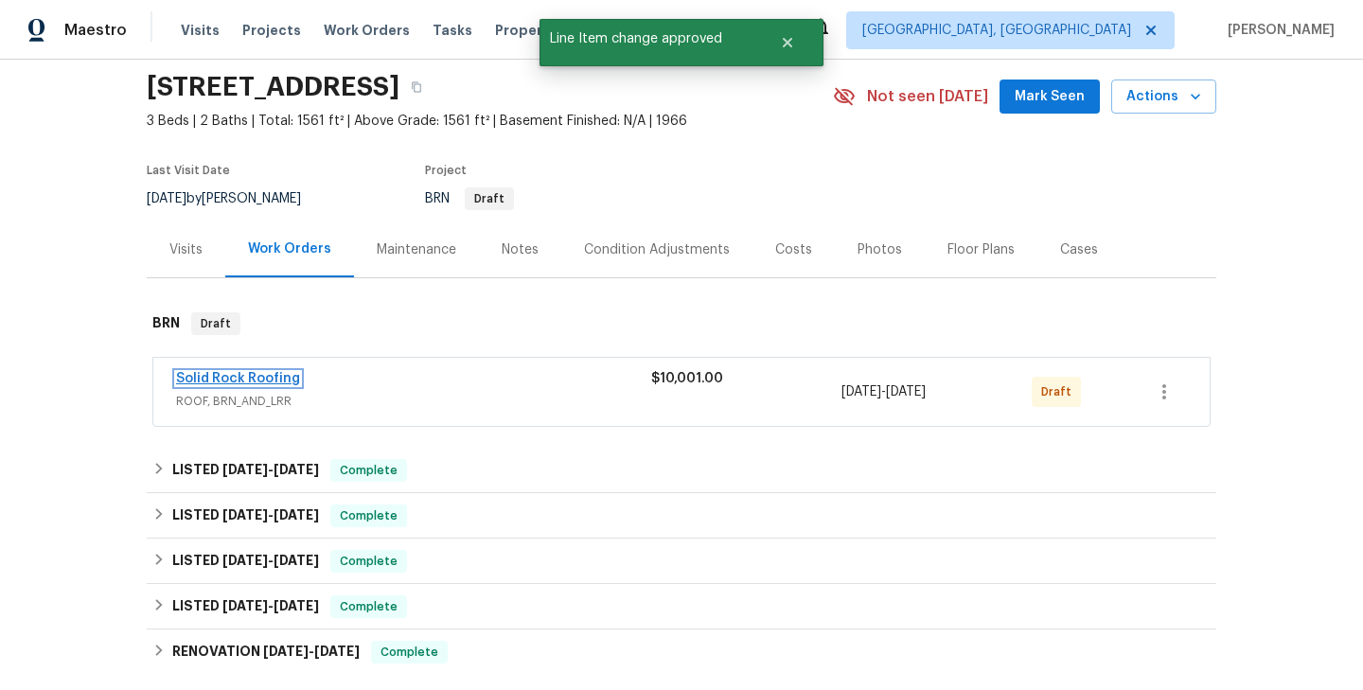
click at [256, 377] on link "Solid Rock Roofing" at bounding box center [238, 378] width 124 height 13
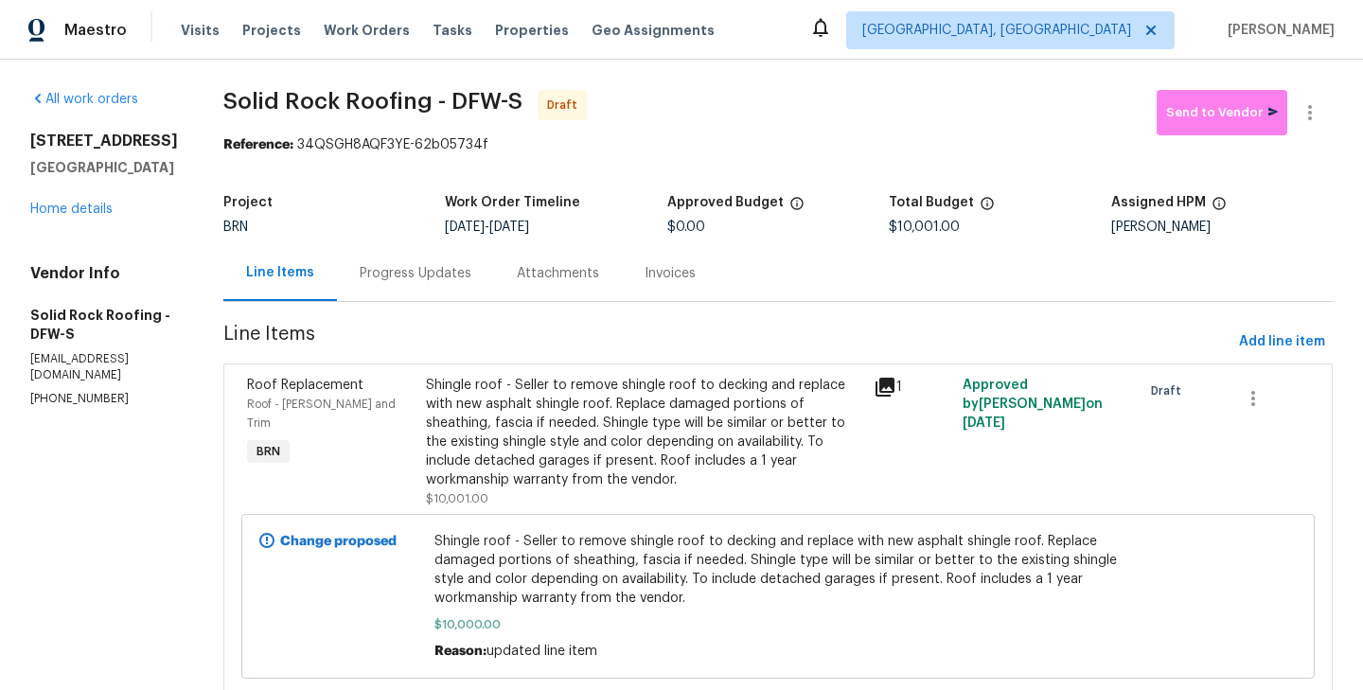
click at [396, 271] on div "Progress Updates" at bounding box center [416, 273] width 112 height 19
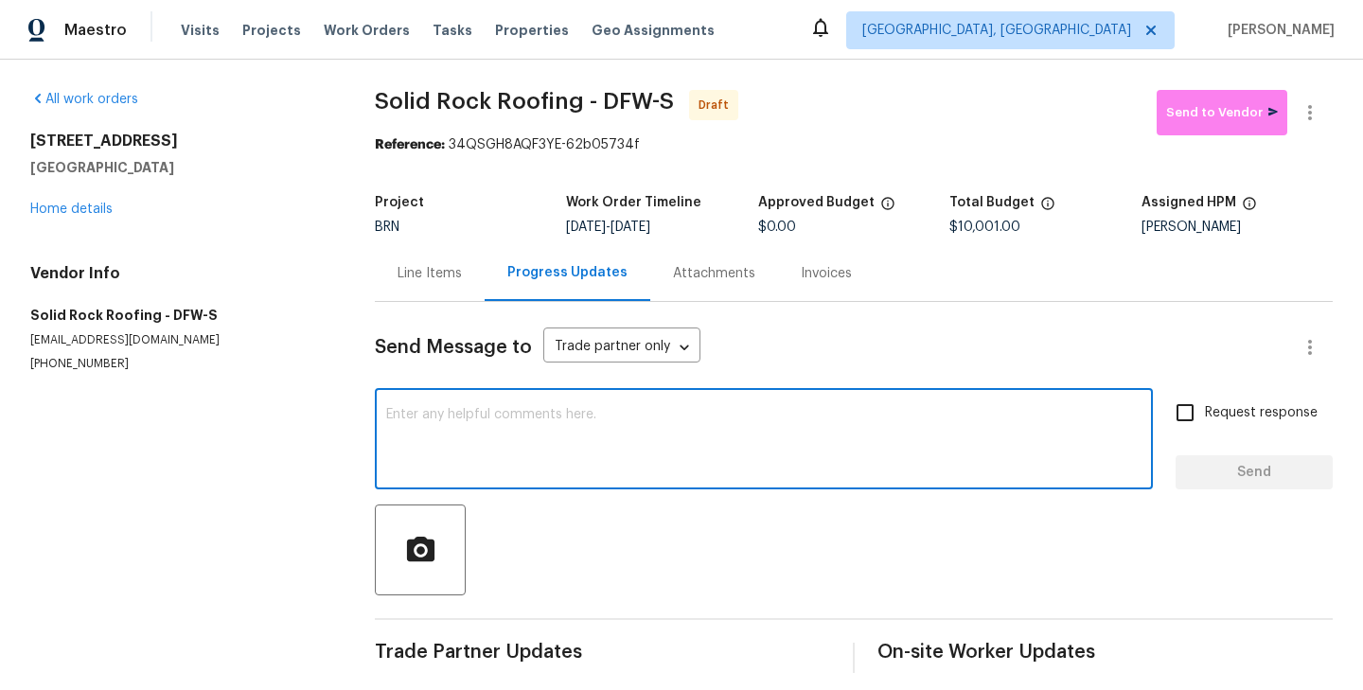
click at [490, 421] on textarea at bounding box center [763, 441] width 755 height 66
paste textarea "Hi, I'm [PERSON_NAME] from Opendoor. Just wanted to check if you received the W…"
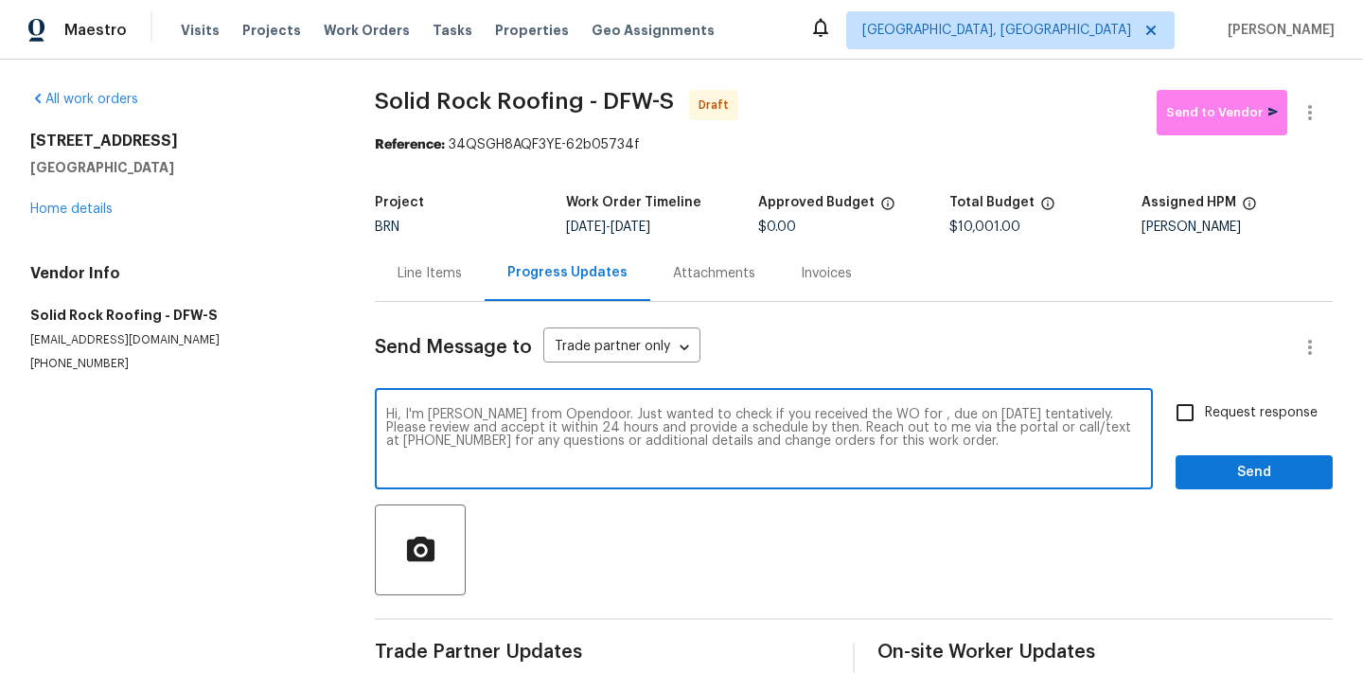
click at [880, 414] on textarea "Hi, I'm [PERSON_NAME] from Opendoor. Just wanted to check if you received the W…" at bounding box center [763, 441] width 755 height 66
click at [963, 446] on textarea "Hi, I'm [PERSON_NAME] from Opendoor. Just wanted to check if you received the W…" at bounding box center [763, 441] width 755 height 66
click at [890, 417] on textarea "Hi, I'm [PERSON_NAME] from Opendoor. Just wanted to check if you received the W…" at bounding box center [763, 441] width 755 height 66
paste textarea "[STREET_ADDRESS]"
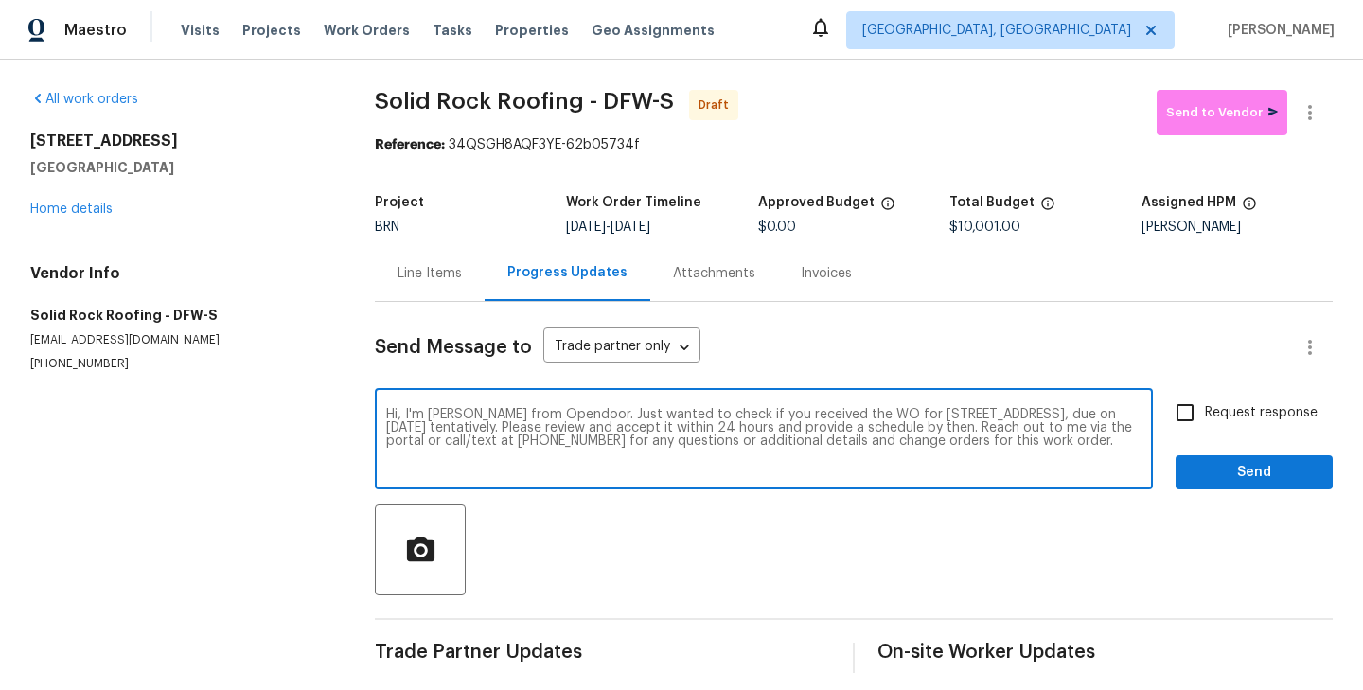
click at [414, 431] on textarea "Hi, I'm [PERSON_NAME] from Opendoor. Just wanted to check if you received the W…" at bounding box center [763, 441] width 755 height 66
type textarea "Hi, I'm [PERSON_NAME] from Opendoor. Just wanted to check if you received the W…"
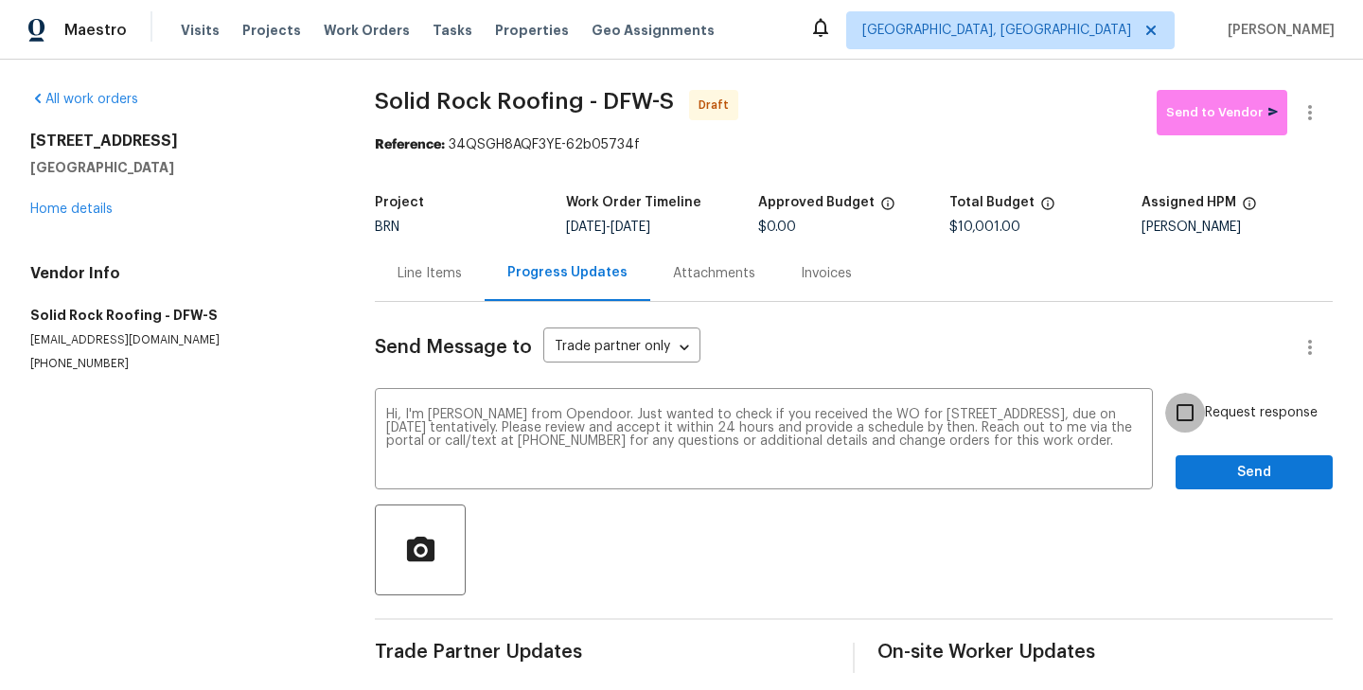
click at [1189, 417] on input "Request response" at bounding box center [1185, 413] width 40 height 40
checkbox input "true"
click at [1260, 487] on button "Send" at bounding box center [1253, 472] width 157 height 35
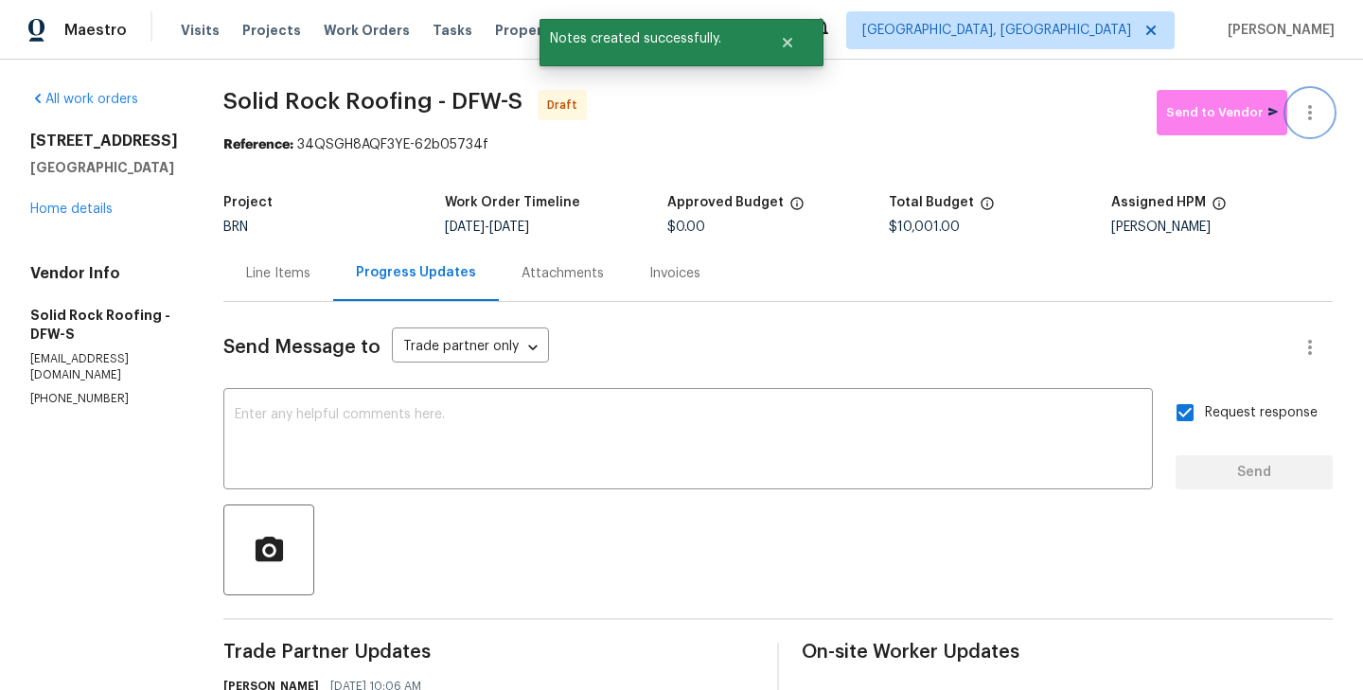
click at [1317, 122] on icon "button" at bounding box center [1309, 112] width 23 height 23
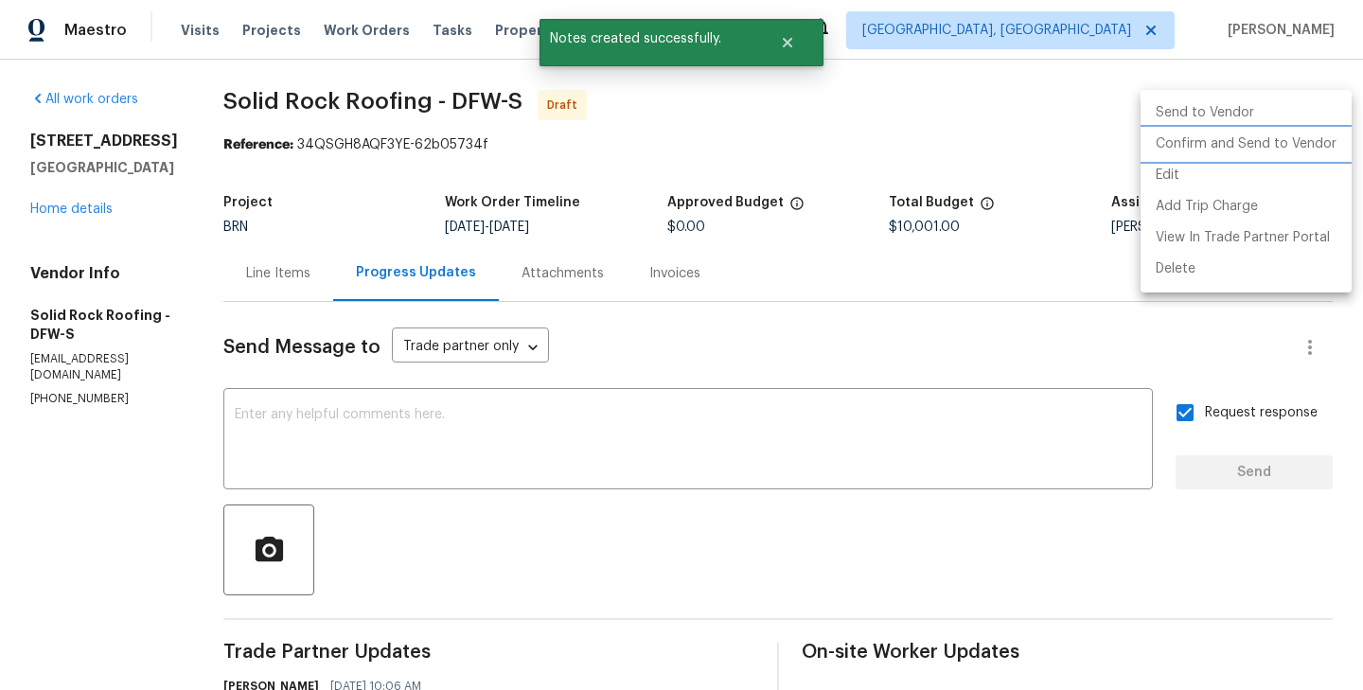
click at [1278, 140] on li "Confirm and Send to Vendor" at bounding box center [1245, 144] width 211 height 31
